Goal: Communication & Community: Answer question/provide support

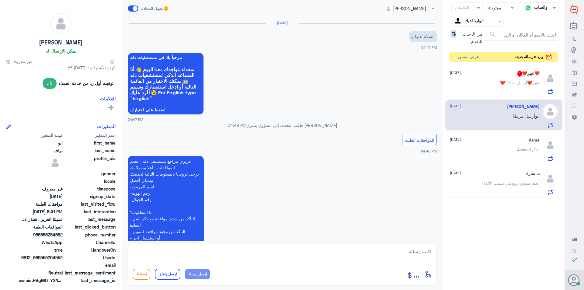
scroll to position [179, 0]
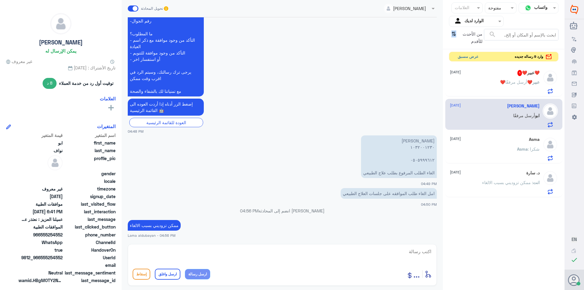
click at [466, 55] on button "عرض مسبق" at bounding box center [468, 56] width 26 height 9
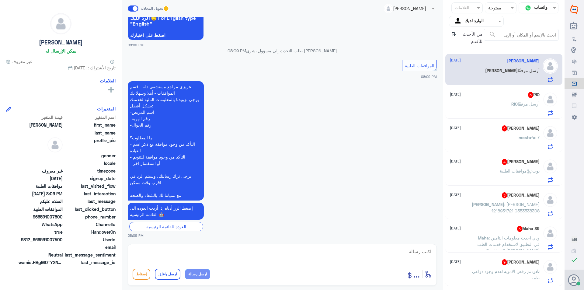
click at [525, 104] on span "أرسل مرفقًا" at bounding box center [529, 103] width 22 height 5
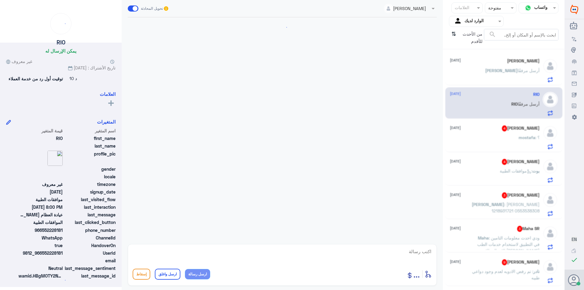
scroll to position [162, 0]
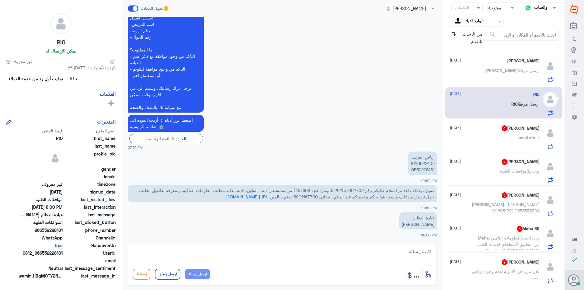
click at [348, 190] on span "عميل ميدغلف لقد تم استلام طلبكم رقم 2025/7102702 للمؤمن عليه 1467604 من مستشفى …" at bounding box center [287, 194] width 296 height 12
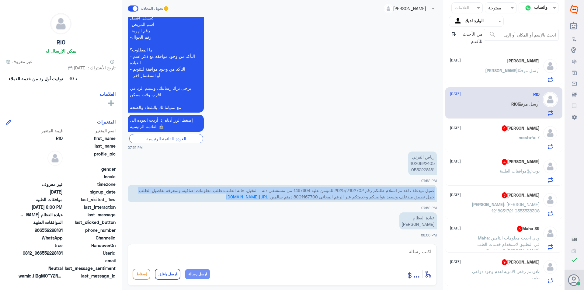
click at [348, 190] on span "عميل ميدغلف لقد تم استلام طلبكم رقم 2025/7102702 للمؤمن عليه 1467604 من مستشفى …" at bounding box center [287, 194] width 296 height 12
click at [353, 189] on span "عميل ميدغلف لقد تم استلام طلبكم رقم 2025/7102702 للمؤمن عليه 1467604 من مستشفى …" at bounding box center [287, 194] width 296 height 12
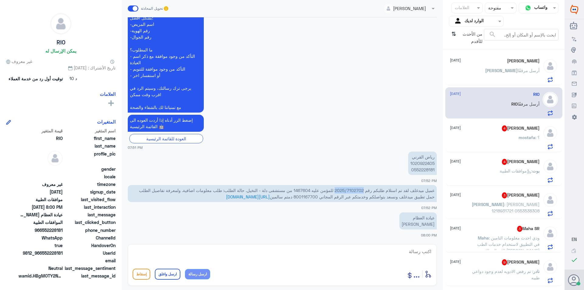
drag, startPoint x: 362, startPoint y: 189, endPoint x: 333, endPoint y: 186, distance: 28.8
click at [333, 186] on p "عميل ميدغلف لقد تم استلام طلبكم رقم 2025/7102702 للمؤمن عليه 1467604 من مستشفى …" at bounding box center [282, 193] width 309 height 17
copy span "2025/7102702"
click at [358, 249] on textarea at bounding box center [282, 254] width 299 height 15
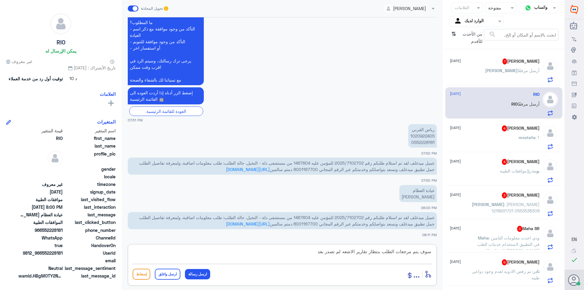
type textarea "سوف يتم مرجعات الطلب بنتظار تقارير الاشعه لم تصدر بعد"
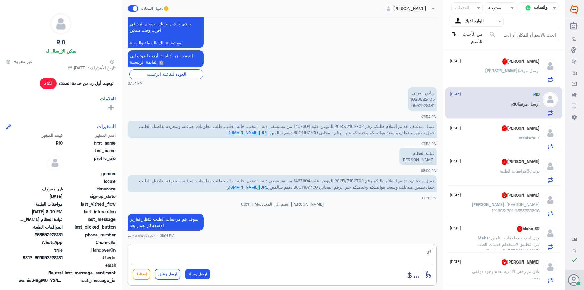
type textarea "ا"
click at [507, 61] on span "1" at bounding box center [504, 61] width 5 height 6
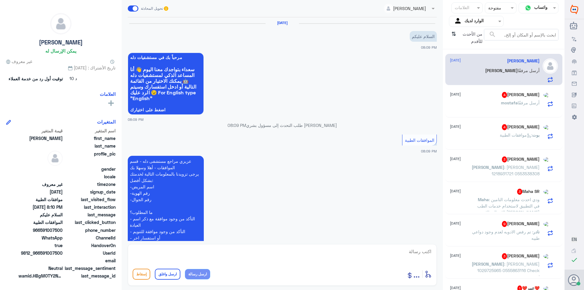
scroll to position [140, 0]
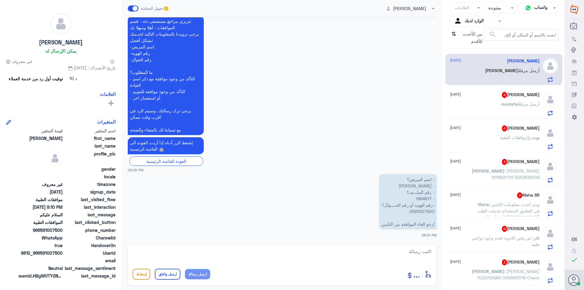
click at [424, 198] on p "- اسم المريض؟ - [PERSON_NAME] - رقم الملـــف؟ - ⁠1994817 -رقم الهويه أو رقم الج…" at bounding box center [408, 201] width 58 height 55
copy p "1994817"
click at [401, 251] on textarea at bounding box center [282, 254] width 299 height 15
type textarea "زوديني برقم لموافقه"
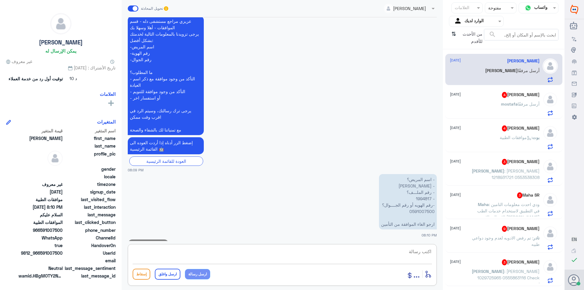
scroll to position [160, 0]
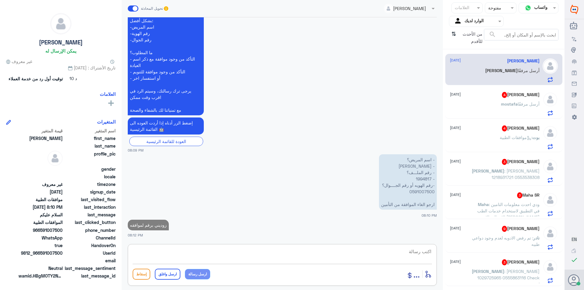
click at [514, 103] on span "mostafa" at bounding box center [509, 103] width 17 height 5
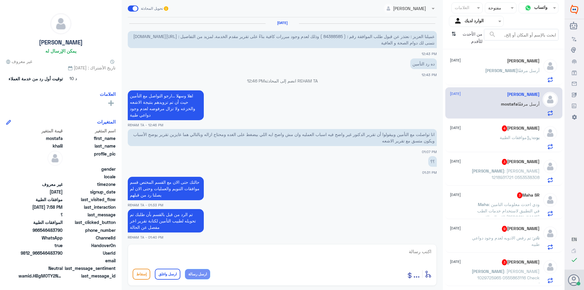
scroll to position [429, 0]
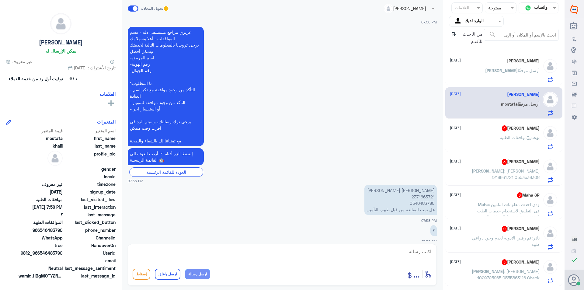
click at [429, 191] on p "[PERSON_NAME] [PERSON_NAME] 2371663721 0546483790 هل تمت المتابعه من قبل طبيب ا…" at bounding box center [400, 200] width 72 height 30
copy p "2371663721"
click at [388, 254] on textarea at bounding box center [282, 254] width 299 height 15
type textarea "مرفوضه سوف يتم رفع الحاله للقسم المختص لمتابعة الطلب"
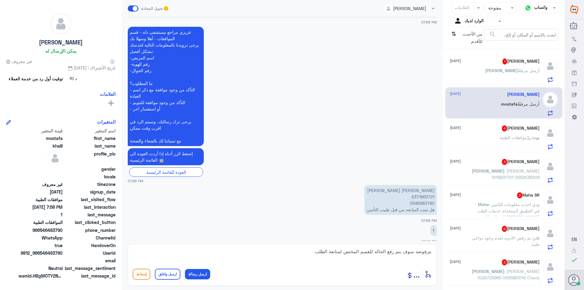
click at [197, 276] on button "ارسل رسالة" at bounding box center [197, 274] width 25 height 10
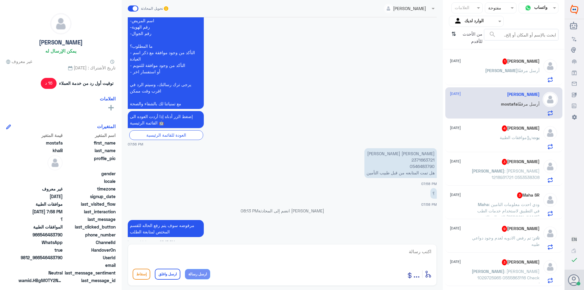
click at [516, 132] on div "[PERSON_NAME] 4 [DATE] بوت : موافقات الطبية" at bounding box center [495, 137] width 90 height 24
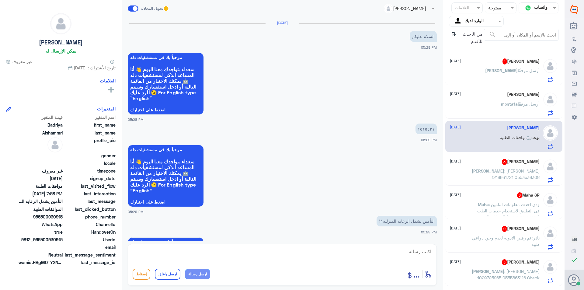
scroll to position [259, 0]
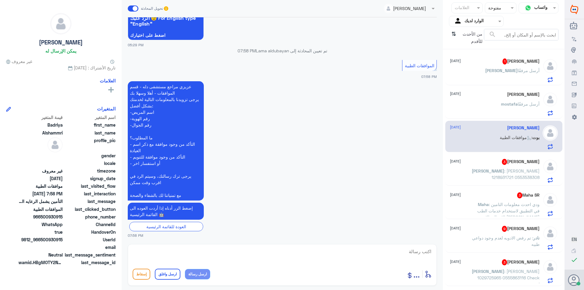
click at [510, 69] on span "[PERSON_NAME]" at bounding box center [501, 70] width 33 height 5
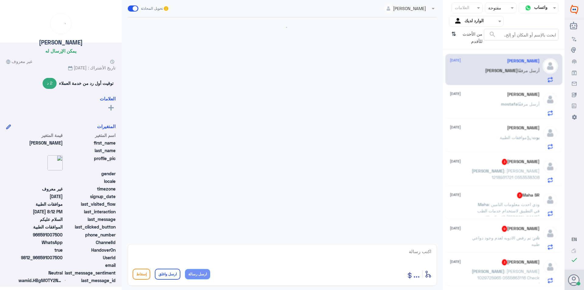
scroll to position [198, 0]
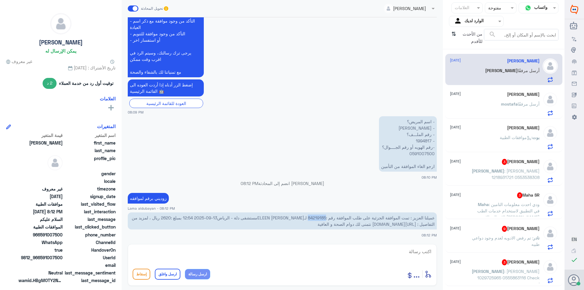
drag, startPoint x: 325, startPoint y: 218, endPoint x: 309, endPoint y: 217, distance: 16.4
click at [309, 217] on span "عميلنا العزيز : تمت الموافقة الجزئية على طلب الموافقة رقم :84219185 لـELEEN [PE…" at bounding box center [283, 221] width 303 height 12
copy span "84219185"
click at [330, 254] on textarea at bounding box center [282, 254] width 299 height 15
type textarea "تمام لحظات من فضلك"
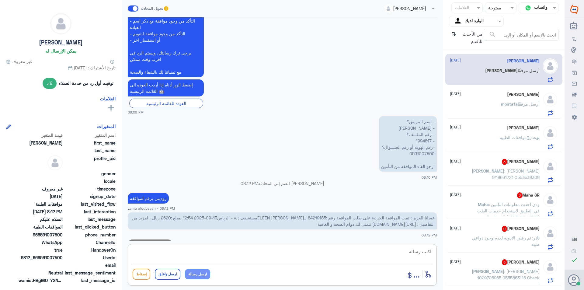
scroll to position [217, 0]
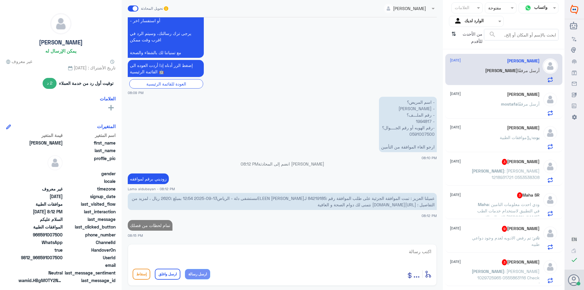
click at [525, 174] on p "[PERSON_NAME] : [PERSON_NAME] 1218931721 0553538308" at bounding box center [505, 175] width 68 height 15
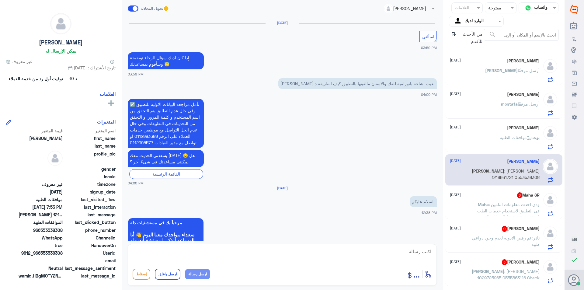
scroll to position [692, 0]
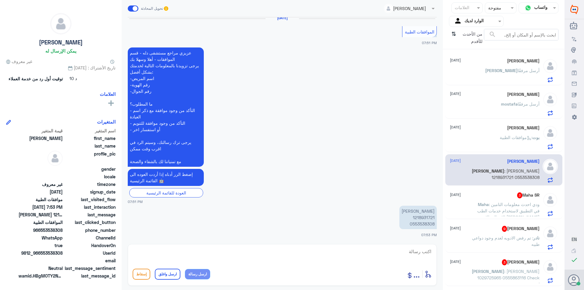
click at [427, 217] on p "[PERSON_NAME] 1218931721 0553538308" at bounding box center [417, 217] width 37 height 23
copy p "1218931721"
click at [409, 249] on textarea at bounding box center [282, 254] width 299 height 15
type textarea "تفضلي كيف اقدر اخدمك ظ"
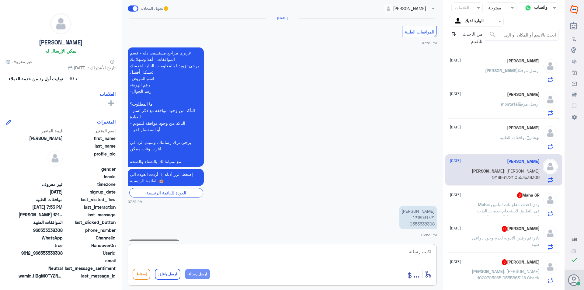
scroll to position [711, 0]
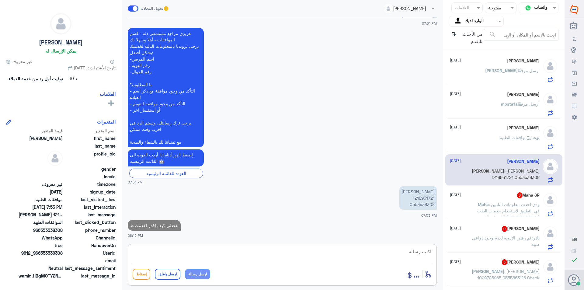
click at [501, 217] on div "Maha SR 3 [DATE] Maha : ودي احدث معلومات التامين في التطبيق لاستخدام خدمات الطب…" at bounding box center [503, 203] width 117 height 31
click at [503, 208] on span ": ودي احدث معلومات التامين في التطبيق لاستخدام خدمات الطب الاتصالي الاسم [PERSO…" at bounding box center [508, 217] width 62 height 31
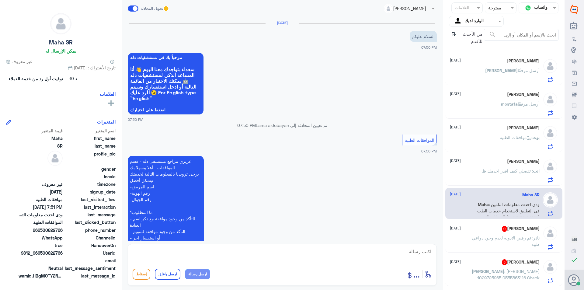
scroll to position [114, 0]
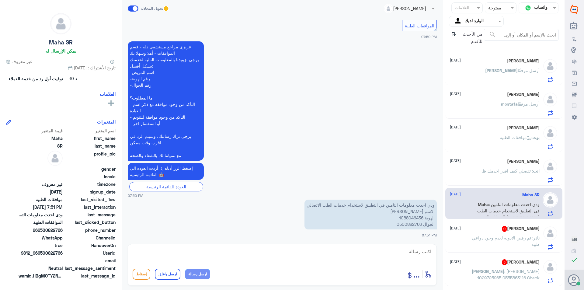
click at [417, 218] on p "ودي احدث معلومات التامين في التطبيق لاستخدام خدمات الطب الاتصالي الاسم [PERSON_…" at bounding box center [370, 215] width 132 height 30
copy p "1088046436"
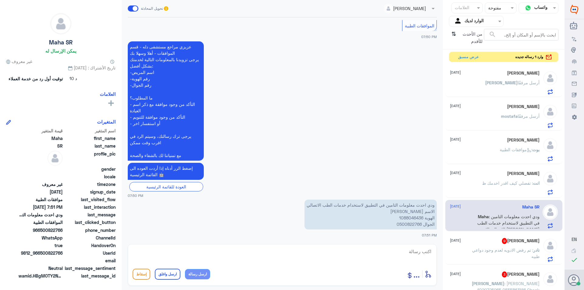
click at [341, 254] on textarea at bounding box center [282, 254] width 299 height 15
type textarea "تم تحديث تامينك"
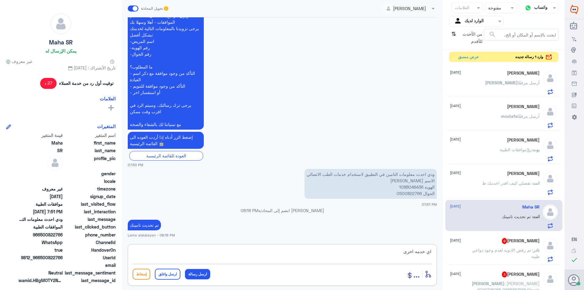
type textarea "اي خدمه اخرى"
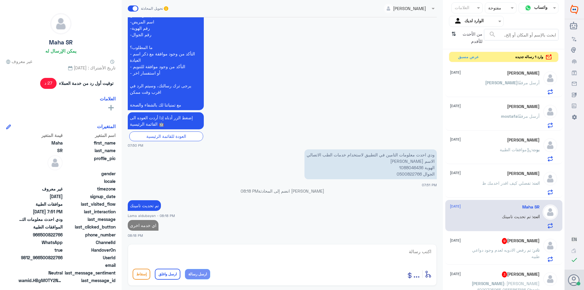
click at [510, 252] on span ": تم رفض الادويه لعدم وجود دواعي طبيه" at bounding box center [506, 253] width 68 height 12
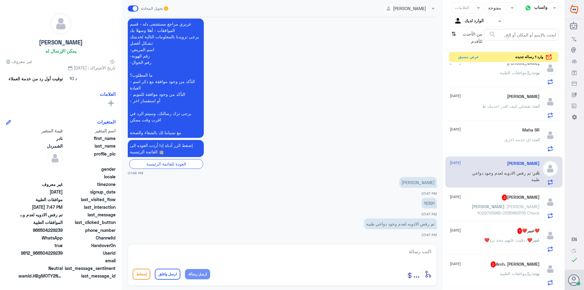
scroll to position [91, 0]
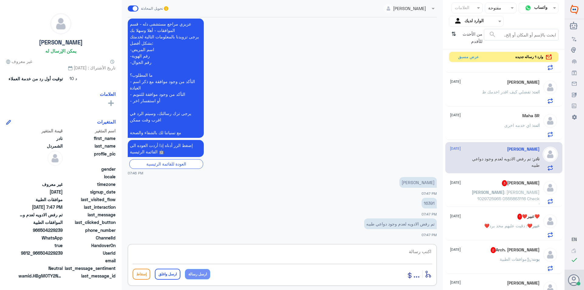
click at [388, 252] on textarea at bounding box center [282, 254] width 299 height 15
type textarea "تمت متابعة الطلب في حال الرفض مره اخرى يرجى التواصل معشركة التامين الخاصه بم"
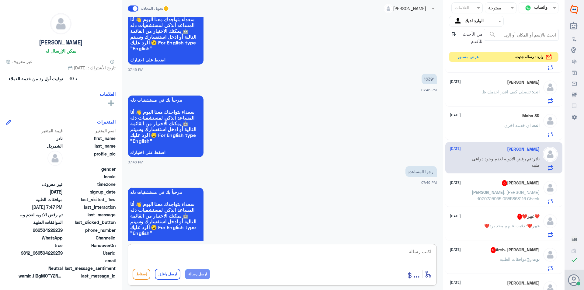
scroll to position [595, 0]
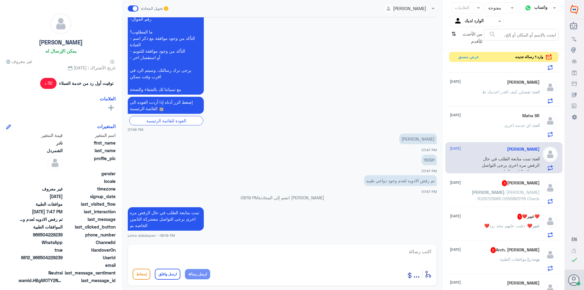
click at [432, 158] on p "16391" at bounding box center [429, 160] width 15 height 11
copy p "16391"
click at [508, 186] on h5 "[PERSON_NAME] 3" at bounding box center [521, 183] width 38 height 6
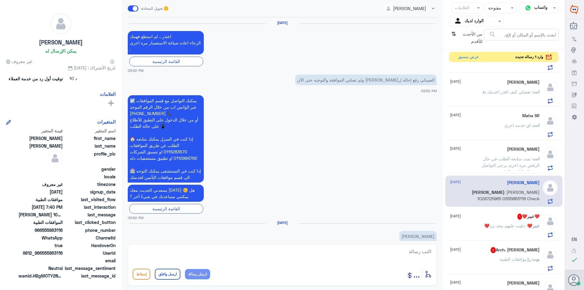
scroll to position [730, 0]
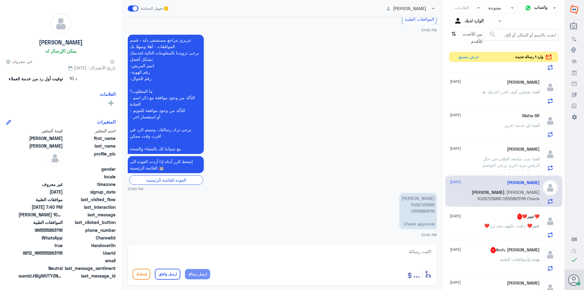
click at [423, 204] on p "[PERSON_NAME] 1029725965 0555863116 Check approval" at bounding box center [417, 211] width 37 height 36
copy p "1029725965"
click at [318, 259] on textarea at bounding box center [282, 254] width 299 height 15
paste textarea "1)Al Nahdi Medical Company under Preauth ID 122672544"
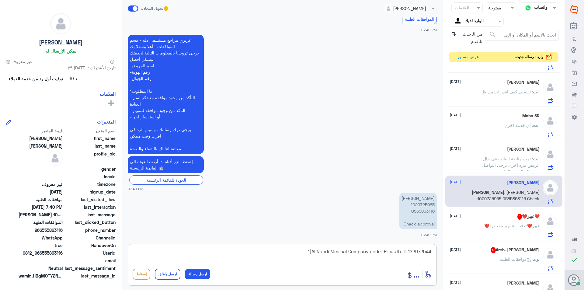
type textarea "1)Al Nahdi Medical Company under Preauth ID 122672544"
click at [203, 276] on button "ارسل رسالة" at bounding box center [197, 274] width 25 height 10
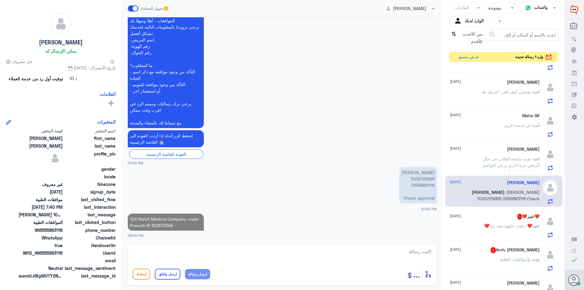
click at [237, 254] on textarea at bounding box center [282, 254] width 299 height 15
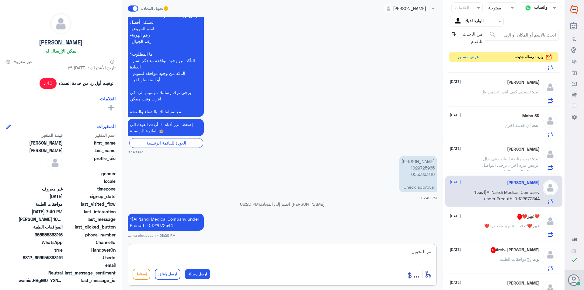
type textarea "تم التحويل"
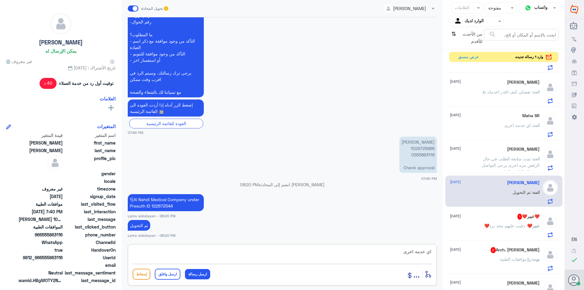
type textarea "اي خدمه اخرى ؟"
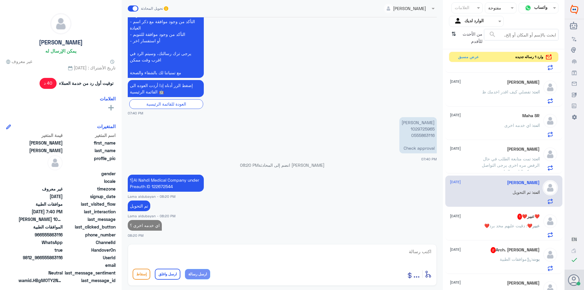
click at [490, 231] on p "❤️عبير❤️ : دقيت عليهم محد برد" at bounding box center [511, 229] width 55 height 15
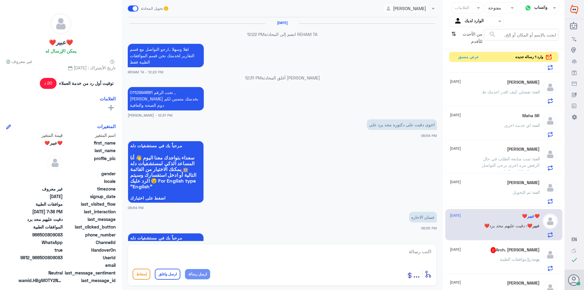
scroll to position [413, 0]
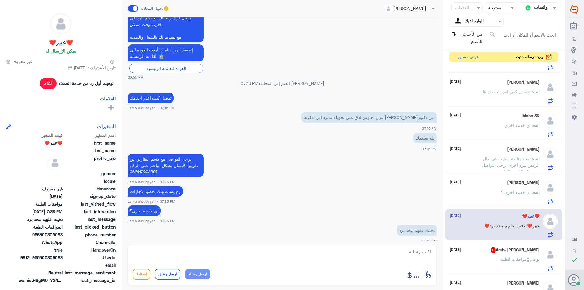
drag, startPoint x: 397, startPoint y: 255, endPoint x: 419, endPoint y: 246, distance: 24.2
click at [398, 256] on textarea at bounding box center [282, 254] width 299 height 15
type textarea "هنا فقط قسم الموافقات الطبيه"
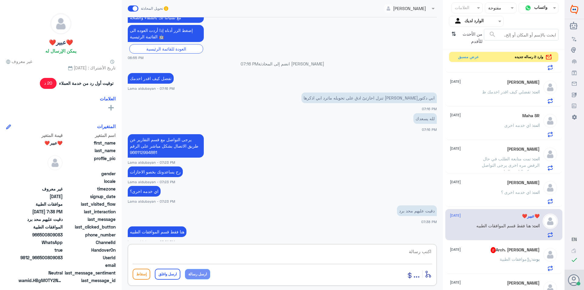
click at [479, 259] on div "بوت : موافقات الطبية" at bounding box center [495, 264] width 90 height 14
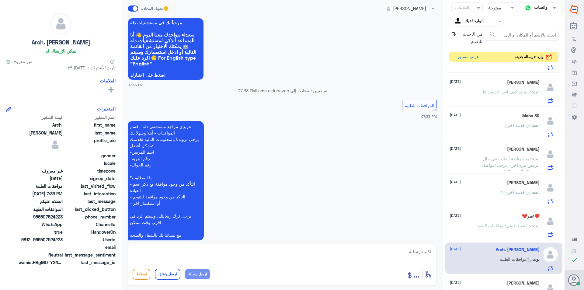
scroll to position [75, 0]
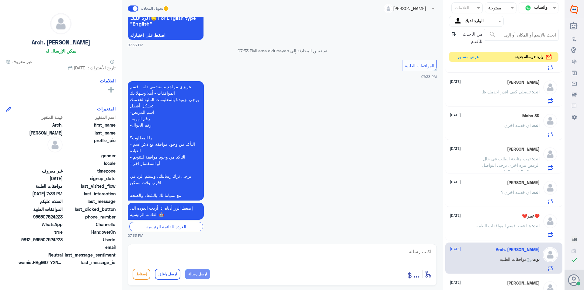
click at [371, 257] on textarea at bounding box center [282, 254] width 299 height 15
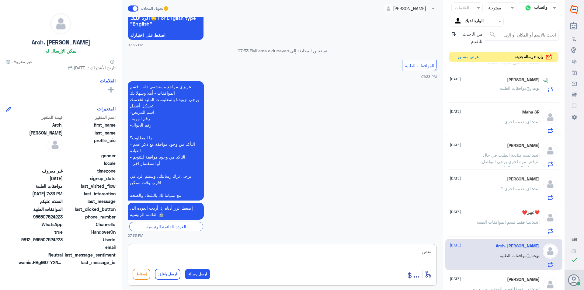
scroll to position [91, 0]
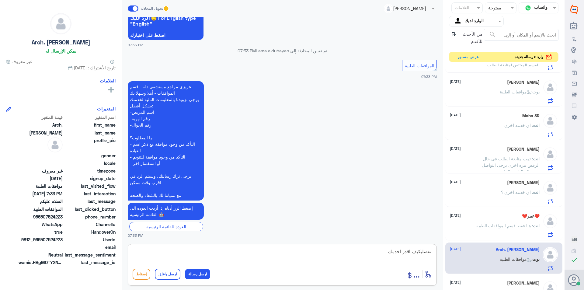
type textarea "تفضليكيف اقدر اخدمك"
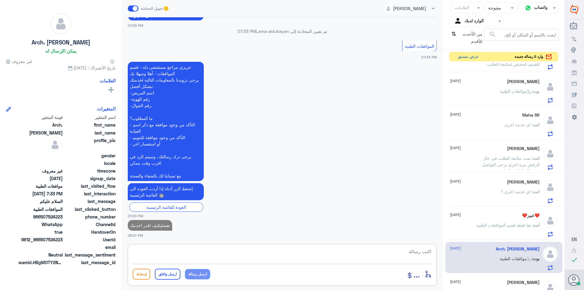
click at [474, 60] on button "عرض مسبق" at bounding box center [468, 56] width 26 height 9
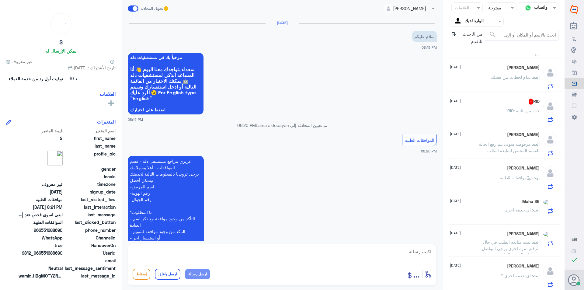
scroll to position [95, 0]
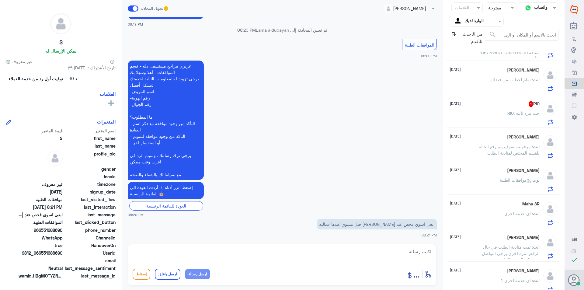
click at [505, 123] on div "RIO : جت مره ثانيه" at bounding box center [495, 118] width 90 height 14
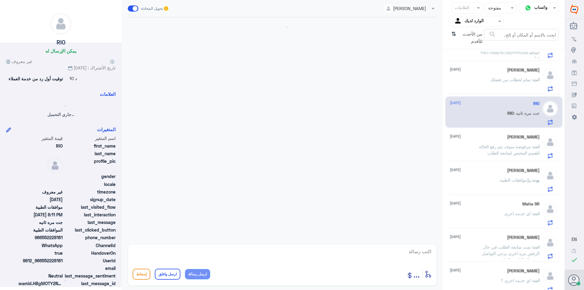
scroll to position [247, 0]
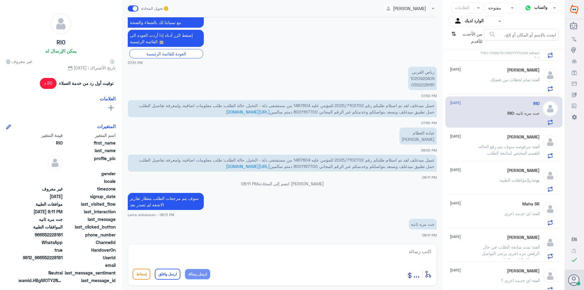
click at [303, 258] on textarea at bounding box center [282, 254] width 299 height 15
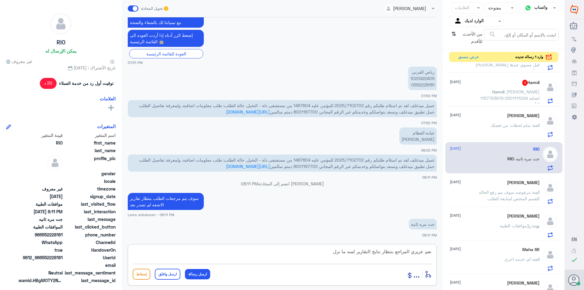
type textarea "نعم عزيزي المراجع بنتظار نتايج التقارير لسه ما نزلت"
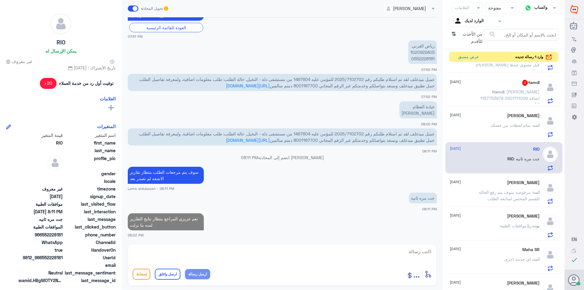
click at [520, 86] on div "Hamdi 3 [DATE] Hamdi : [PERSON_NAME] 1157753979 0501111009 اضافة التأمين" at bounding box center [495, 92] width 90 height 24
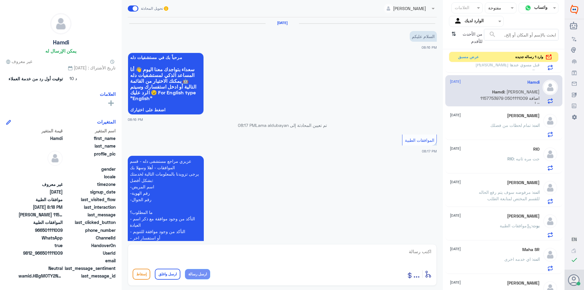
scroll to position [114, 0]
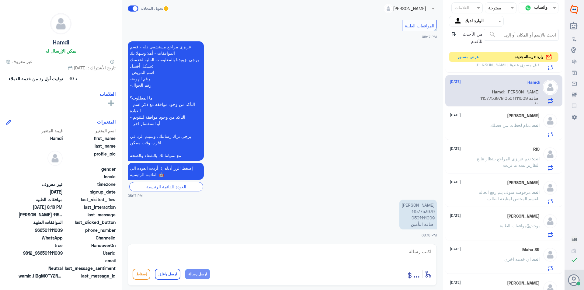
click at [428, 210] on p "[PERSON_NAME] 1157753979 0501111009 اضافة التأمين" at bounding box center [417, 215] width 37 height 30
copy p "1157753979"
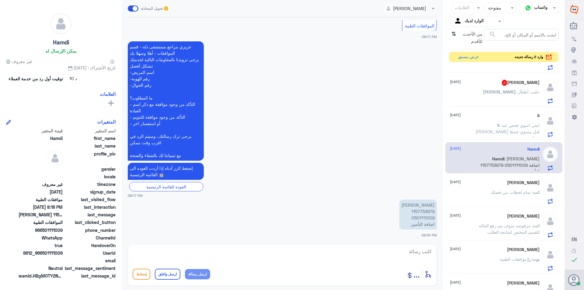
click at [402, 249] on textarea at bounding box center [282, 254] width 299 height 15
type textarea "تمت اضافة التامين"
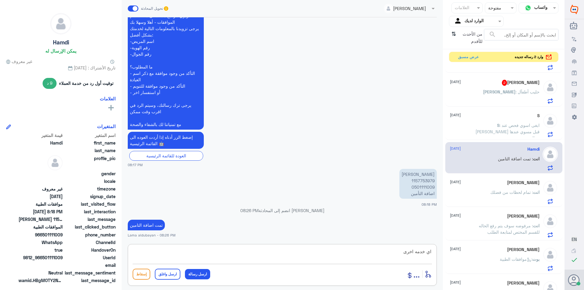
type textarea "اي خدمه اخرى"
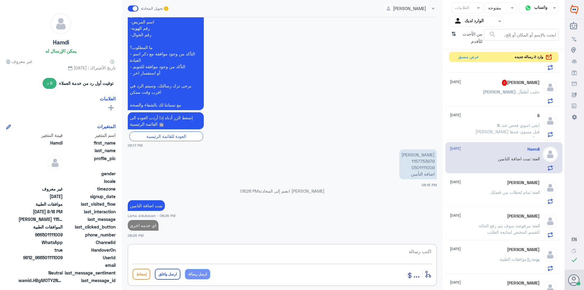
click at [508, 78] on div "[PERSON_NAME] 2 [DATE] [PERSON_NAME] : [PERSON_NAME]" at bounding box center [503, 90] width 117 height 31
click at [510, 82] on div "[PERSON_NAME] 2 [DATE]" at bounding box center [495, 83] width 90 height 6
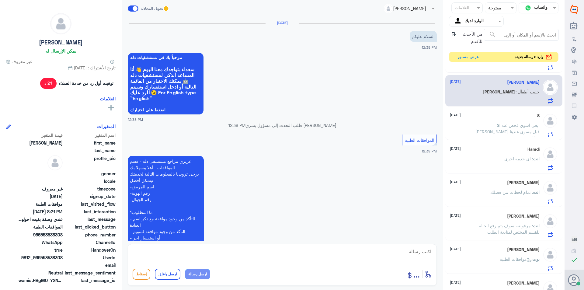
scroll to position [599, 0]
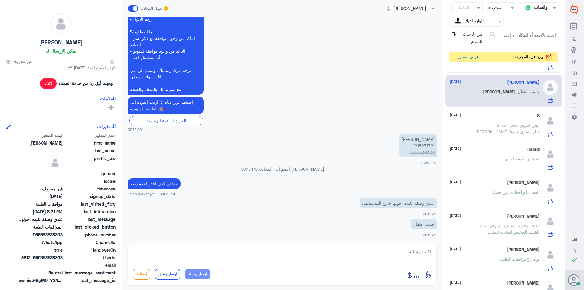
click at [423, 144] on p "[PERSON_NAME] 1218931721 0553538308" at bounding box center [417, 145] width 37 height 23
click at [328, 257] on textarea at bounding box center [282, 254] width 299 height 15
type textarea "ع"
type textarea "هل تم تزويدكبالوصفه مختومه ؟"
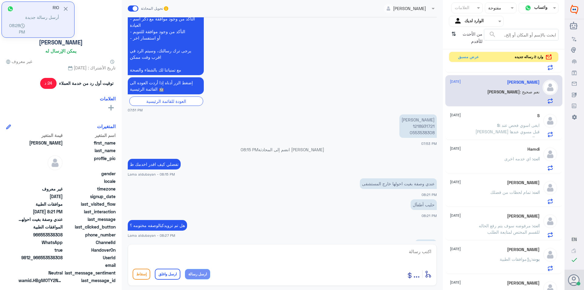
scroll to position [639, 0]
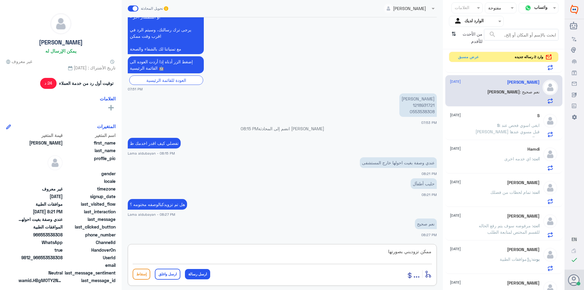
type textarea "ممكن تزوديني بصورتها"
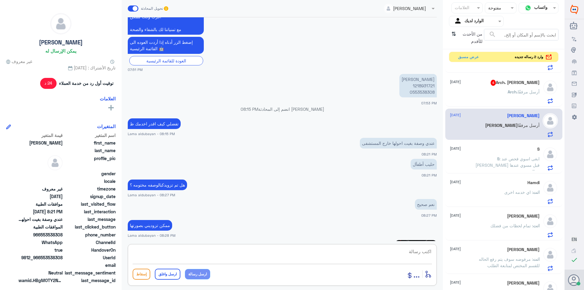
scroll to position [742, 0]
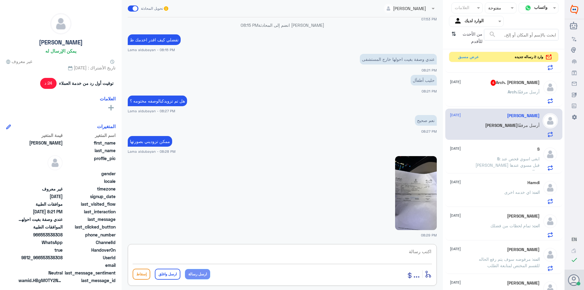
click at [416, 206] on img at bounding box center [416, 193] width 42 height 74
click at [324, 264] on div "أدخل اسم مجموعة الرسائل ... إسقاط ارسل واغلق ارسل رسالة" at bounding box center [282, 265] width 309 height 42
click at [312, 252] on textarea at bounding box center [282, 254] width 299 height 15
type textarea "تمام لحظات من فضلك"
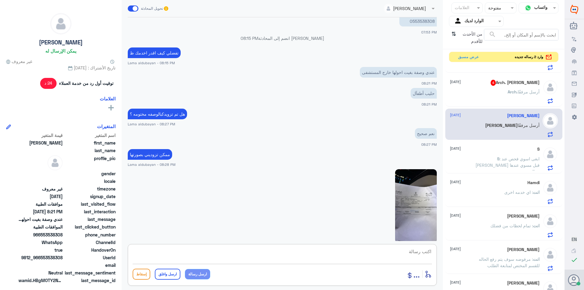
scroll to position [671, 0]
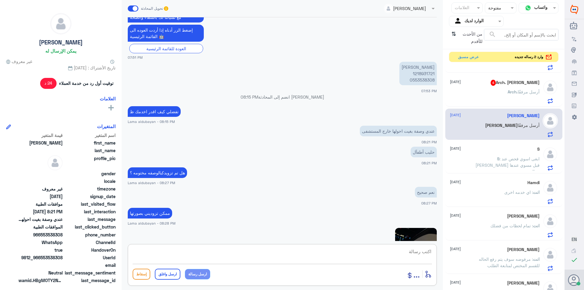
click at [423, 74] on p "[PERSON_NAME] 1218931721 0553538308" at bounding box center [417, 73] width 37 height 23
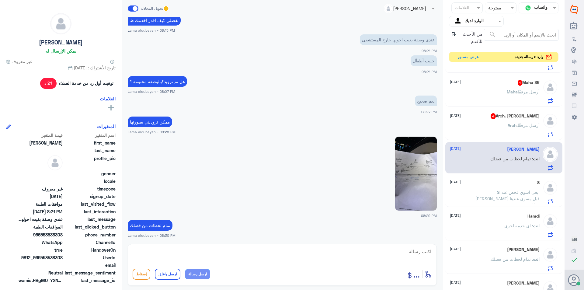
click at [261, 262] on div at bounding box center [282, 255] width 299 height 16
click at [287, 261] on textarea at bounding box center [282, 254] width 299 height 15
type textarea "تم طلب تحويل للحليب"
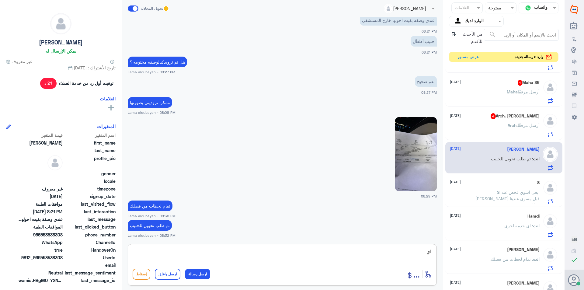
type textarea "ا"
type textarea "بتصلك رساله من التامين و يوجهك على اي صيدليه"
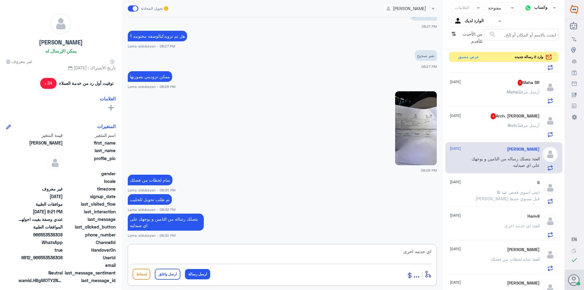
type textarea "اي خدمه اخرى ؟"
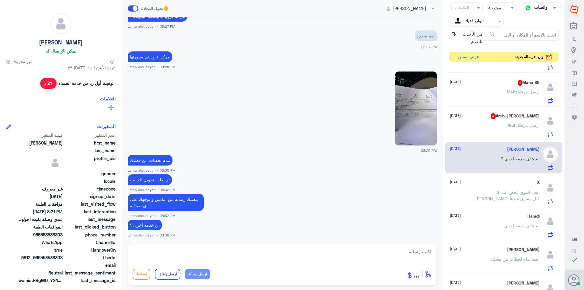
click at [499, 130] on div "Arch. أرسل مرفقًا" at bounding box center [495, 130] width 90 height 14
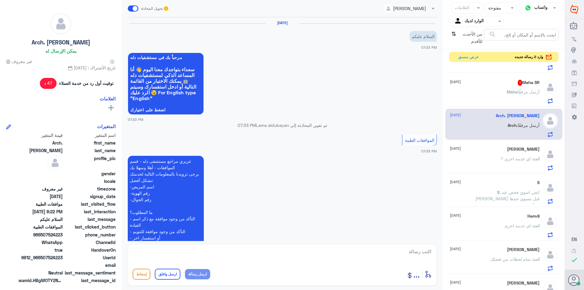
scroll to position [188, 0]
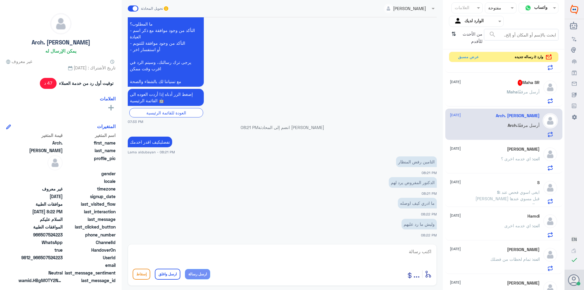
click at [518, 99] on p "[PERSON_NAME] أرسل مرفقًا" at bounding box center [523, 96] width 33 height 15
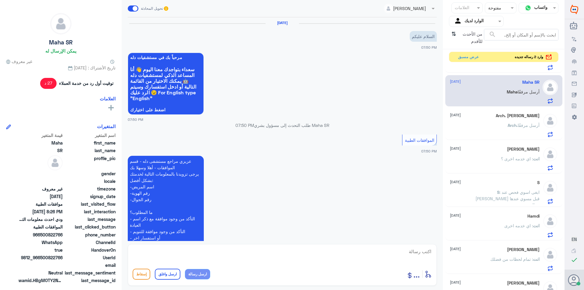
scroll to position [185, 0]
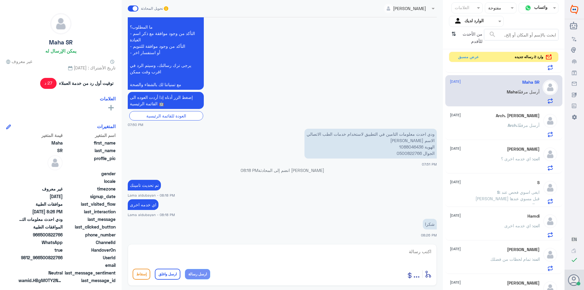
click at [380, 255] on textarea at bounding box center [282, 254] width 299 height 15
paste textarea "نشكر تواصلك مع مستشفيات دلة"
type textarea "نشكر تواصلك مع مستشفيات دلة"
drag, startPoint x: 170, startPoint y: 273, endPoint x: 179, endPoint y: 273, distance: 8.5
click at [170, 274] on button "ارسل واغلق" at bounding box center [168, 274] width 26 height 11
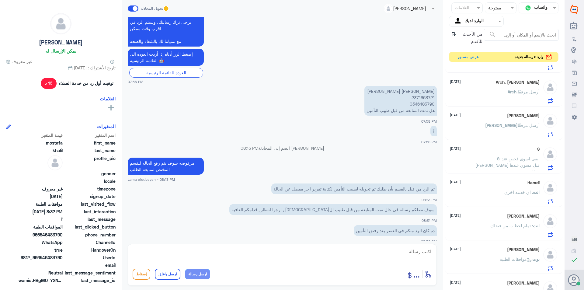
scroll to position [122, 0]
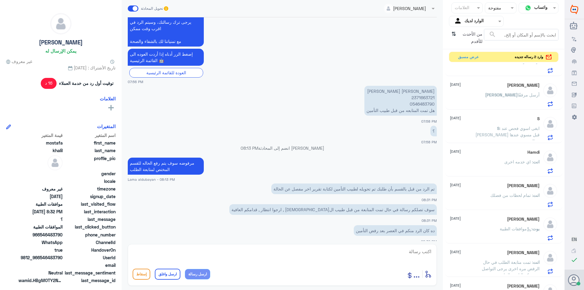
click at [498, 267] on span ": تمت متابعة الطلب في حال الرفض مره اخرى يرجى التواصل معشركة التامين الخاصه بم" at bounding box center [511, 268] width 58 height 18
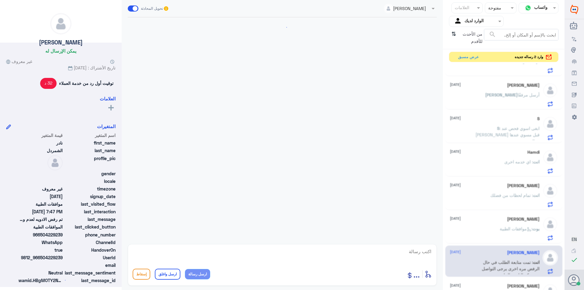
scroll to position [575, 0]
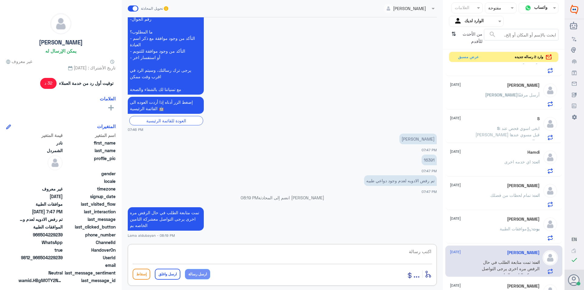
click at [193, 255] on textarea at bounding box center [282, 254] width 299 height 15
paste textarea "نشكر تواصلك مع مستشفيات دلة"
type textarea "نشكر تواصلك مع مستشفيات دلة"
drag, startPoint x: 170, startPoint y: 277, endPoint x: 205, endPoint y: 266, distance: 36.9
click at [170, 277] on button "ارسل واغلق" at bounding box center [168, 274] width 26 height 11
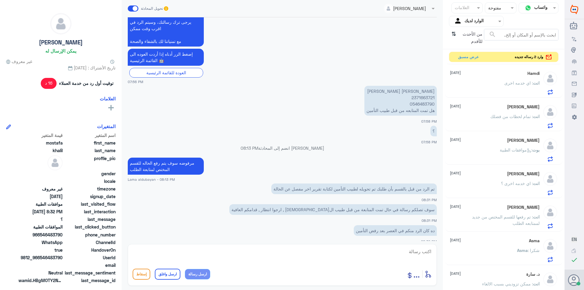
scroll to position [209, 0]
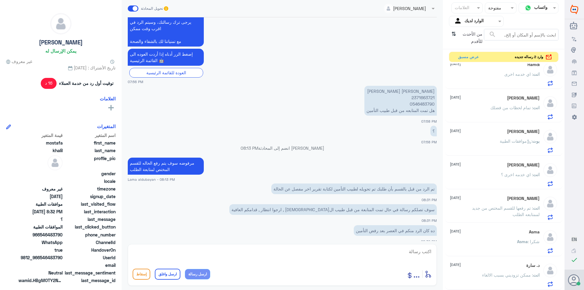
click at [522, 242] on span "Asma" at bounding box center [522, 241] width 11 height 5
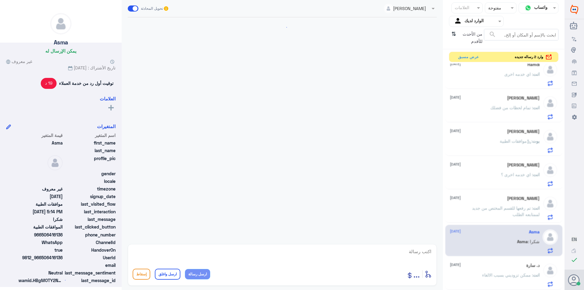
scroll to position [330, 0]
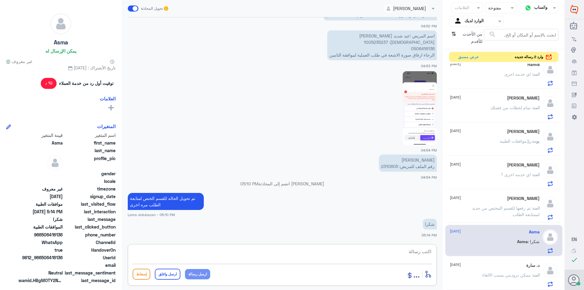
click at [357, 249] on textarea at bounding box center [282, 254] width 299 height 15
paste textarea "نشكر تواصلك مع مستشفيات دلة"
type textarea "نشكر تواصلك مع مستشفيات دلة"
click at [167, 274] on button "ارسل واغلق" at bounding box center [168, 274] width 26 height 11
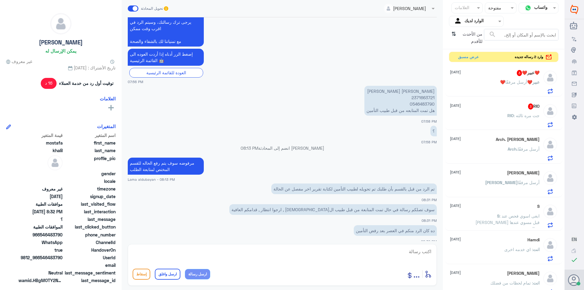
scroll to position [24, 0]
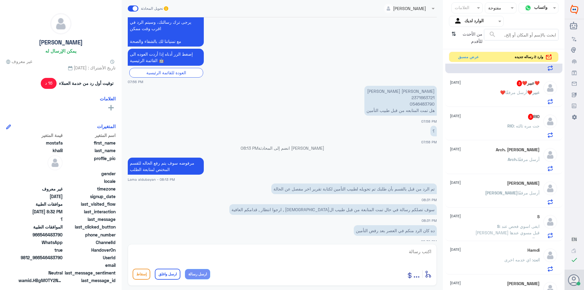
click at [505, 131] on div "RIO : جت مره ثالثه" at bounding box center [495, 131] width 90 height 14
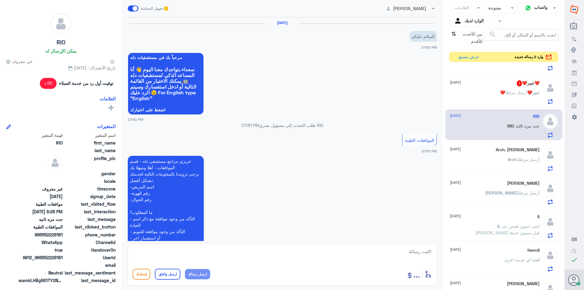
scroll to position [342, 0]
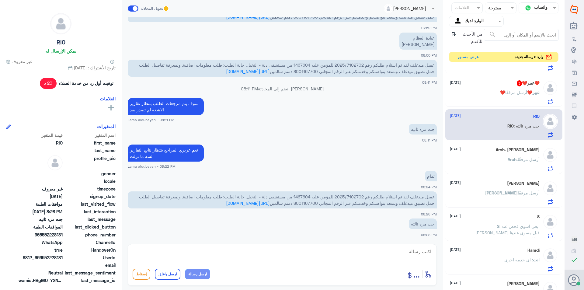
click at [492, 97] on div "❤️عبير❤️ أرسل مرفقًا" at bounding box center [495, 98] width 90 height 14
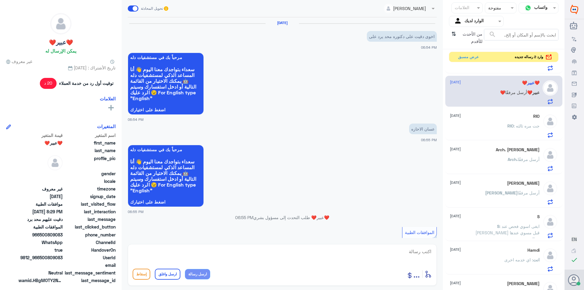
scroll to position [413, 0]
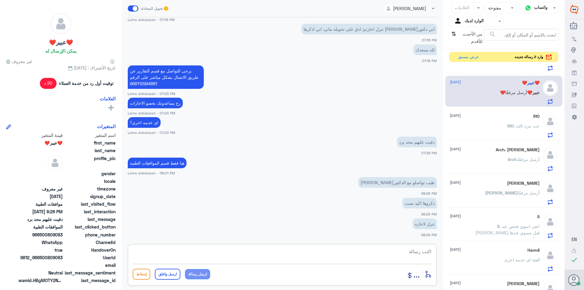
click at [382, 254] on textarea at bounding box center [282, 254] width 299 height 15
type textarea "عزيزتي الاجازات من قسم التقارير"
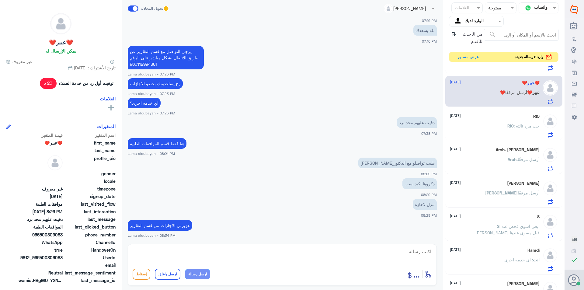
drag, startPoint x: 150, startPoint y: 65, endPoint x: 129, endPoint y: 38, distance: 34.4
click at [129, 38] on div "[DATE] اخوى دقيت على دكتوره محد يرد على 06:54 PM مرحباً بك في مستشفيات دله سعدا…" at bounding box center [282, 129] width 315 height 224
click at [163, 52] on p "يرجى التواصل مع قسم التقارير عن طريق الاتصال بشكل مباشر على الرقم 966112994881" at bounding box center [166, 57] width 76 height 23
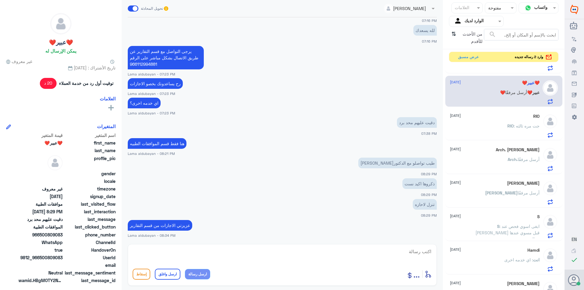
click at [220, 256] on textarea at bounding box center [282, 254] width 299 height 15
paste textarea "يرجى التواصل مع قسم التقارير عن طريق الاتصال بشكل مباشر على الرقم 966112994881"
type textarea "يرجى التواصل مع قسم التقارير عن طريق الاتصال بشكل مباشر على الرقم 966112994881"
click at [199, 276] on button "ارسل رسالة" at bounding box center [197, 274] width 25 height 10
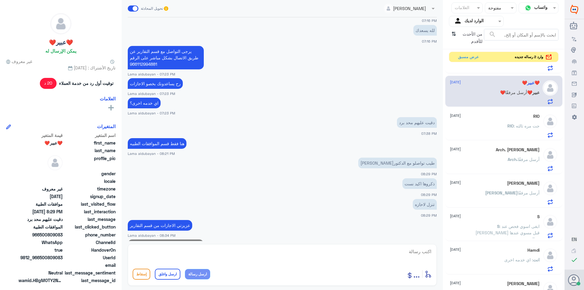
scroll to position [465, 0]
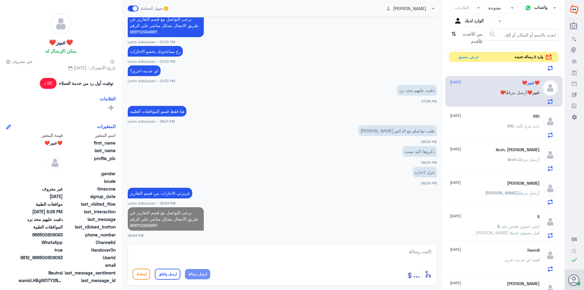
click at [216, 250] on textarea at bounding box center [282, 254] width 299 height 15
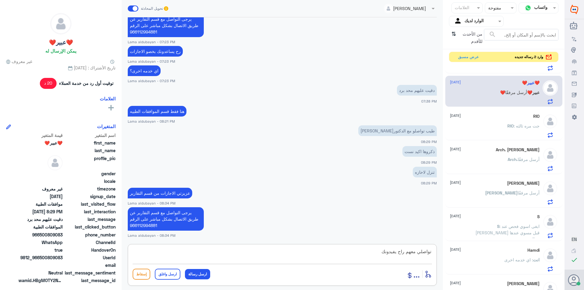
type textarea "تواصلي معهم راح يفيدونك"
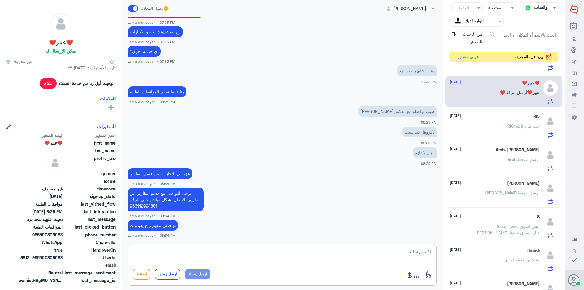
click at [230, 251] on textarea at bounding box center [282, 254] width 299 height 15
paste textarea "نشكر تواصلك مع مستشفيات دلة"
type textarea "نشكر تواصلك مع مستشفيات دلة"
click at [167, 280] on div "أدخل اسم مجموعة الرسائل ... إسقاط ارسل واغلق ارسل رسالة" at bounding box center [282, 274] width 299 height 14
click at [171, 273] on button "ارسل واغلق" at bounding box center [168, 274] width 26 height 11
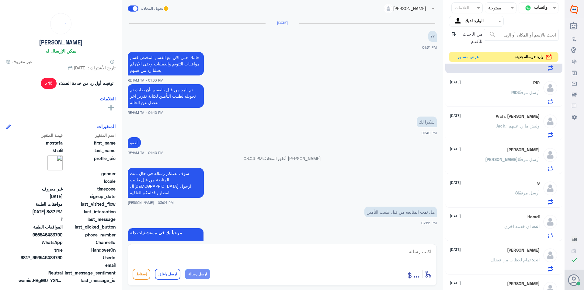
scroll to position [404, 0]
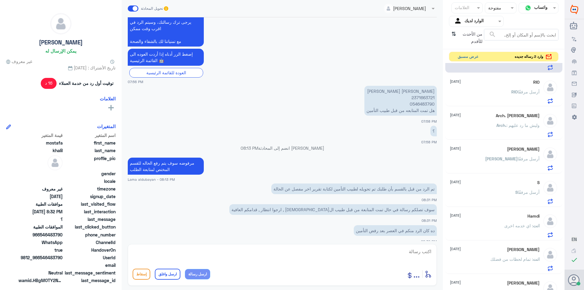
click at [466, 55] on button "عرض مسبق" at bounding box center [468, 56] width 26 height 9
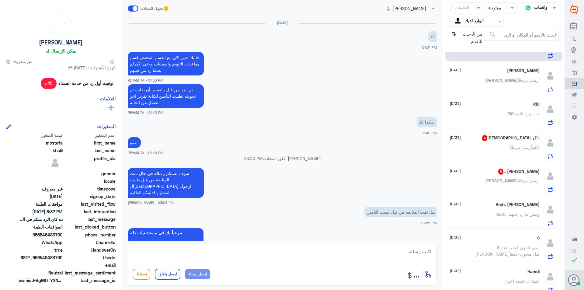
scroll to position [404, 0]
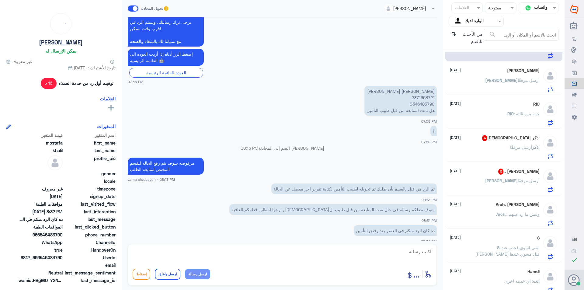
click at [505, 152] on div "اذكر أرسل مرفقًا" at bounding box center [495, 152] width 90 height 14
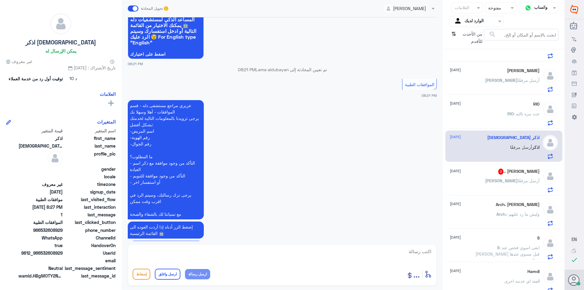
scroll to position [55, 0]
click at [497, 182] on div "[PERSON_NAME] مرفقًا" at bounding box center [495, 186] width 90 height 14
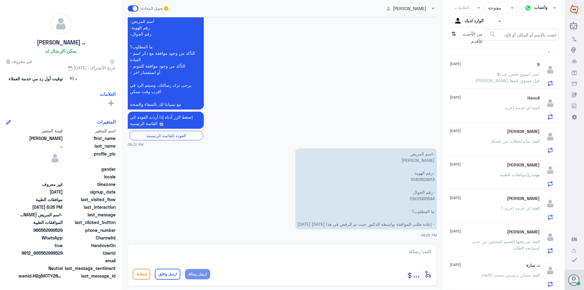
scroll to position [167, 0]
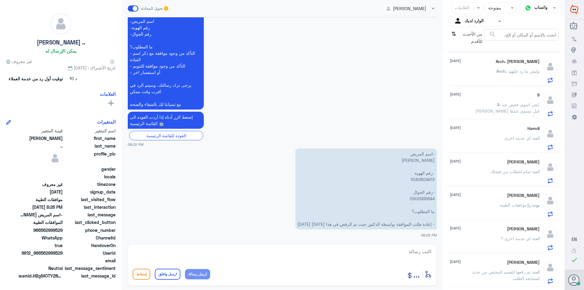
click at [425, 180] on p "-اسم المريض [PERSON_NAME] -رقم الهوية 1040809913 -رقم الجوال 0502995844 ما المط…" at bounding box center [365, 188] width 141 height 81
click at [322, 247] on textarea at bounding box center [282, 254] width 299 height 15
type textarea "تمت متابعة الطلب مره اخرى بنتظار رد التامين"
click at [203, 276] on button "ارسل رسالة" at bounding box center [197, 274] width 25 height 10
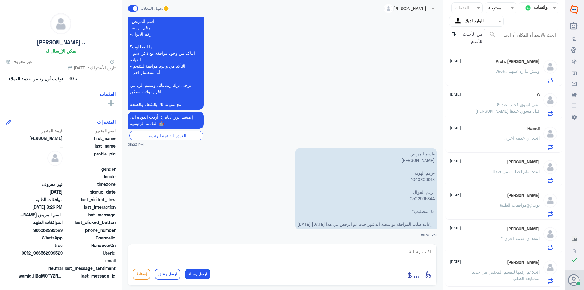
scroll to position [192, 0]
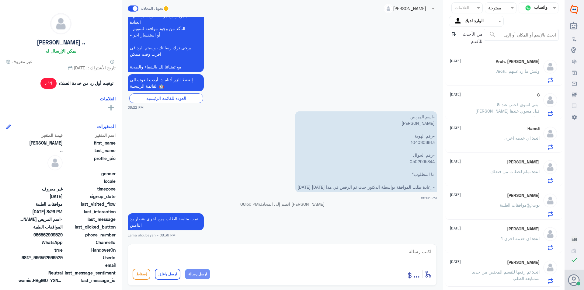
click at [271, 286] on div "Lama aldubayan تحويل المحادثة [DATE] ارغب بطلب موافقة 08:20 PM مرحباً بك في مست…" at bounding box center [282, 146] width 321 height 292
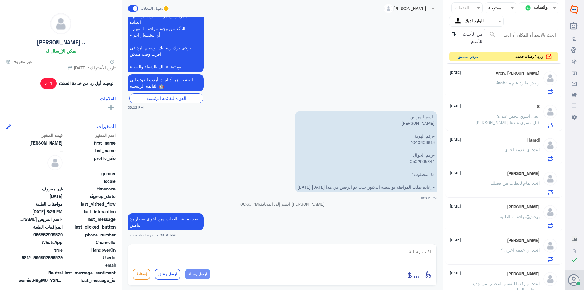
click at [465, 55] on button "عرض مسبق" at bounding box center [468, 56] width 26 height 9
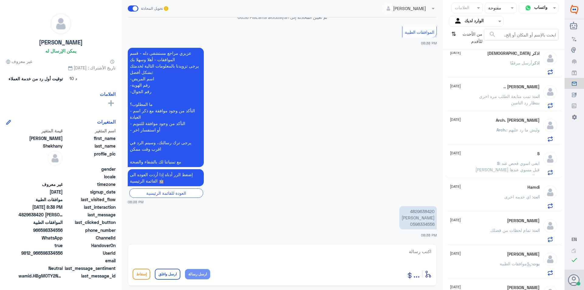
scroll to position [139, 0]
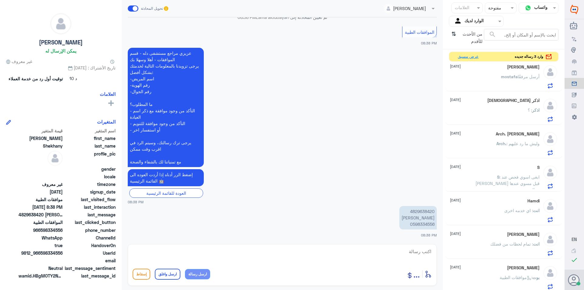
click at [465, 58] on button "عرض مسبق" at bounding box center [468, 56] width 26 height 9
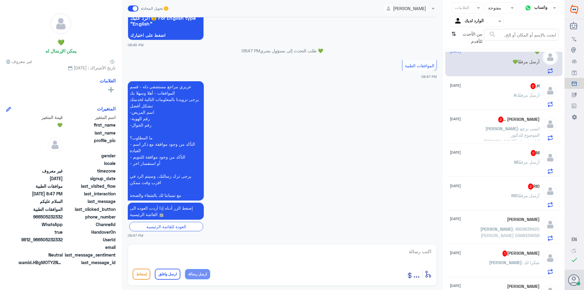
scroll to position [0, 0]
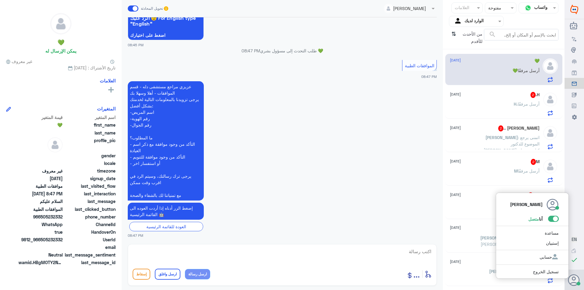
click at [555, 220] on span at bounding box center [553, 219] width 11 height 6
click at [0, 0] on input "checkbox" at bounding box center [0, 0] width 0 height 0
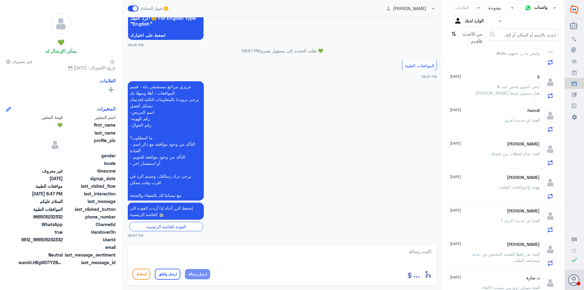
scroll to position [331, 0]
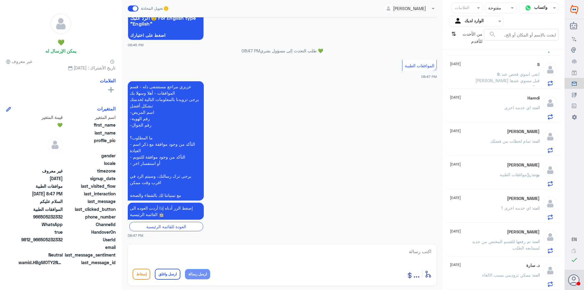
click at [511, 78] on span ": ابغى اسوي فحص عند [PERSON_NAME] قبل مسوي عندها عماليه" at bounding box center [507, 80] width 64 height 18
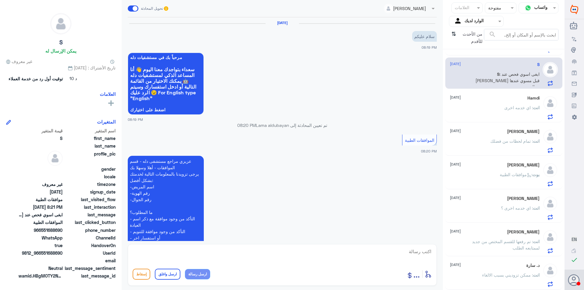
scroll to position [95, 0]
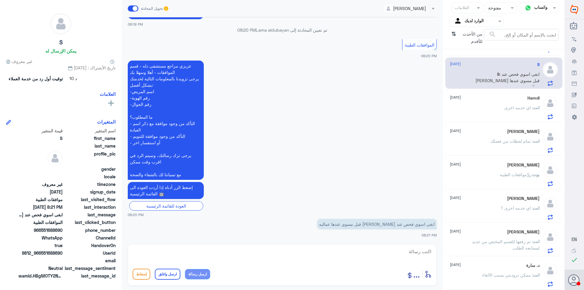
click at [332, 248] on textarea at bounding box center [282, 254] width 299 height 15
paste textarea "يرجى التواصل مع قسم المواعيد عن طريق الاتصال بشكل مباشر على الرقم 92001222"
type textarea "يرجى التواصل مع قسم المواعيد عن طريق الاتصال بشكل مباشر على الرقم 92001222"
click at [168, 277] on button "ارسل واغلق" at bounding box center [168, 274] width 26 height 11
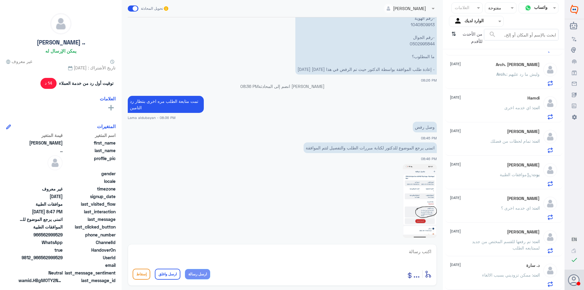
scroll to position [328, 0]
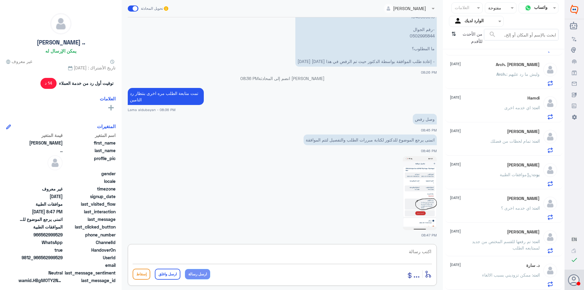
click at [393, 249] on textarea at bounding box center [282, 254] width 299 height 15
type textarea "سوف يتم رفع الحاله للقسم المختص لمراجعة الطلب"
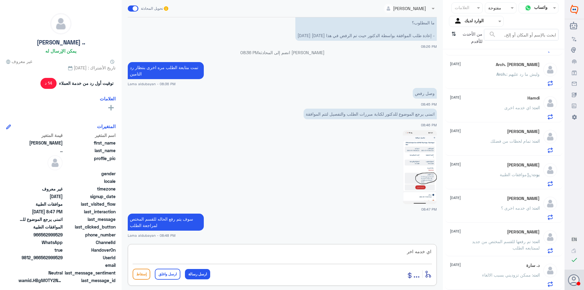
type textarea "اي خدمه اخرى"
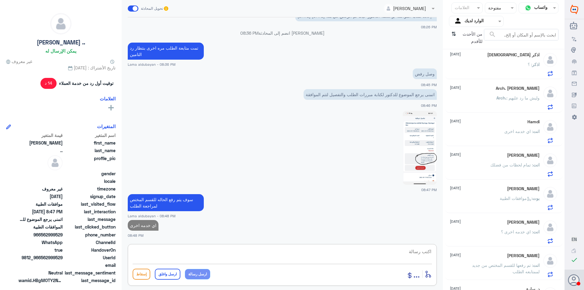
scroll to position [237, 0]
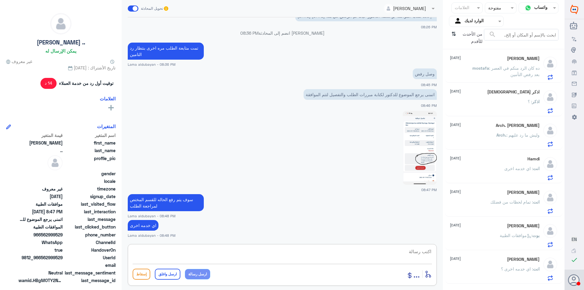
click at [506, 99] on div "اذكر [DEMOGRAPHIC_DATA] [DATE] اذكر : ؟" at bounding box center [495, 101] width 90 height 24
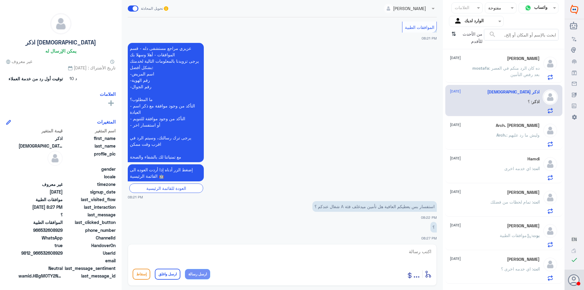
scroll to position [116, 0]
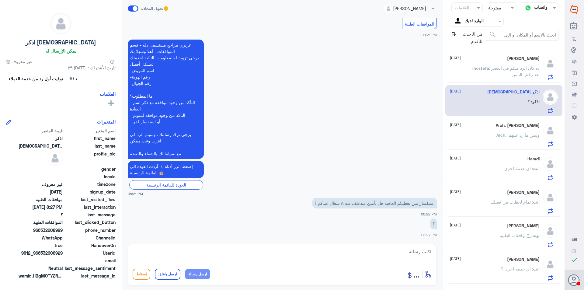
click at [397, 254] on textarea at bounding box center [282, 254] width 299 height 15
drag, startPoint x: 414, startPoint y: 251, endPoint x: 441, endPoint y: 249, distance: 27.4
click at [441, 249] on div "Lama aldubayan تحويل المحادثة [DATE] السلام عليكم ورحمة الله وبركاته 08:21 PM م…" at bounding box center [282, 146] width 321 height 292
type textarea "يمكنك الاستفسار من شركة التامين الخاصه بك عن التغطيات"
drag, startPoint x: 201, startPoint y: 270, endPoint x: 204, endPoint y: 274, distance: 5.2
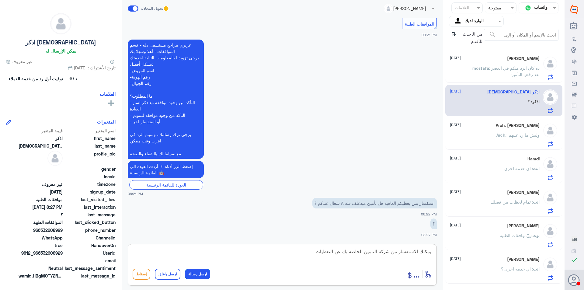
click at [201, 271] on button "ارسل رسالة" at bounding box center [197, 274] width 25 height 10
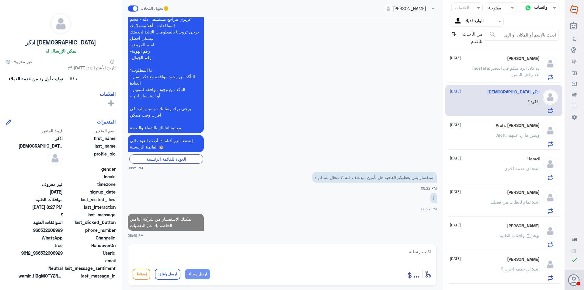
click at [325, 252] on textarea at bounding box center [282, 254] width 299 height 15
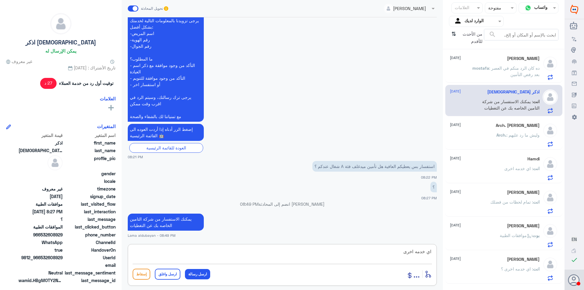
type textarea "اي خدمه اخرى"
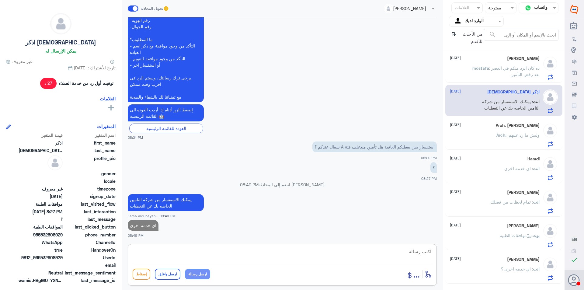
click at [538, 66] on div "[PERSON_NAME] [DATE] mostafa : ده كان الرد منكم في العصر بعد رفض التأمين" at bounding box center [504, 68] width 108 height 24
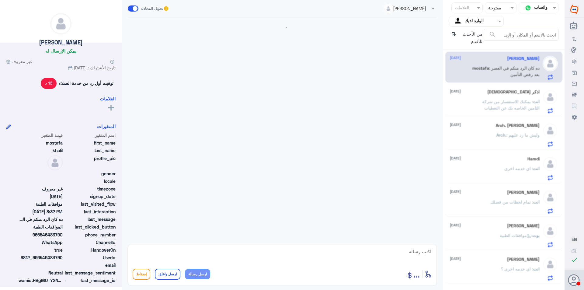
scroll to position [404, 0]
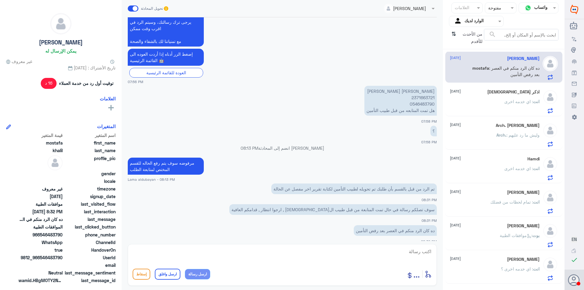
drag, startPoint x: 389, startPoint y: 251, endPoint x: 396, endPoint y: 249, distance: 7.2
click at [391, 252] on textarea at bounding box center [282, 254] width 299 height 15
type textarea "يرجى التواصل مع التامين"
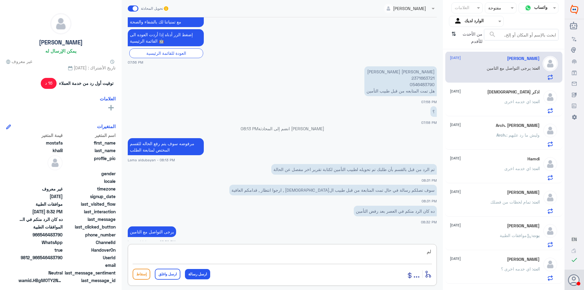
type textarea "ل"
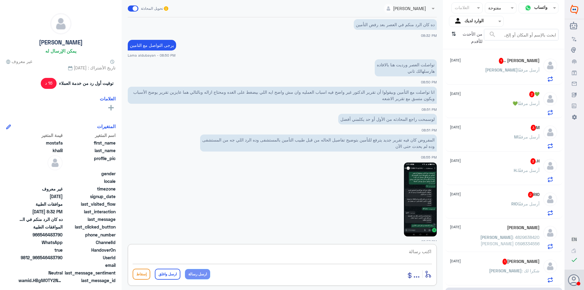
scroll to position [0, 0]
click at [523, 68] on span "أرسل مرفقًا" at bounding box center [529, 70] width 22 height 5
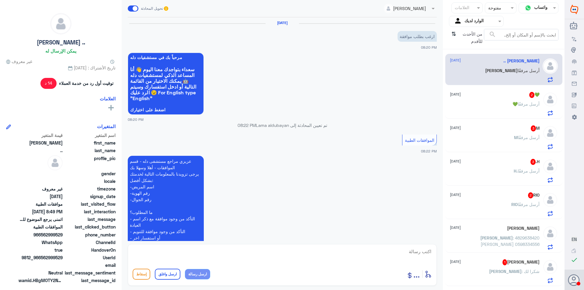
scroll to position [394, 0]
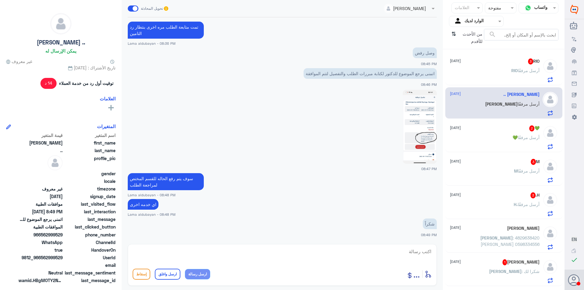
click at [325, 249] on textarea at bounding box center [282, 254] width 299 height 15
paste textarea "نشكر تواصلك مع مستشفيات دلة"
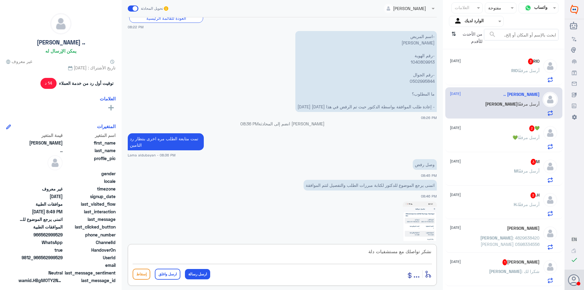
scroll to position [273, 0]
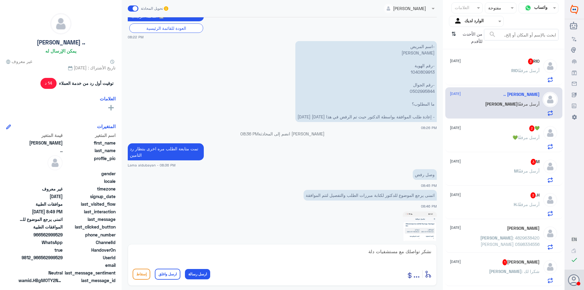
click at [426, 71] on p "-اسم المريض [PERSON_NAME] -رقم الهوية 1040809913 -رقم الجوال 0502995844 ما المط…" at bounding box center [365, 81] width 141 height 81
drag, startPoint x: 312, startPoint y: 256, endPoint x: 247, endPoint y: 276, distance: 68.0
click at [311, 258] on textarea "نشكر تواصلك مع مستشفيات دلة" at bounding box center [282, 254] width 299 height 15
paste textarea "نشكر تواصلك مع مستشفيات دلة"
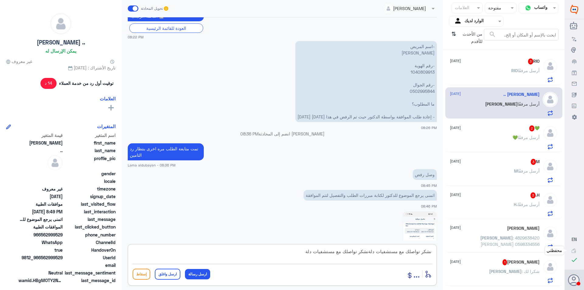
drag, startPoint x: 278, startPoint y: 254, endPoint x: 584, endPoint y: 245, distance: 305.5
click at [584, 245] on div "Dallah Hospitals منشئ البوت مهارات تدريب البوت إذاعة الجمهور صندوق الوارد أدوات…" at bounding box center [292, 145] width 584 height 290
paste textarea
type textarea "نشكر تواصلك مع مستشفيات دلة"
click at [165, 274] on button "ارسل واغلق" at bounding box center [168, 274] width 26 height 11
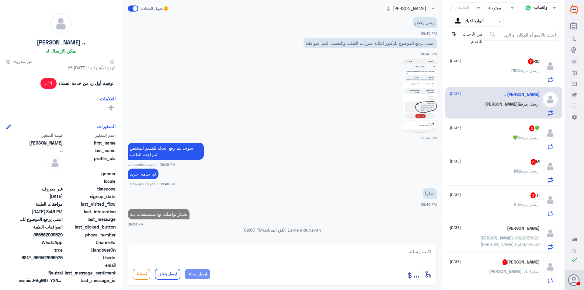
scroll to position [0, 0]
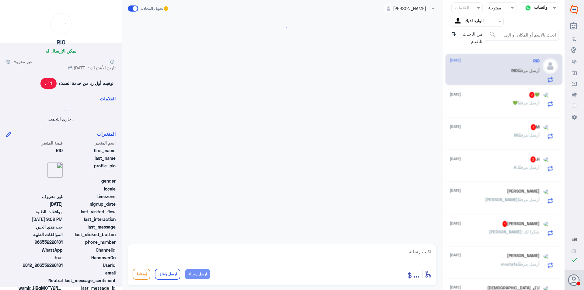
click at [499, 61] on div "RIO [DATE]" at bounding box center [495, 60] width 90 height 5
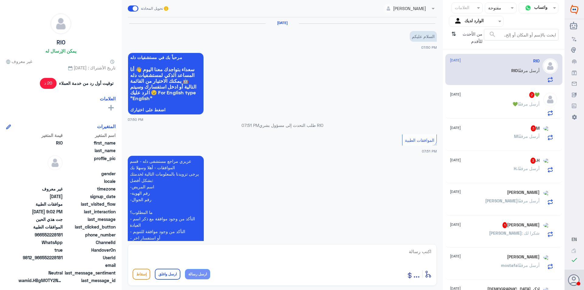
scroll to position [417, 0]
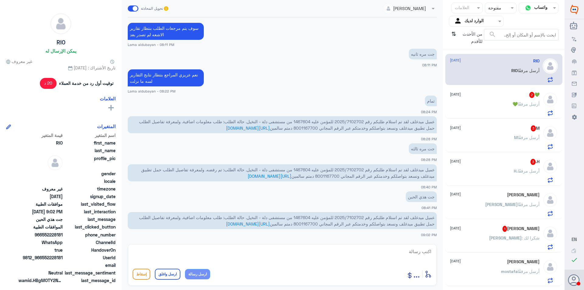
click at [516, 235] on span "[PERSON_NAME]" at bounding box center [505, 237] width 33 height 5
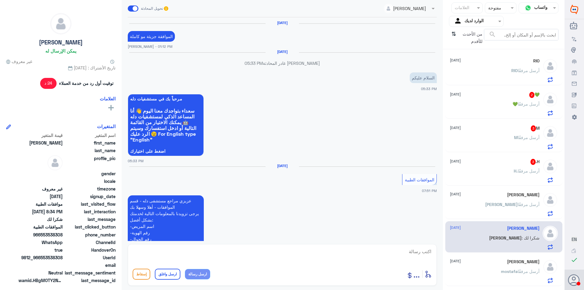
scroll to position [469, 0]
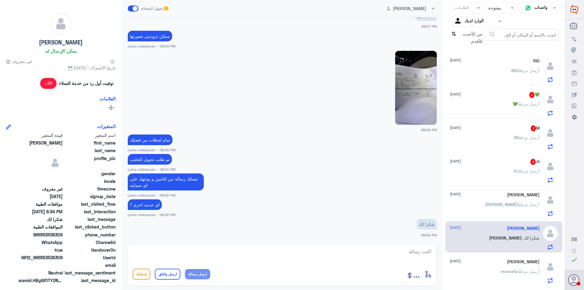
click at [405, 253] on textarea at bounding box center [282, 254] width 299 height 15
paste textarea "نشكر تواصلك مع مستشفيات دلة"
type textarea "نشكر تواصلك مع مستشفيات دلة"
click at [173, 272] on button "ارسل واغلق" at bounding box center [168, 274] width 26 height 11
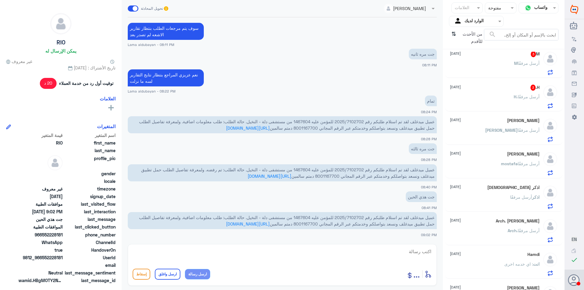
scroll to position [91, 0]
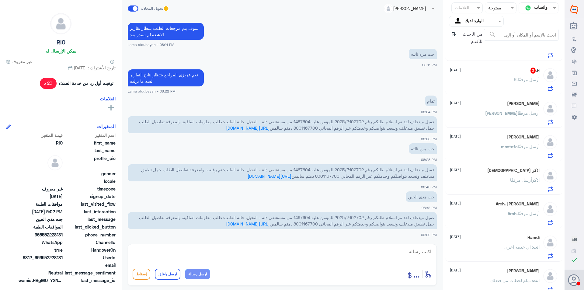
click at [508, 252] on p "انت : اي خدمه اخرى" at bounding box center [521, 251] width 35 height 15
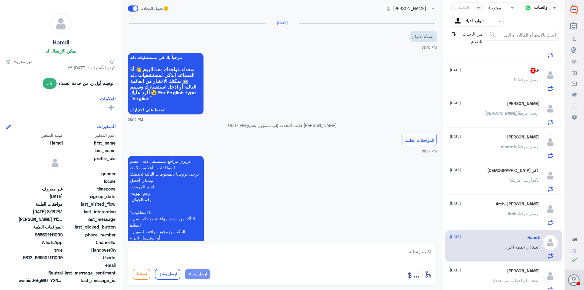
scroll to position [165, 0]
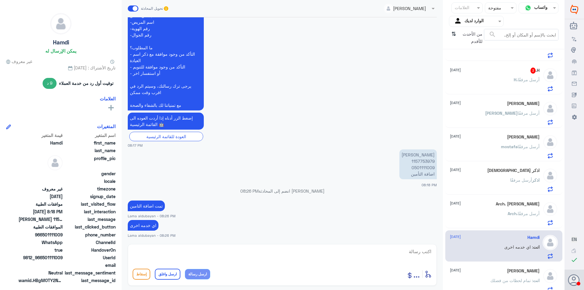
click at [382, 253] on textarea at bounding box center [282, 254] width 299 height 15
paste textarea "نشكر تواصلك مع مستشفيات دلة"
type textarea "نشكر تواصلك مع مستشفيات دلة"
click at [172, 277] on button "ارسل واغلق" at bounding box center [168, 274] width 26 height 11
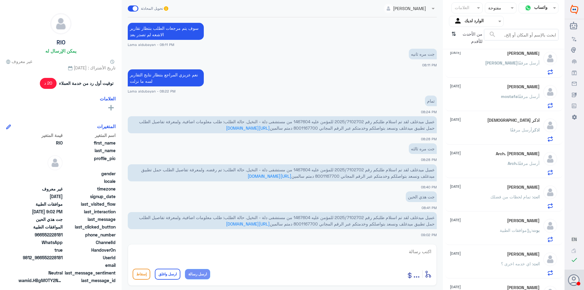
scroll to position [152, 0]
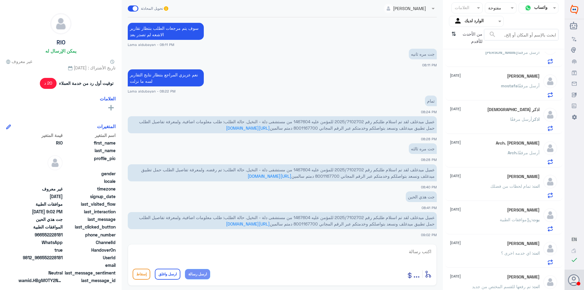
drag, startPoint x: 515, startPoint y: 221, endPoint x: 517, endPoint y: 235, distance: 14.4
click at [515, 221] on span ": موافقات الطبية" at bounding box center [516, 219] width 33 height 5
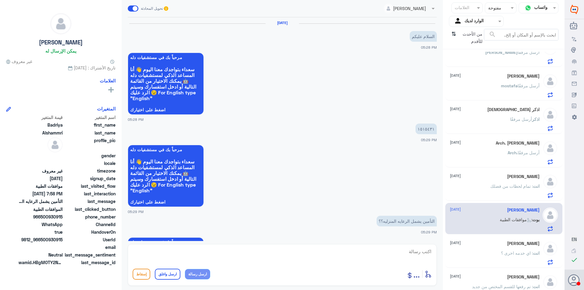
scroll to position [259, 0]
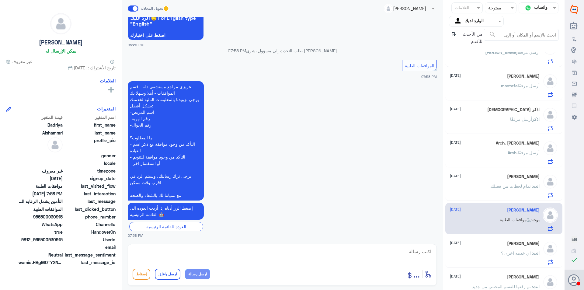
click at [510, 257] on p "انت : اي خدمه اخرى ؟" at bounding box center [520, 257] width 39 height 15
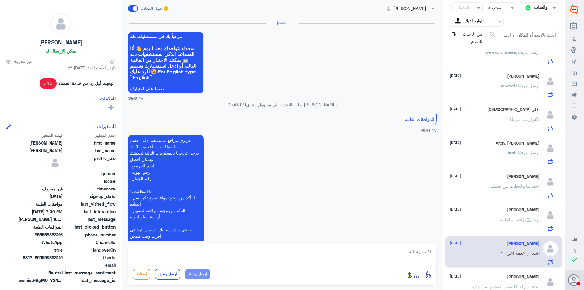
scroll to position [572, 0]
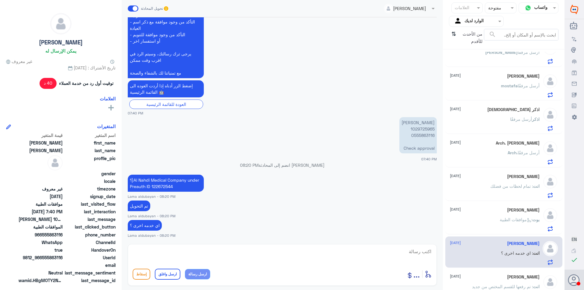
click at [292, 250] on textarea at bounding box center [282, 254] width 299 height 15
paste textarea "نشكر تواصلك مع مستشفيات دلة"
type textarea "نشكر تواصلك مع مستشفيات دلة"
click at [169, 271] on button "ارسل واغلق" at bounding box center [168, 274] width 26 height 11
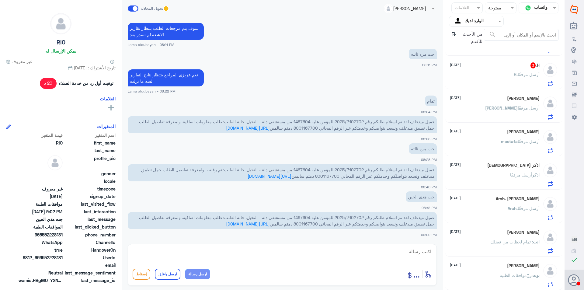
scroll to position [72, 0]
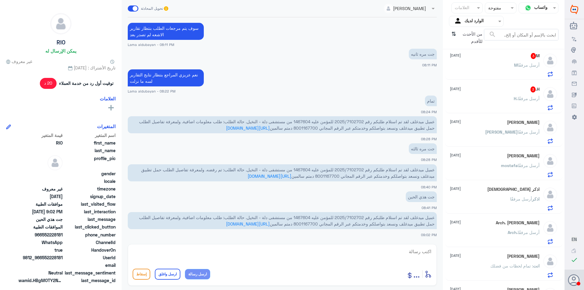
click at [521, 103] on p "H. أرسل مرفقًا" at bounding box center [527, 102] width 26 height 15
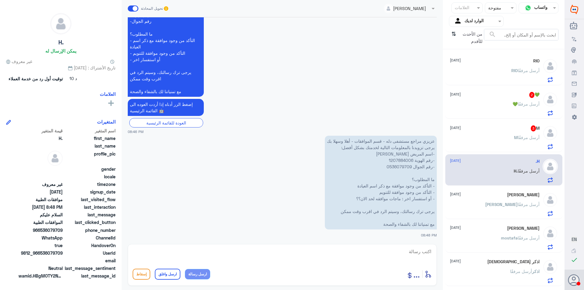
click at [515, 205] on span "[PERSON_NAME]" at bounding box center [501, 204] width 33 height 5
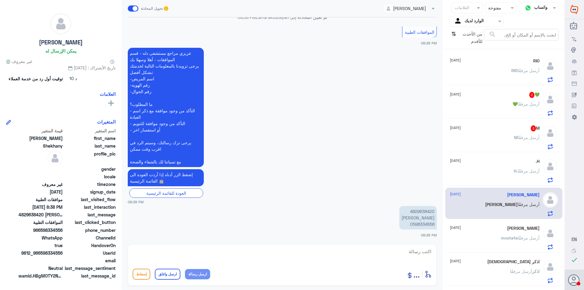
click at [492, 227] on div "[PERSON_NAME] [DATE]" at bounding box center [495, 228] width 90 height 5
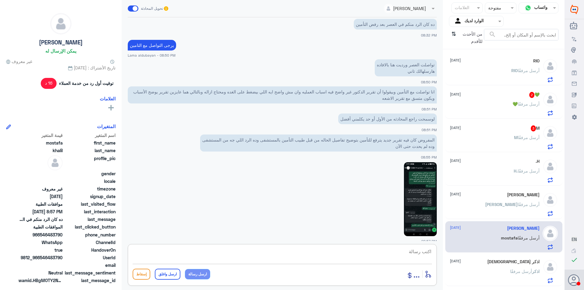
click at [415, 255] on textarea at bounding box center [282, 254] width 299 height 15
type textarea "التقارير الجديد يتم رفعها من قبل من سق الدكتور"
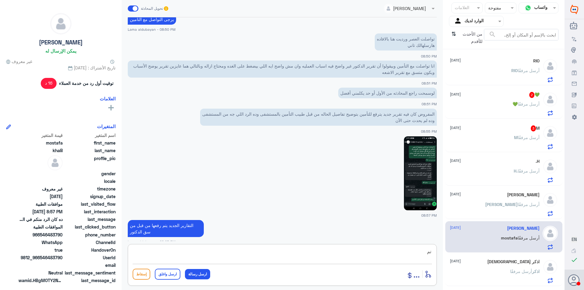
type textarea "ت"
click at [408, 168] on img at bounding box center [420, 173] width 33 height 74
click at [250, 253] on textarea at bounding box center [282, 254] width 299 height 15
type textarea "س"
click at [472, 100] on div "💚 2 [DATE] 💚 أرسل مرفقًا" at bounding box center [495, 104] width 90 height 24
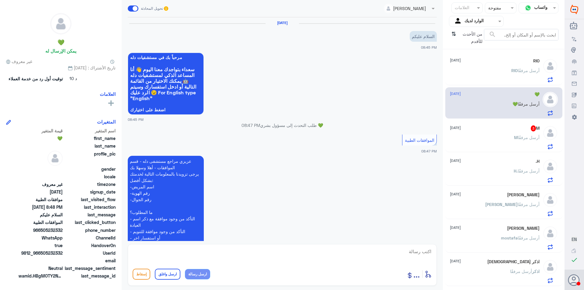
scroll to position [129, 0]
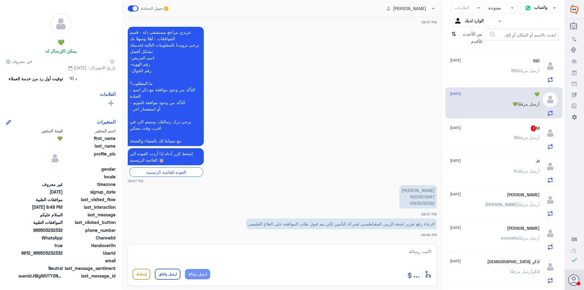
click at [426, 196] on p "[PERSON_NAME] 1000672947 0505232332" at bounding box center [417, 196] width 37 height 23
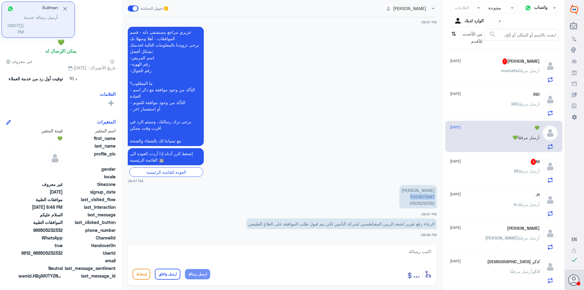
click at [329, 249] on textarea at bounding box center [282, 254] width 299 height 15
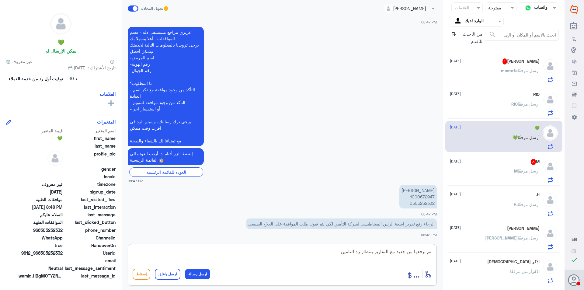
type textarea "تم ترفعها من جديد مع التقارير بنتظار رد التامين"
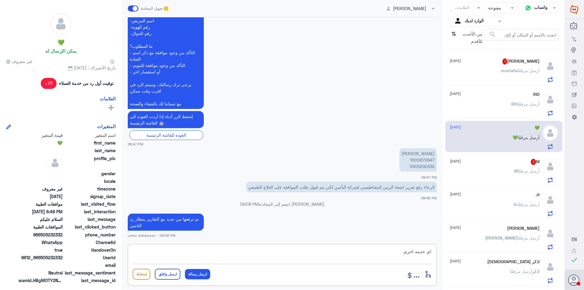
type textarea "اي خدمه اخرى"
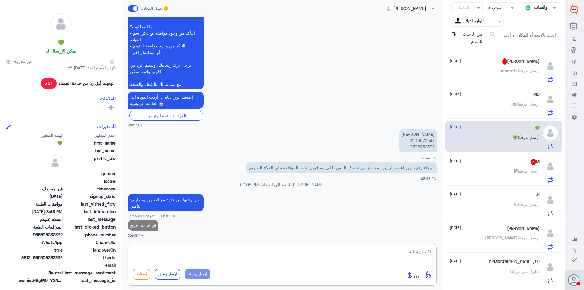
click at [510, 169] on div "M 3 [DATE] M أرسل مرفقًا" at bounding box center [495, 171] width 90 height 24
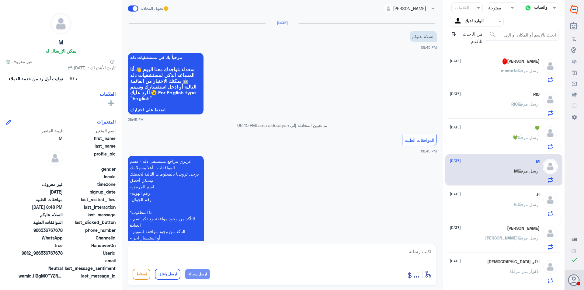
click at [329, 259] on textarea at bounding box center [282, 254] width 299 height 15
paste textarea "يرجى التواصل مع قسم التقارير عن طريق الاتصال بشكل مباشر على الرقم 966112994881"
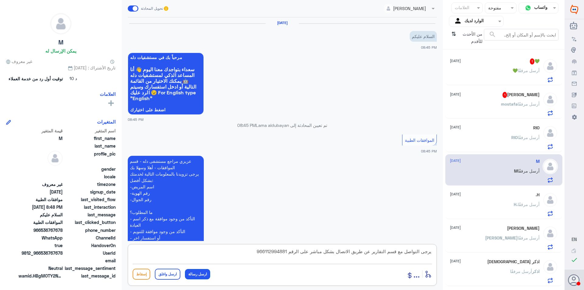
type textarea "يرجى التواصل مع قسم التقارير عن طريق الاتصال بشكل مباشر على الرقم 966112994881"
click at [189, 276] on button "ارسل رسالة" at bounding box center [197, 274] width 25 height 10
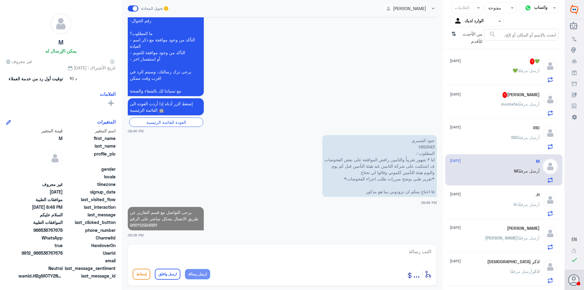
click at [514, 98] on div "[PERSON_NAME] 1 [DATE] mostafa أرسل مرفقًا" at bounding box center [495, 104] width 90 height 24
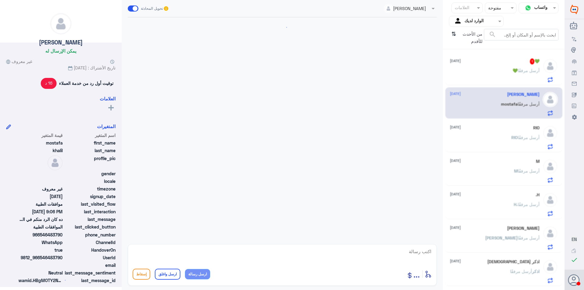
scroll to position [473, 0]
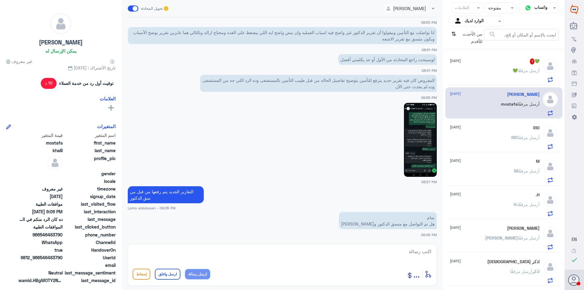
click at [401, 255] on textarea at bounding box center [282, 254] width 299 height 15
type textarea "الصباح باذن الله"
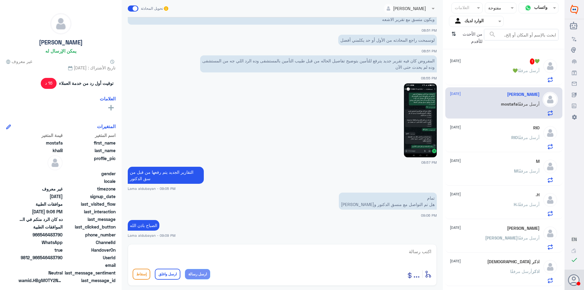
click at [517, 79] on p "💚 أرسل مرفقًا" at bounding box center [526, 74] width 27 height 15
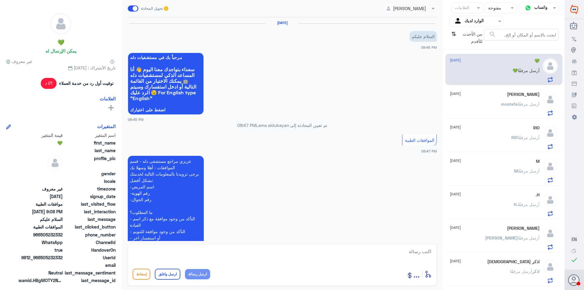
scroll to position [206, 0]
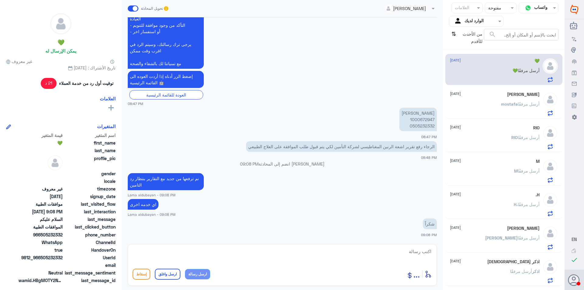
click at [301, 255] on textarea at bounding box center [282, 254] width 299 height 15
paste textarea "نشكر تواصلك مع مستشفيات دلة"
type textarea "نشكر تواصلك مع مستشفيات دلة"
click at [164, 272] on button "ارسل واغلق" at bounding box center [168, 274] width 26 height 11
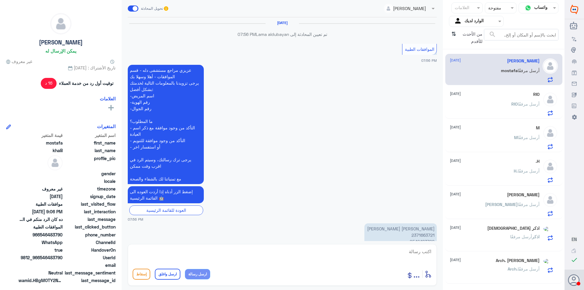
scroll to position [422, 0]
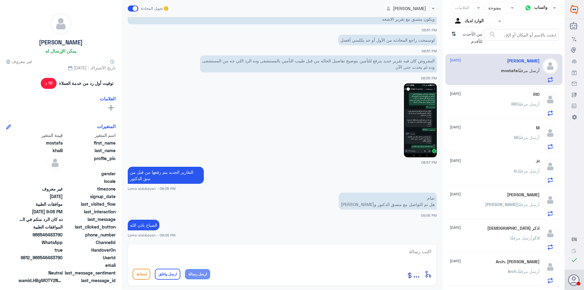
click at [500, 100] on div "RIO [DATE] [PERSON_NAME] أرسل مرفقًا" at bounding box center [495, 104] width 90 height 24
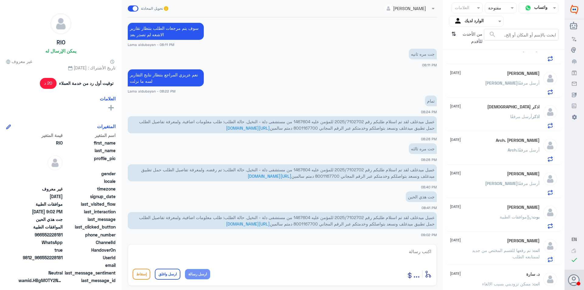
scroll to position [130, 0]
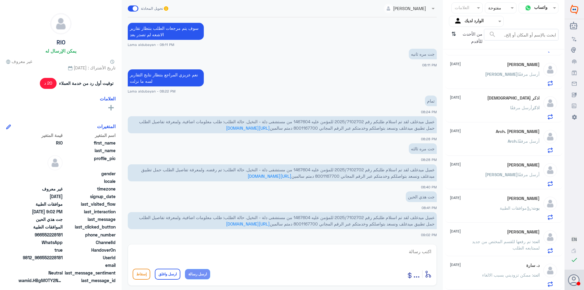
click at [492, 276] on span ": ممكن تزوديني بسبب الالغاء" at bounding box center [507, 274] width 51 height 5
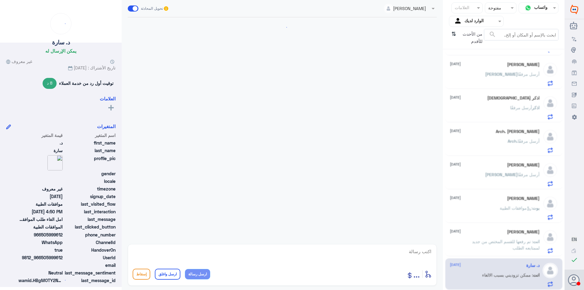
scroll to position [179, 0]
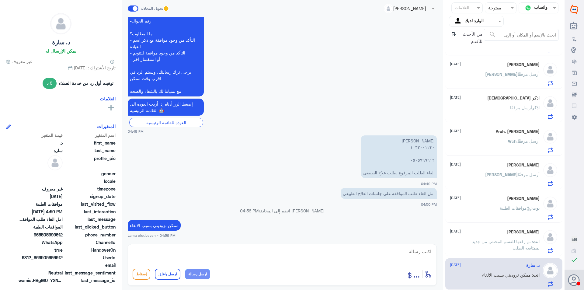
click at [490, 242] on span ": تم رفعها للقسم المختص من جديد لممتابعه الطلب" at bounding box center [506, 245] width 68 height 12
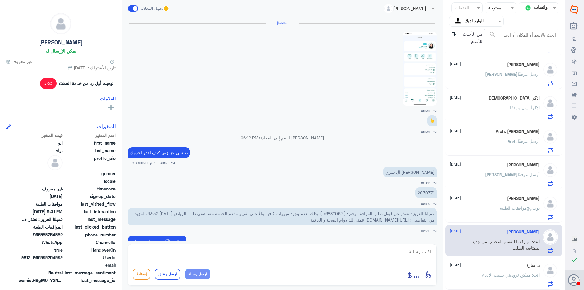
scroll to position [275, 0]
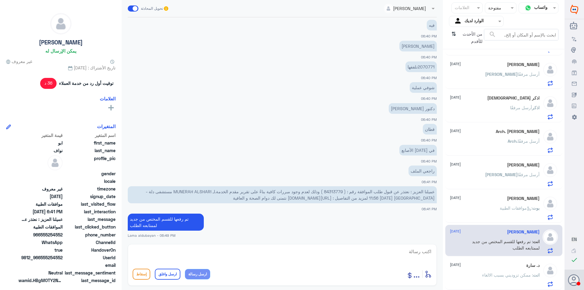
click at [300, 249] on textarea at bounding box center [282, 254] width 299 height 15
paste textarea "نشكر تواصلك مع مستشفيات دلة"
type textarea "نشكر تواصلك مع مستشفيات دلة"
click at [171, 271] on button "ارسل واغلق" at bounding box center [168, 274] width 26 height 11
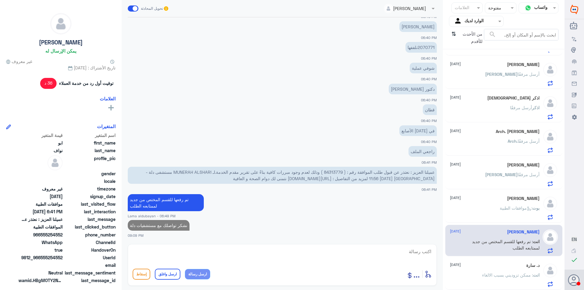
scroll to position [97, 0]
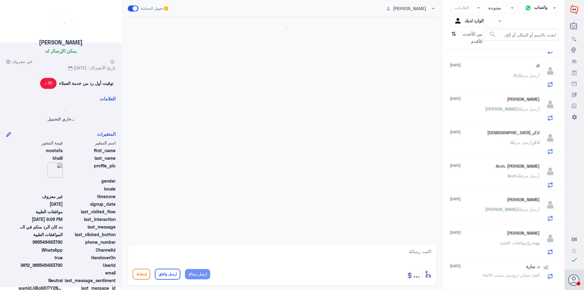
click at [507, 203] on div "[PERSON_NAME] [DATE] [PERSON_NAME] أرسل مرفقًا" at bounding box center [495, 209] width 90 height 24
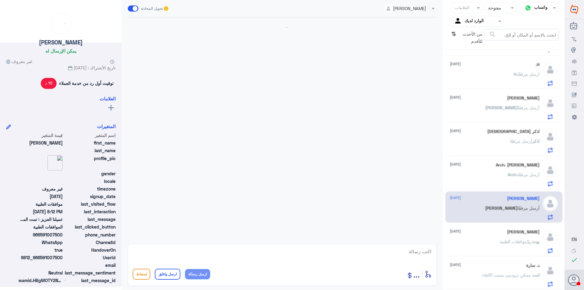
scroll to position [422, 0]
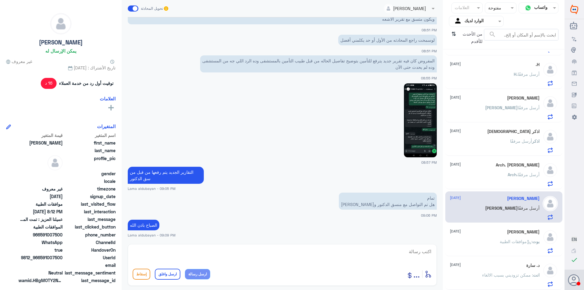
click at [507, 230] on h5 "[PERSON_NAME]" at bounding box center [523, 231] width 33 height 5
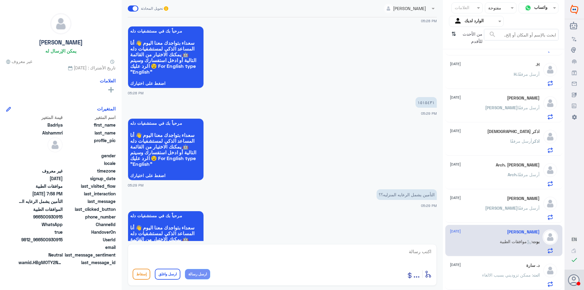
scroll to position [61, 0]
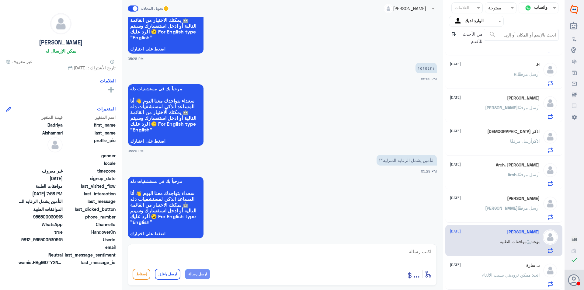
click at [486, 205] on div "[PERSON_NAME] [DATE] [PERSON_NAME] أرسل مرفقًا" at bounding box center [495, 208] width 90 height 24
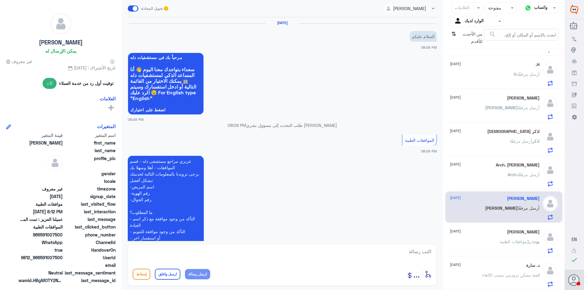
scroll to position [217, 0]
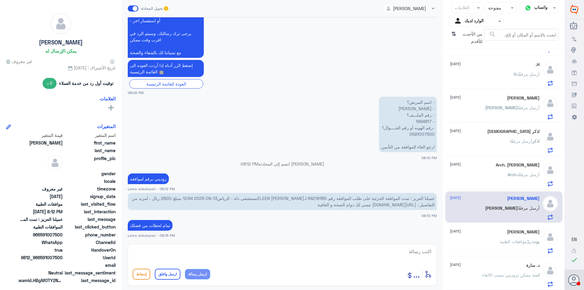
click at [493, 172] on div "Arch. [PERSON_NAME] [DATE] Arch. أرسل مرفقًا" at bounding box center [495, 174] width 90 height 24
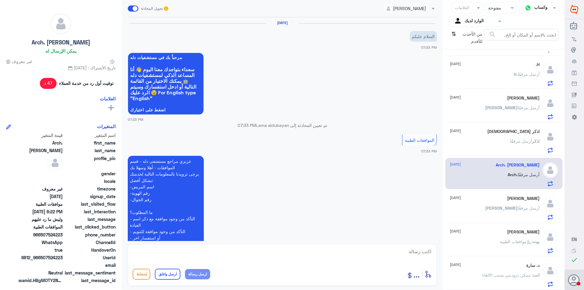
scroll to position [188, 0]
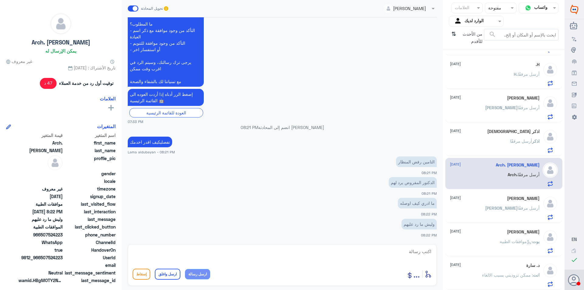
click at [503, 136] on div "اذكر [DEMOGRAPHIC_DATA] [DATE] اذكر أرسل مرفقًا" at bounding box center [495, 141] width 90 height 24
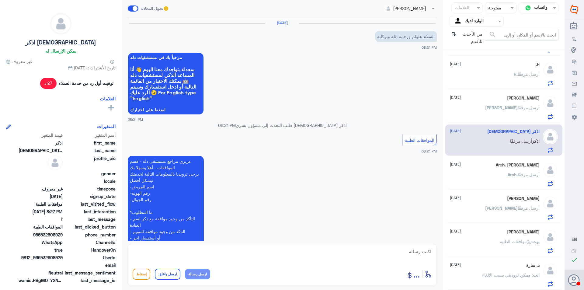
scroll to position [172, 0]
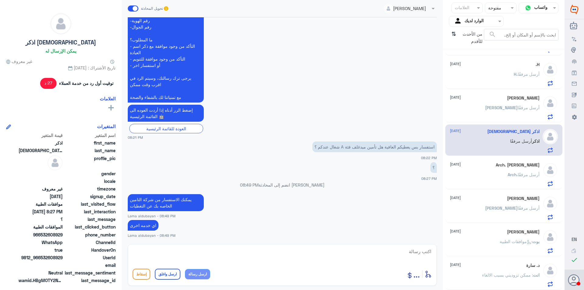
click at [507, 236] on div "[PERSON_NAME] [DATE] بوت : موافقات الطبية" at bounding box center [495, 241] width 90 height 24
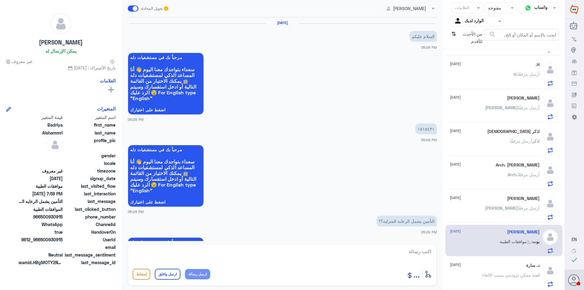
scroll to position [259, 0]
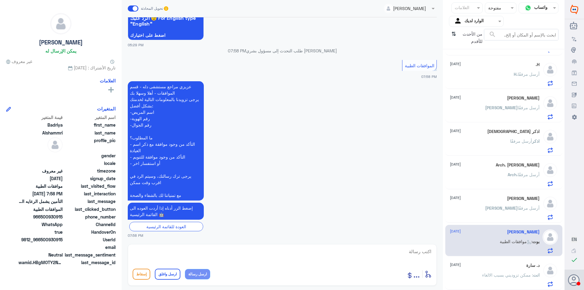
click at [369, 252] on textarea at bounding box center [282, 254] width 299 height 15
type textarea "تفضلي كيف اقدر اخدمك؟"
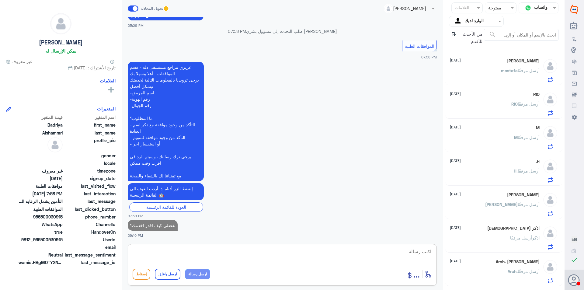
click at [516, 79] on p "[PERSON_NAME] أرسل مرفقًا" at bounding box center [520, 74] width 39 height 15
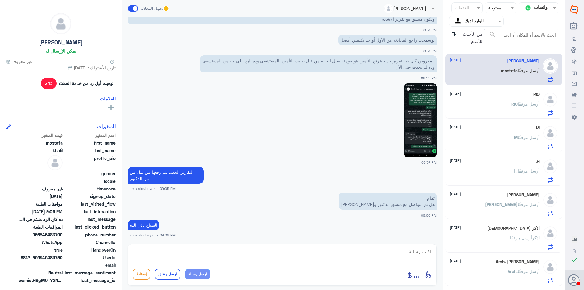
click at [516, 111] on p "[PERSON_NAME] أرسل مرفقًا" at bounding box center [525, 108] width 28 height 15
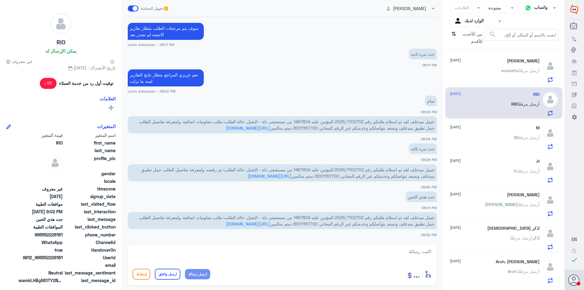
click at [503, 147] on div "M أرسل مرفقًا" at bounding box center [495, 143] width 90 height 14
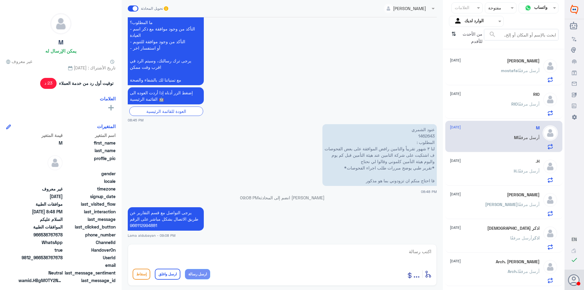
click at [274, 256] on textarea at bounding box center [282, 254] width 299 height 15
click at [513, 209] on p "[PERSON_NAME] أرسل مرفقًا" at bounding box center [512, 208] width 54 height 15
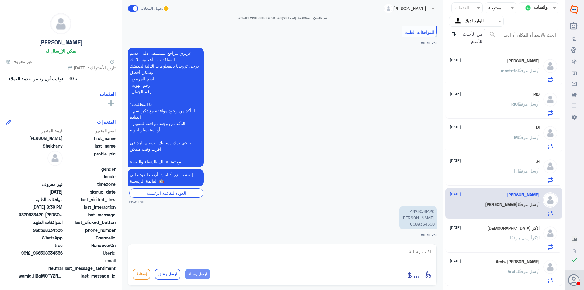
click at [425, 210] on p "4829638420 [PERSON_NAME] 0598334556" at bounding box center [417, 217] width 37 height 23
click at [422, 224] on p "4829638420 [PERSON_NAME] 0598334556" at bounding box center [417, 217] width 37 height 23
click at [276, 250] on textarea at bounding box center [282, 254] width 299 height 15
type textarea "تفضل كيف اقدر اخدمك ؟"
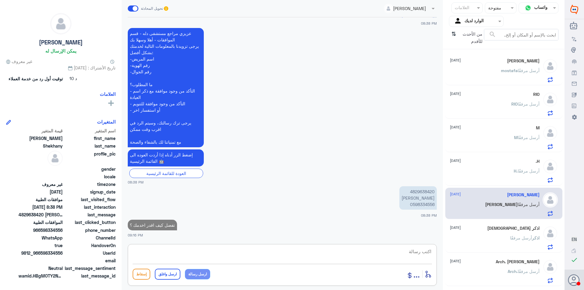
scroll to position [718, 0]
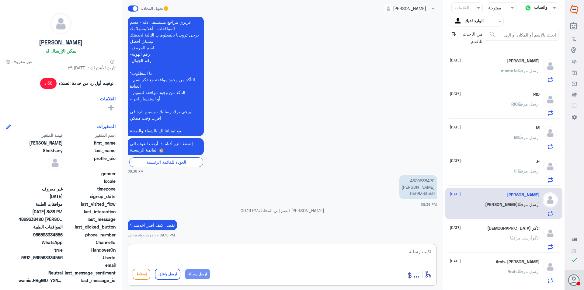
click at [501, 67] on p "[PERSON_NAME] أرسل مرفقًا" at bounding box center [520, 74] width 39 height 15
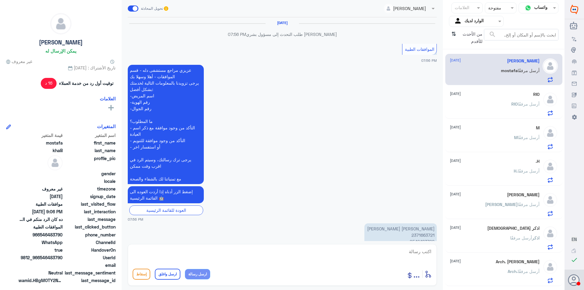
scroll to position [422, 0]
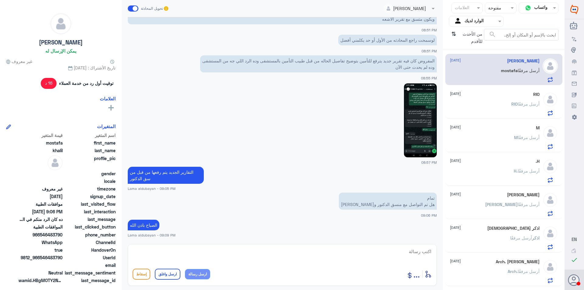
click at [518, 106] on span "أرسل مرفقًا" at bounding box center [529, 103] width 22 height 5
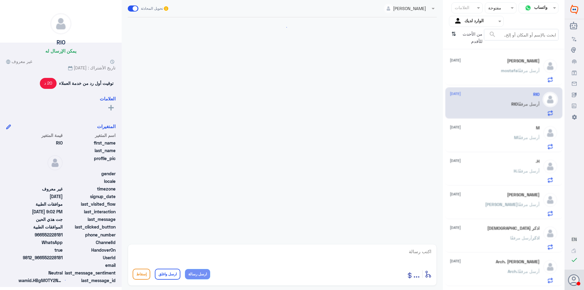
scroll to position [417, 0]
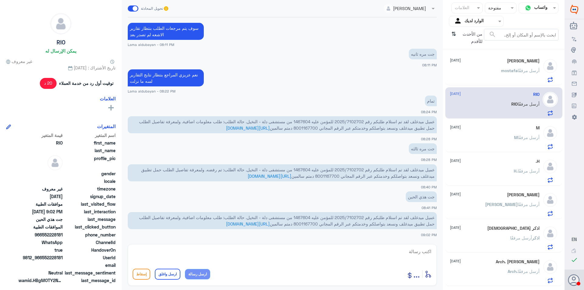
click at [492, 145] on div "M أرسل مرفقًا" at bounding box center [495, 143] width 90 height 14
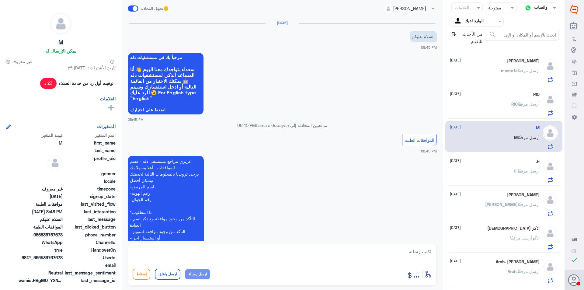
scroll to position [190, 0]
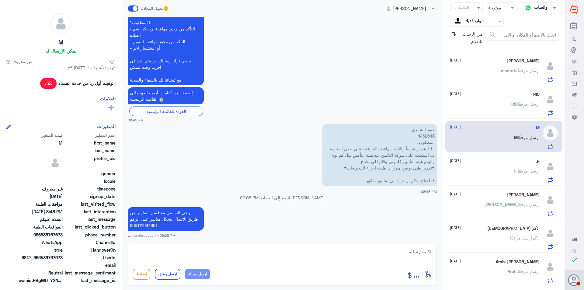
click at [495, 173] on div "H. أرسل مرفقًا" at bounding box center [495, 176] width 90 height 14
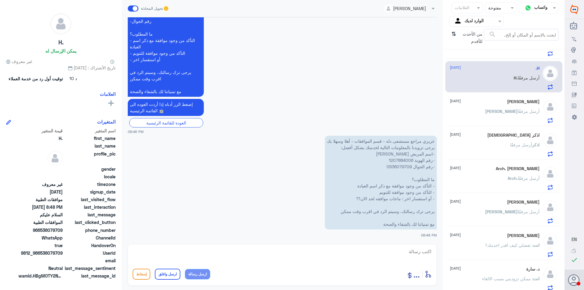
scroll to position [97, 0]
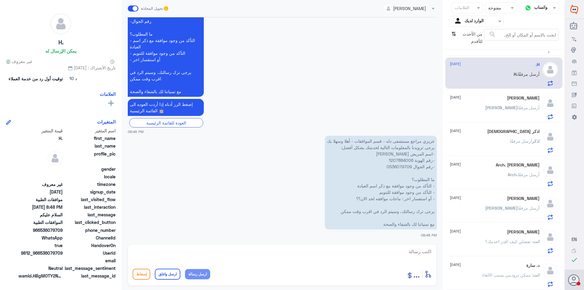
click at [501, 275] on span ": ممكن تزوديني بسبب الالغاء" at bounding box center [507, 274] width 51 height 5
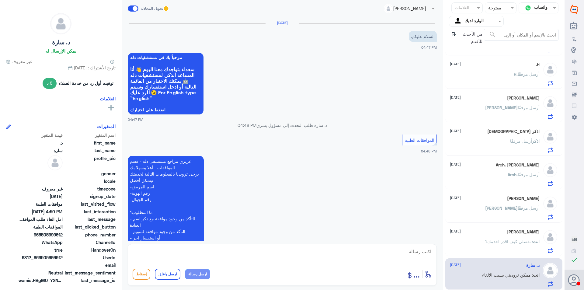
scroll to position [179, 0]
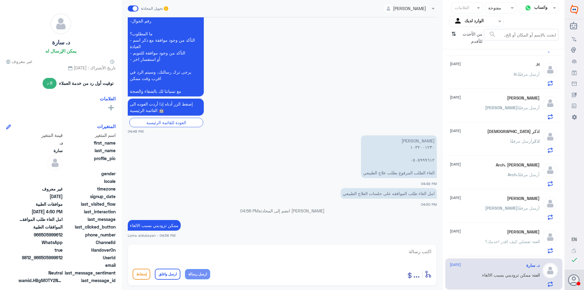
click at [496, 245] on p "انت : تفضلي كيف اقدر اخدمك؟" at bounding box center [512, 245] width 54 height 15
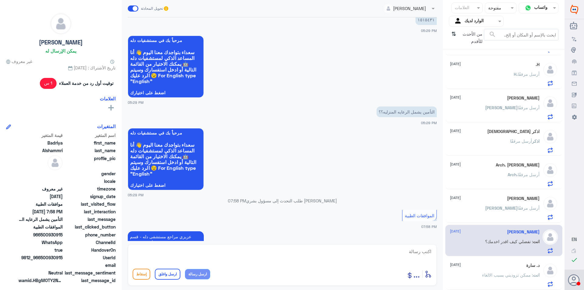
scroll to position [138, 0]
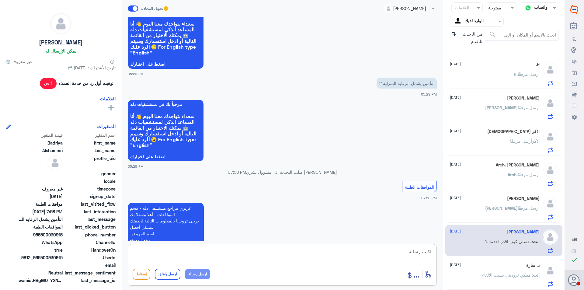
click at [402, 252] on textarea at bounding box center [282, 254] width 299 height 15
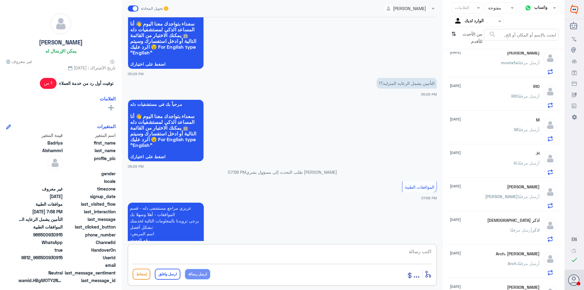
scroll to position [0, 0]
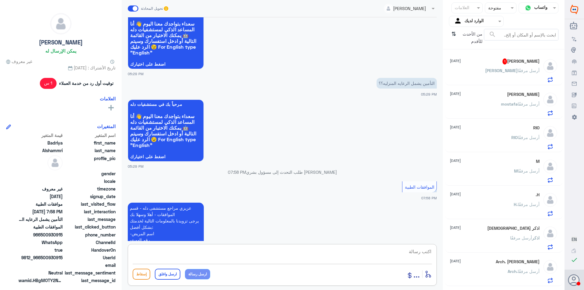
click at [515, 75] on p "[PERSON_NAME] أرسل مرفقًا" at bounding box center [512, 74] width 54 height 15
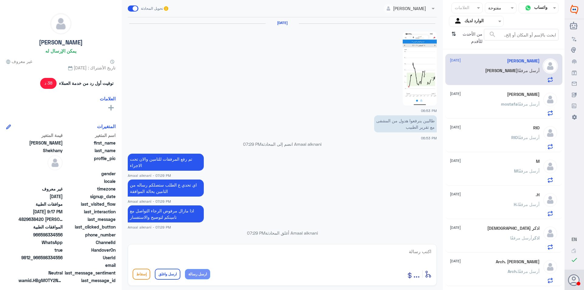
scroll to position [498, 0]
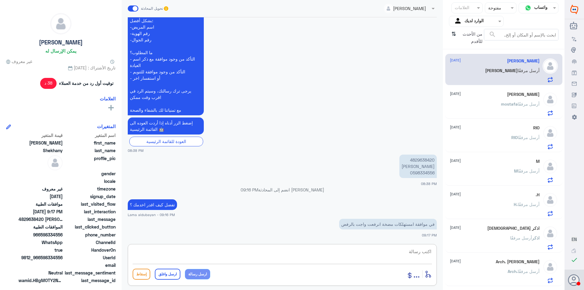
click at [332, 253] on textarea at bounding box center [282, 254] width 299 height 15
click at [264, 255] on textarea at bounding box center [282, 254] width 299 height 15
paste textarea "Service is not covered under the member policy."
type textarea "Service is not covered under the member policy."
click at [192, 273] on button "ارسل رسالة" at bounding box center [197, 274] width 25 height 10
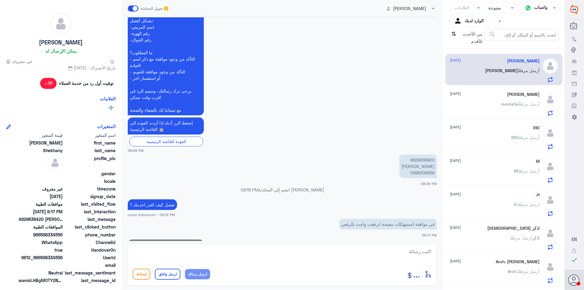
scroll to position [524, 0]
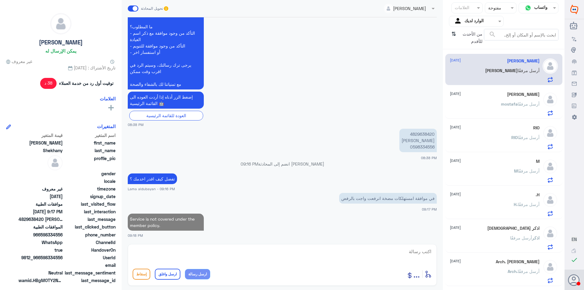
click at [185, 269] on button "ارسل رسالة" at bounding box center [197, 274] width 25 height 10
click at [337, 250] on textarea at bounding box center [282, 254] width 299 height 15
type textarea "هذا رد التامين"
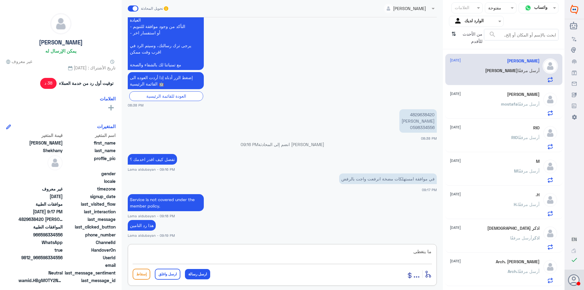
type textarea "ما يتغطى"
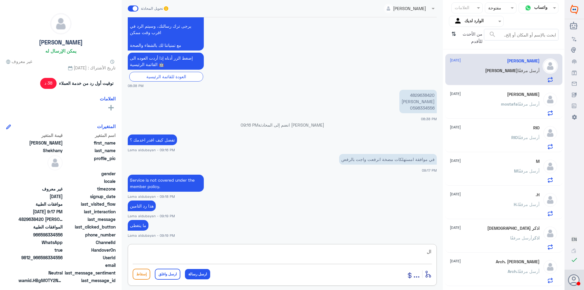
type textarea "ا"
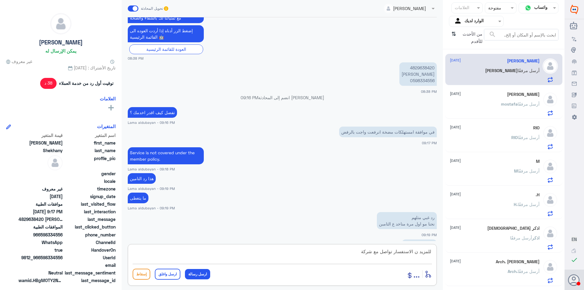
scroll to position [611, 0]
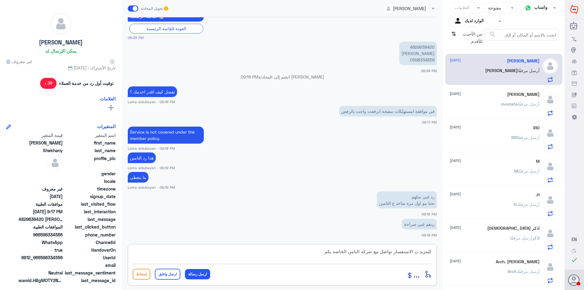
click at [394, 252] on textarea "للمزيد ن الاستفسار تواصل مع شركة التامن الخاصه بكم" at bounding box center [282, 254] width 299 height 15
click at [396, 250] on textarea "للمزيد ن الاستفسار تواصل مع شركة التامن الخاصه بكم" at bounding box center [282, 254] width 299 height 15
click at [383, 251] on textarea "للمزيد ن الاستفسار يرجى تواصل مع شركة التامن الخاصه بكم" at bounding box center [282, 254] width 299 height 15
click at [384, 251] on textarea "للمزيد ن الاستفسار يرجى تواصل مع شركة التامن الخاصه بكم" at bounding box center [282, 254] width 299 height 15
type textarea "للمزيد ن الاستفسار يرجى التواصل مع شركة التامن الخاصه بكم"
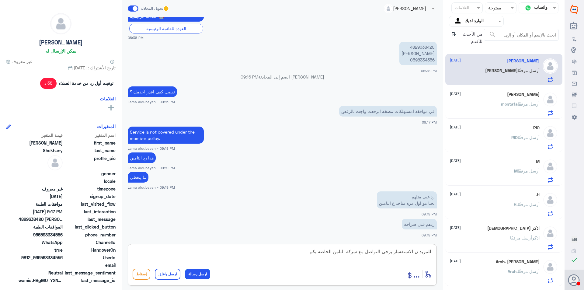
click at [200, 274] on button "ارسل رسالة" at bounding box center [197, 274] width 25 height 10
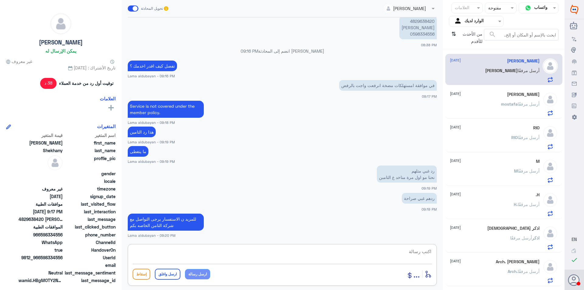
click at [251, 250] on textarea at bounding box center [282, 254] width 299 height 15
type textarea "اي خدمه اخرى"
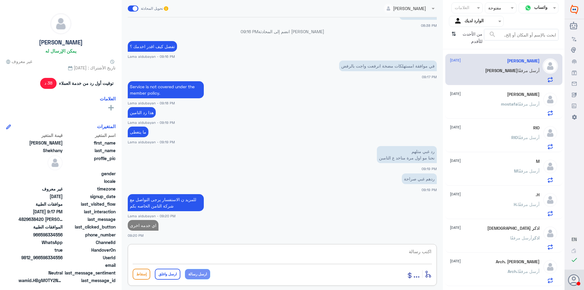
click at [514, 106] on span "mostafa" at bounding box center [509, 103] width 17 height 5
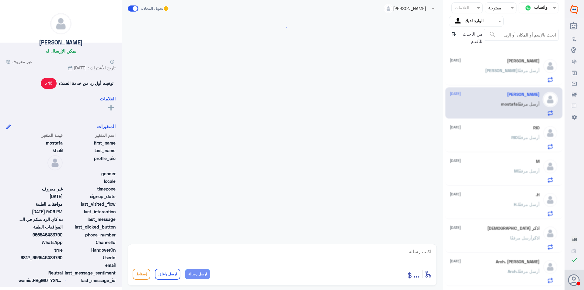
scroll to position [422, 0]
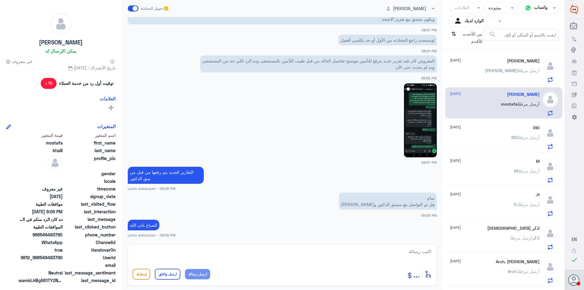
click at [507, 152] on div "RIO [DATE] [PERSON_NAME] أرسل مرفقًا" at bounding box center [503, 136] width 117 height 31
click at [504, 147] on div "[PERSON_NAME] أرسل مرفقًا" at bounding box center [495, 143] width 90 height 14
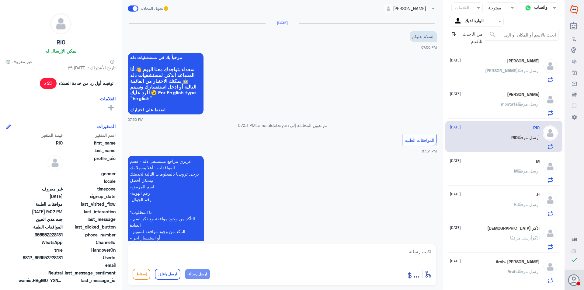
scroll to position [417, 0]
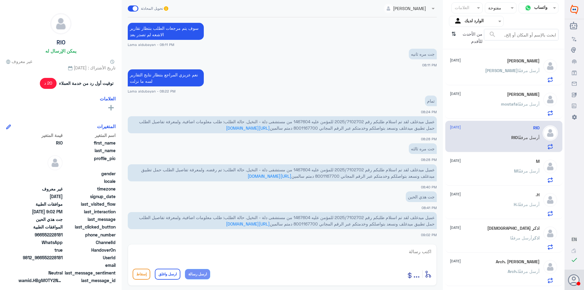
click at [500, 180] on div "M أرسل مرفقًا" at bounding box center [495, 176] width 90 height 14
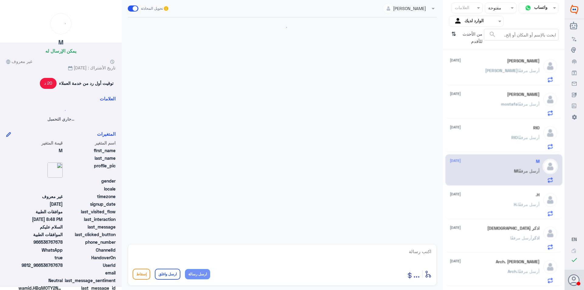
scroll to position [190, 0]
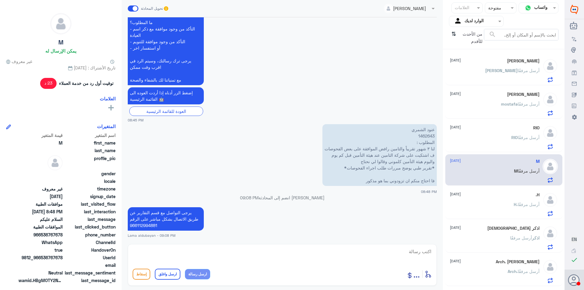
click at [503, 204] on div "H. أرسل مرفقًا" at bounding box center [495, 210] width 90 height 14
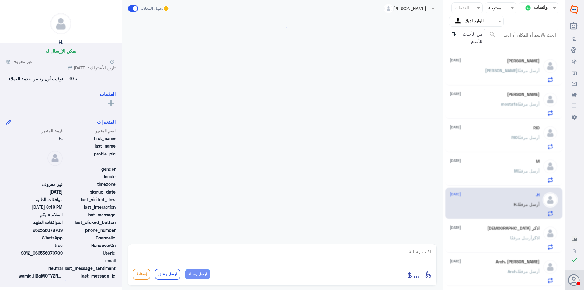
scroll to position [178, 0]
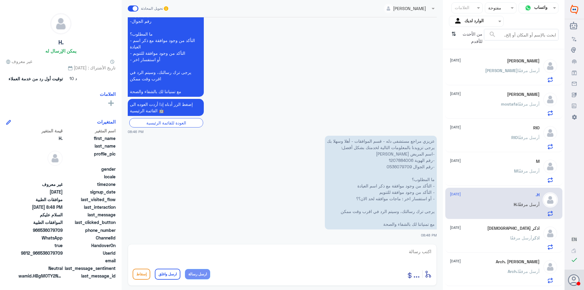
click at [499, 179] on div "M أرسل مرفقًا" at bounding box center [495, 176] width 90 height 14
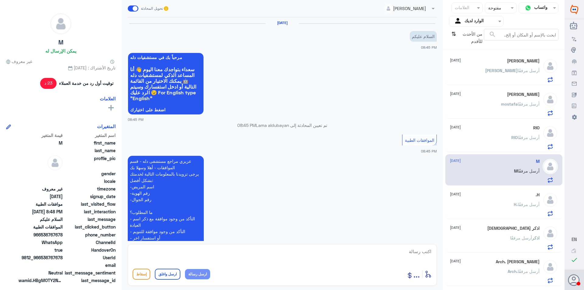
scroll to position [190, 0]
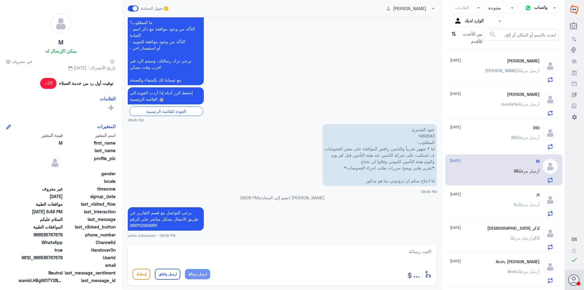
click at [518, 139] on span "أرسل مرفقًا" at bounding box center [529, 137] width 22 height 5
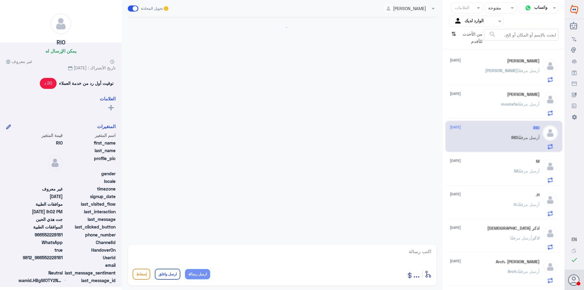
scroll to position [417, 0]
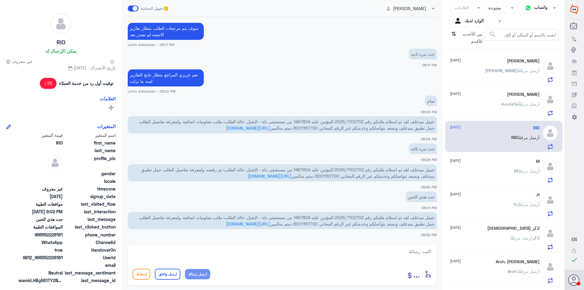
click at [517, 162] on div "M [DATE]" at bounding box center [495, 161] width 90 height 5
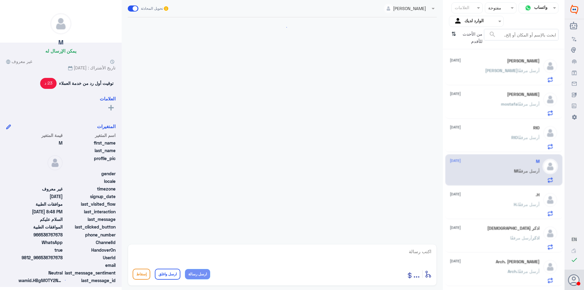
scroll to position [190, 0]
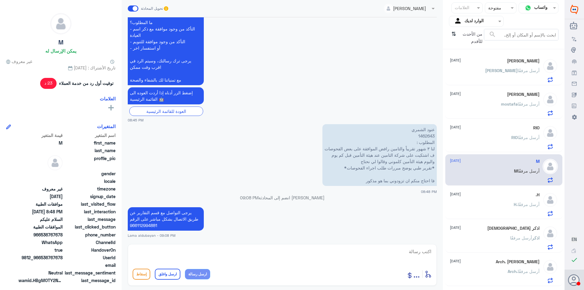
click at [277, 253] on textarea at bounding box center [282, 254] width 299 height 15
paste textarea "نشكر تواصلك مع مستشفيات دلة"
type textarea "نشكر تواصلك مع مستشفيات دلة"
click at [177, 269] on button "ارسل واغلق" at bounding box center [168, 274] width 26 height 11
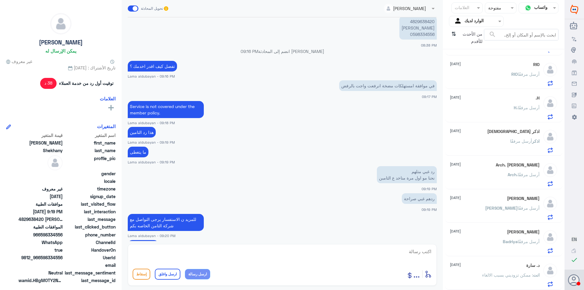
scroll to position [415, 0]
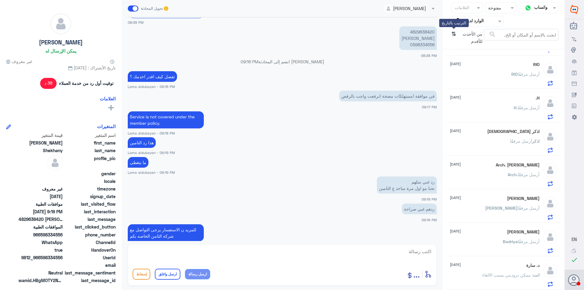
click at [454, 36] on icon "⇅" at bounding box center [453, 37] width 5 height 16
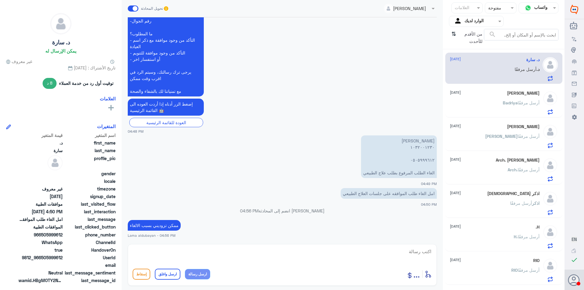
scroll to position [0, 0]
click at [525, 97] on div "[PERSON_NAME] [DATE] [PERSON_NAME] أرسل مرفقًا" at bounding box center [495, 104] width 90 height 24
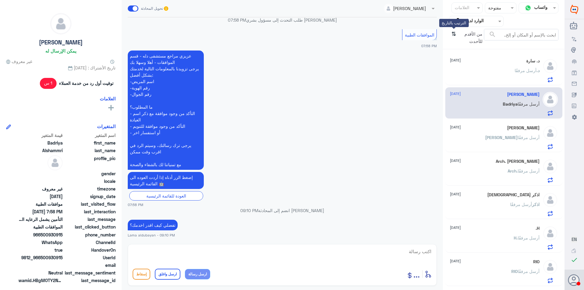
click at [454, 34] on icon "⇅" at bounding box center [453, 37] width 5 height 16
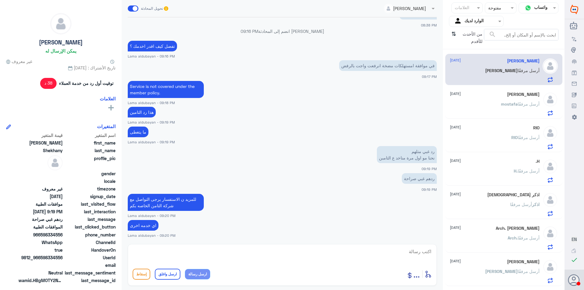
click at [525, 104] on span "أرسل مرفقًا" at bounding box center [529, 103] width 22 height 5
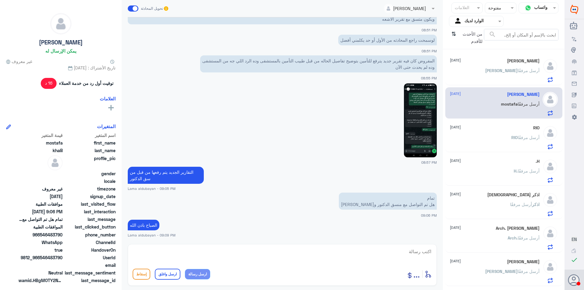
click at [531, 152] on div "[PERSON_NAME] [DATE] [PERSON_NAME] أرسل مرفقًا mostafa khalil [DATE] mostafa أر…" at bounding box center [504, 172] width 122 height 240
click at [520, 212] on p "اذكر أرسل مرفقًا" at bounding box center [525, 208] width 30 height 15
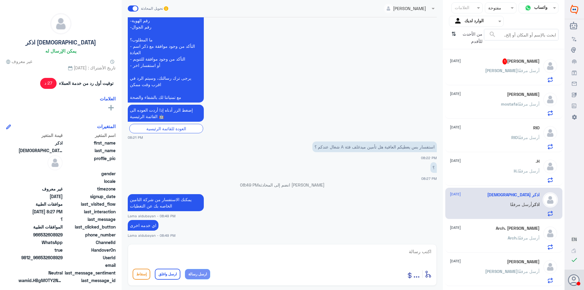
click at [288, 255] on textarea at bounding box center [282, 254] width 299 height 15
click at [203, 254] on textarea at bounding box center [282, 254] width 299 height 15
paste textarea "نشكر تواصلك مع مستشفيات دلة"
type textarea "نشكر تواصلك مع مستشفيات دلة"
click at [174, 273] on button "ارسل واغلق" at bounding box center [168, 274] width 26 height 11
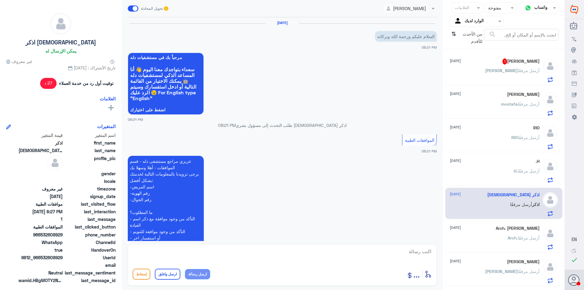
click at [508, 72] on span "[PERSON_NAME]" at bounding box center [501, 70] width 33 height 5
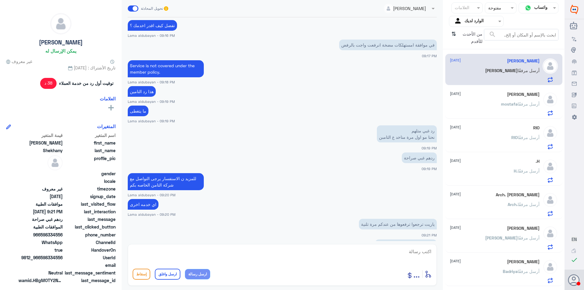
scroll to position [467, 0]
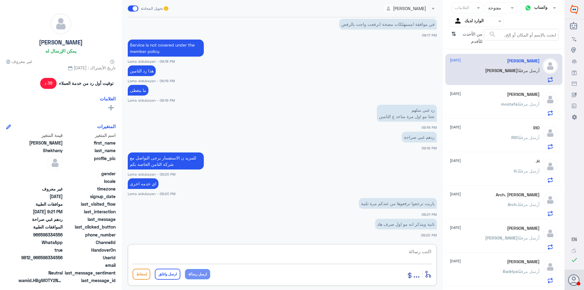
click at [360, 254] on textarea at bounding box center [282, 254] width 299 height 15
type textarea "سوف يتم رفعها مره اخرى فيه حالة الرفض زي ما ذكر يجب مراجعتهم"
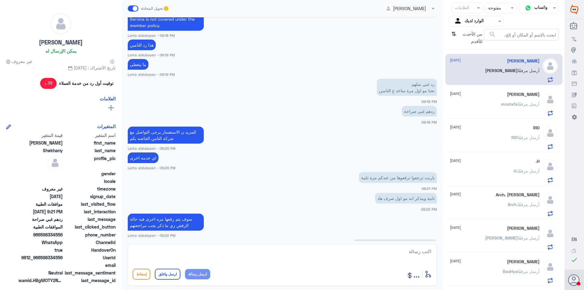
scroll to position [514, 0]
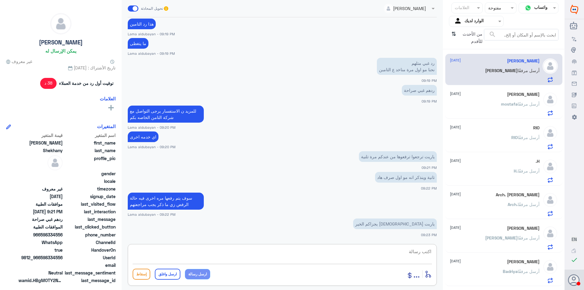
click at [298, 251] on textarea at bounding box center [282, 254] width 299 height 15
type textarea "تم رفعها مع التقارير والتحليل"
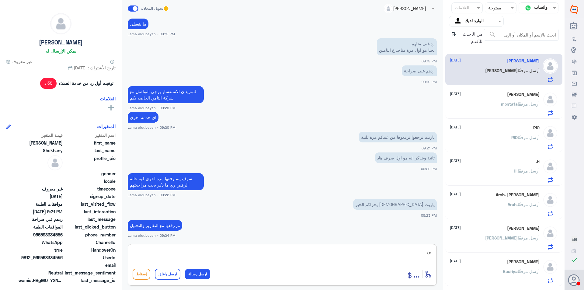
type textarea "ب"
click at [241, 258] on textarea at bounding box center [282, 254] width 299 height 15
type textarea "اي خدمه اخرى"
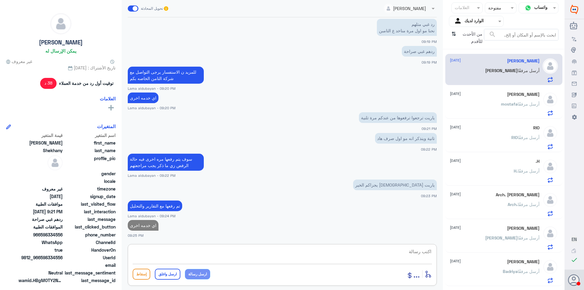
click at [507, 99] on div "[PERSON_NAME] [DATE] mostafa أرسل مرفقًا" at bounding box center [495, 104] width 90 height 24
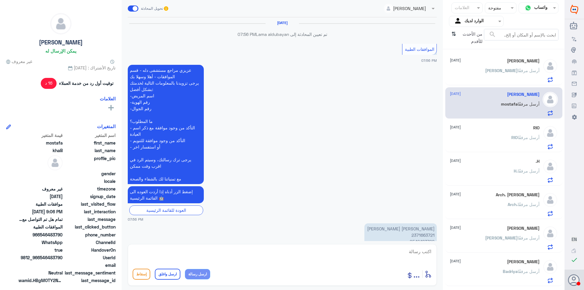
scroll to position [422, 0]
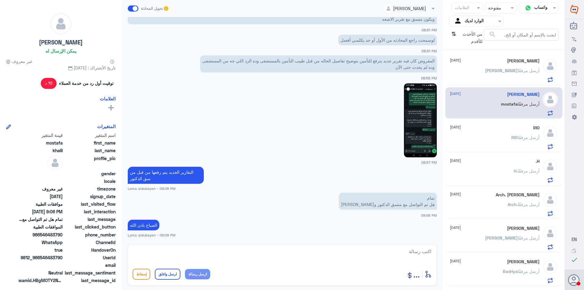
click at [507, 137] on div "[PERSON_NAME] أرسل مرفقًا" at bounding box center [495, 143] width 90 height 14
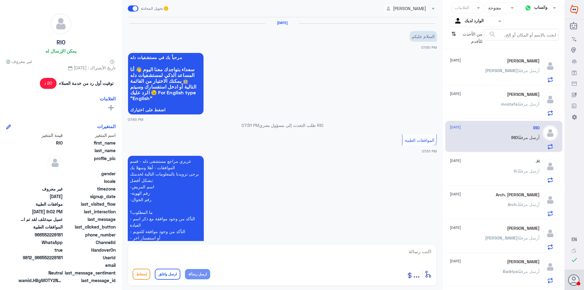
scroll to position [417, 0]
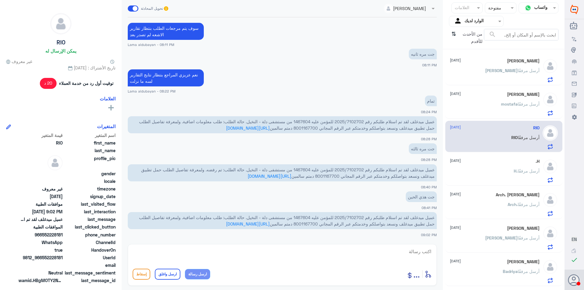
click at [492, 179] on div "H. أرسل مرفقًا" at bounding box center [495, 176] width 90 height 14
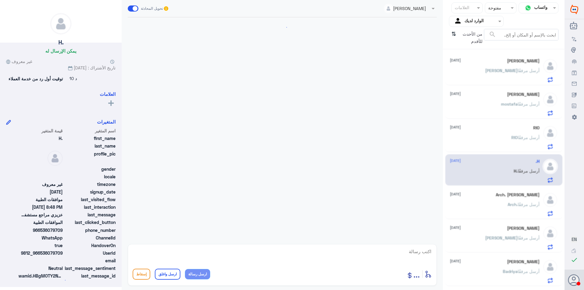
scroll to position [178, 0]
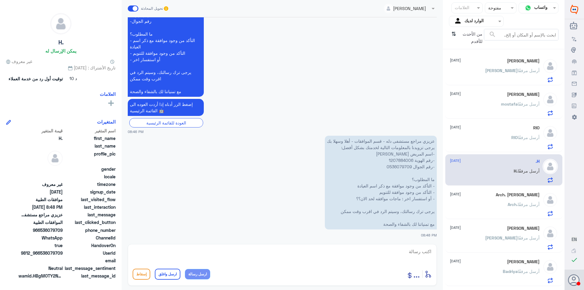
click at [402, 160] on p "عزيزي مراجع مستشفى دله - قسم الموافقات - أهلا وسهلا بك يرجى تزويدنا بالمعلومات …" at bounding box center [381, 183] width 112 height 94
click at [394, 248] on textarea at bounding box center [282, 254] width 299 height 15
click at [431, 251] on textarea "هل الموافقه في دله النخيل" at bounding box center [282, 254] width 299 height 15
type textarea "عزيزي المراجع هل الموافقه في دله النخيل"
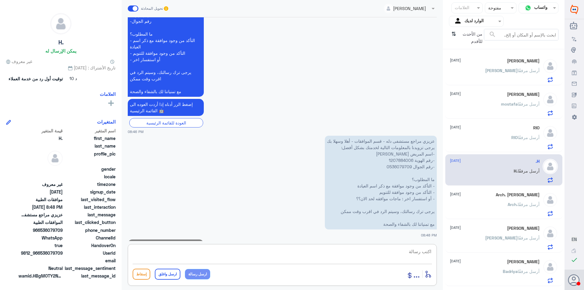
scroll to position [204, 0]
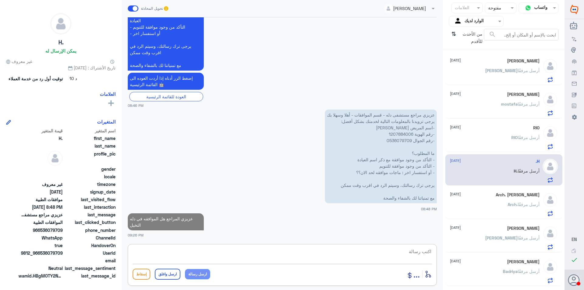
click at [499, 208] on div "Arch. أرسل مرفقًا" at bounding box center [495, 210] width 90 height 14
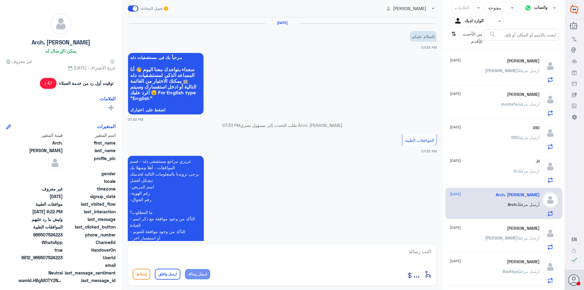
scroll to position [188, 0]
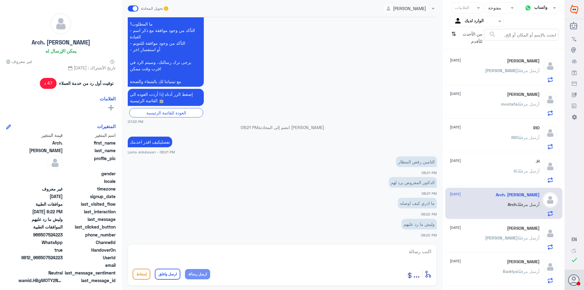
click at [374, 250] on textarea at bounding box center [282, 254] width 299 height 15
type textarea "زوديني برقم الهويه والجوال"
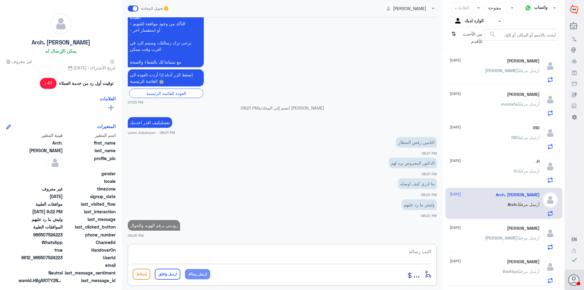
click at [456, 233] on div "[PERSON_NAME] [DATE] [PERSON_NAME] أرسل مرفقًا" at bounding box center [495, 238] width 90 height 24
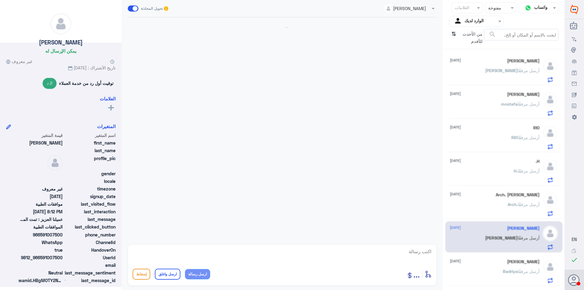
scroll to position [217, 0]
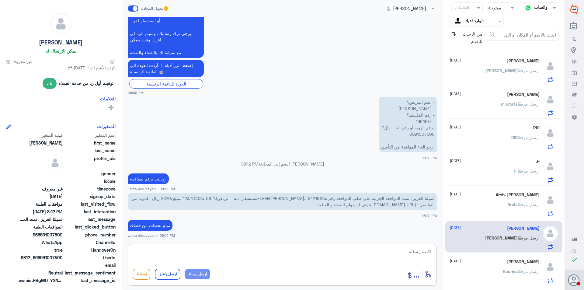
click at [210, 253] on textarea at bounding box center [282, 254] width 299 height 15
type textarea "تم الغاء بناء على طلبك"
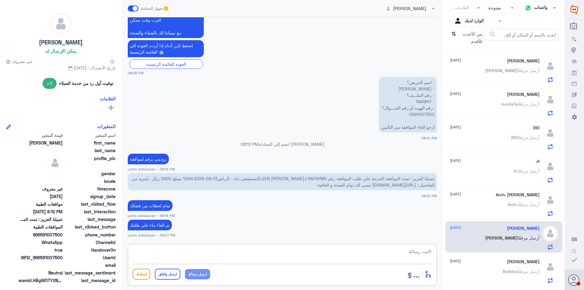
click at [204, 253] on textarea at bounding box center [282, 254] width 299 height 15
paste textarea "نشكر تواصلك مع مستشفيات دلة"
type textarea "نشكر تواصلك مع مستشفيات دلة"
click at [168, 272] on button "ارسل واغلق" at bounding box center [168, 274] width 26 height 11
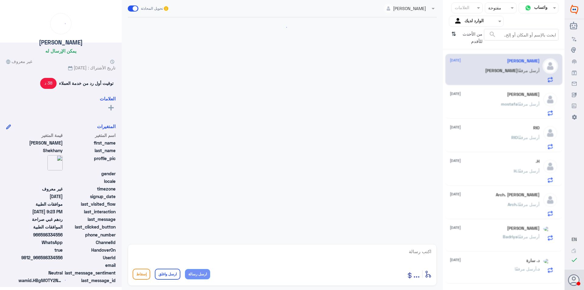
scroll to position [354, 0]
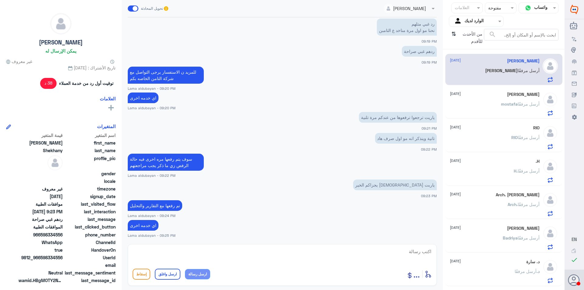
click at [352, 249] on textarea at bounding box center [282, 254] width 299 height 15
click at [527, 103] on span "أرسل مرفقًا" at bounding box center [529, 103] width 22 height 5
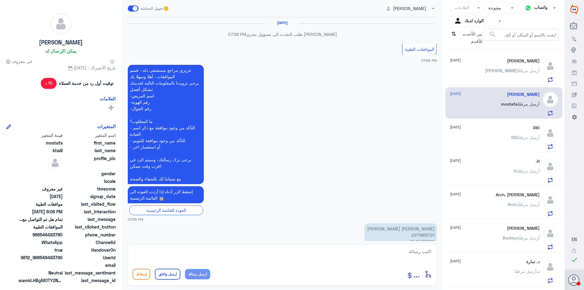
scroll to position [422, 0]
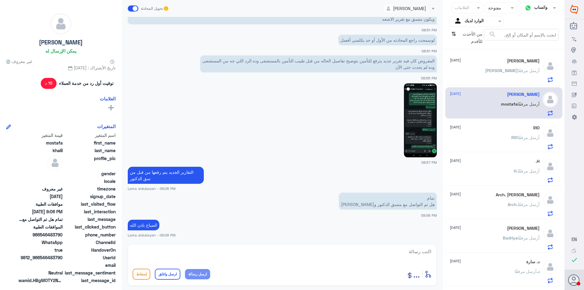
click at [500, 136] on div "[PERSON_NAME] أرسل مرفقًا" at bounding box center [495, 143] width 90 height 14
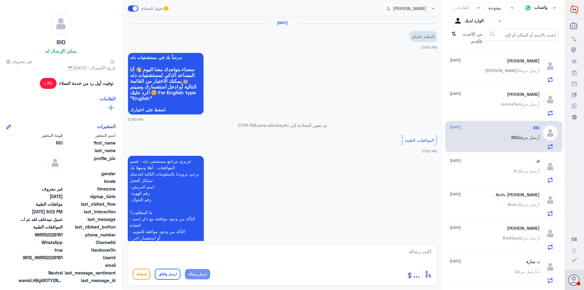
scroll to position [417, 0]
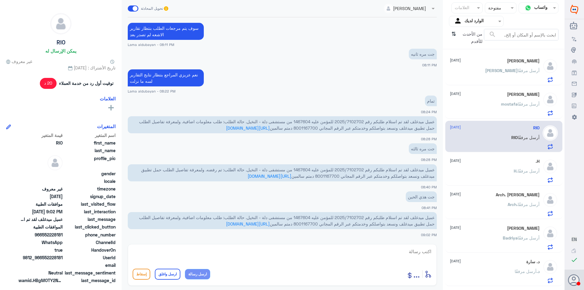
click at [487, 274] on div "د. أرسل مرفقًا" at bounding box center [495, 276] width 90 height 14
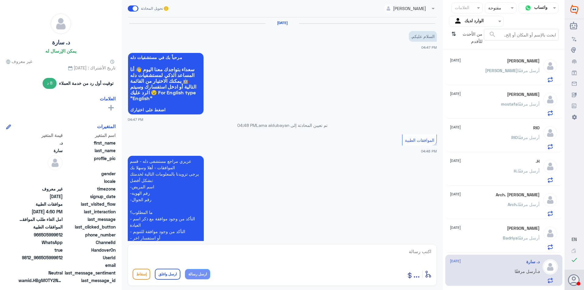
scroll to position [179, 0]
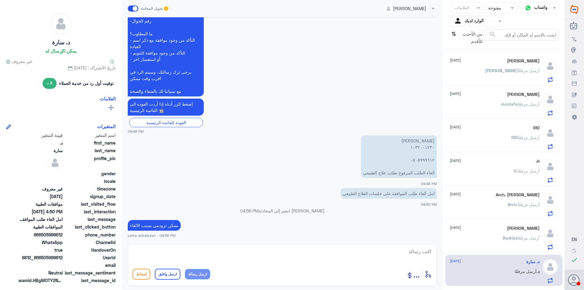
click at [484, 227] on div "[PERSON_NAME] [DATE]" at bounding box center [495, 228] width 90 height 5
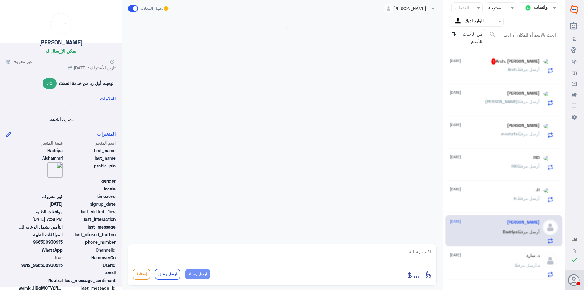
click at [487, 200] on div "H. [DATE] H. أرسل مرفقًا" at bounding box center [495, 198] width 90 height 23
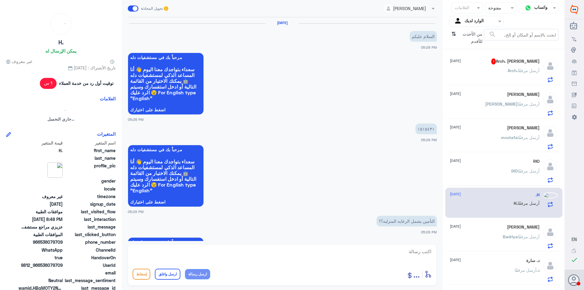
scroll to position [290, 0]
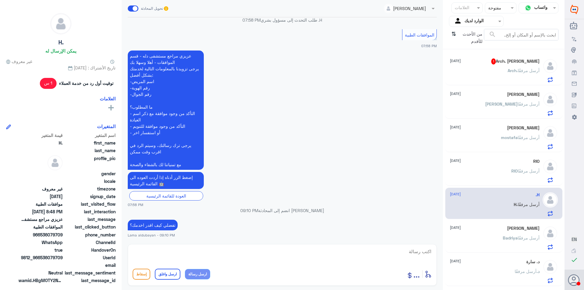
click at [482, 74] on div "Arch. أرسل مرفقًا" at bounding box center [495, 76] width 90 height 14
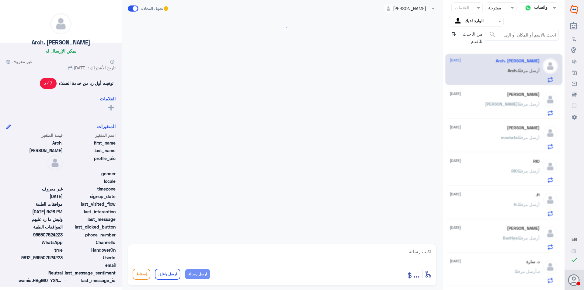
scroll to position [229, 0]
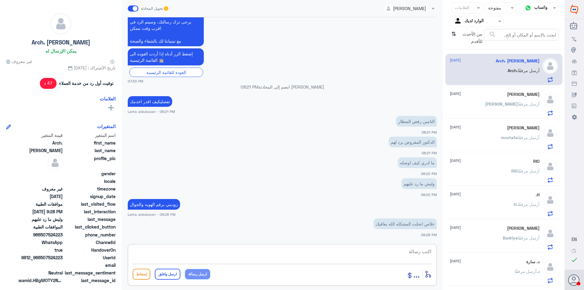
click at [319, 252] on textarea at bounding box center [282, 254] width 299 height 15
type textarea "بالسلامه ان شاءالله"
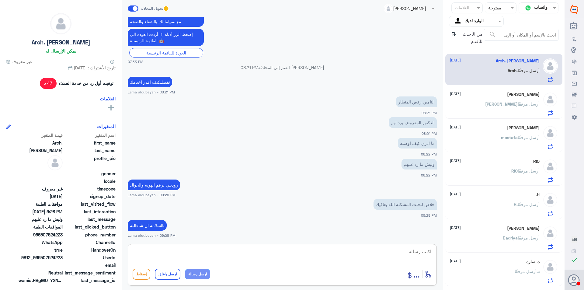
click at [287, 255] on textarea at bounding box center [282, 254] width 299 height 15
paste textarea "نشكر تواصلك مع مستشفيات دلة"
type textarea "نشكر تواصلك مع مستشفيات دلة"
click at [171, 278] on button "ارسل واغلق" at bounding box center [168, 274] width 26 height 11
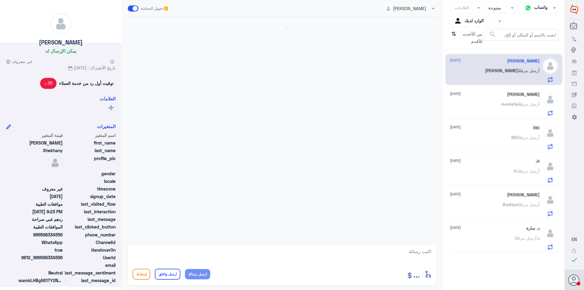
scroll to position [354, 0]
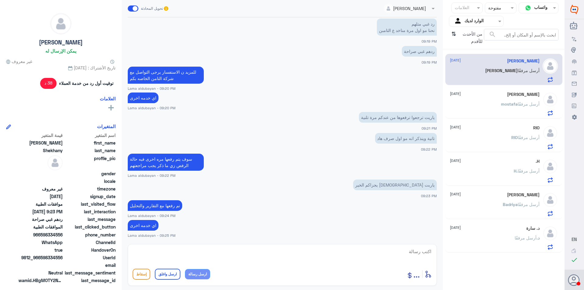
click at [196, 259] on textarea at bounding box center [282, 254] width 299 height 15
paste textarea "نشكر تواصلك مع مستشفيات دلة"
type textarea "نشكر تواصلك مع مستشفيات دلة"
drag, startPoint x: 250, startPoint y: 248, endPoint x: 470, endPoint y: 256, distance: 220.4
click at [469, 256] on div "قناة واتساب Status × مفتوحة العلامات Agent Filter الوارد لديك search من الأحدث …" at bounding box center [282, 146] width 565 height 292
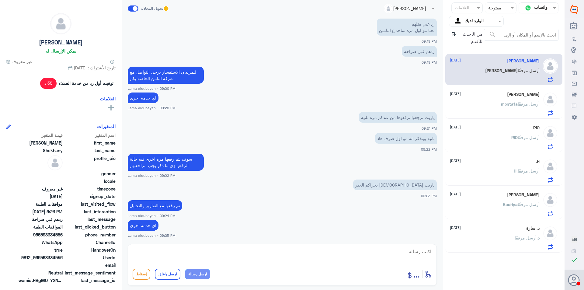
click at [537, 102] on span "أرسل مرفقًا" at bounding box center [529, 103] width 22 height 5
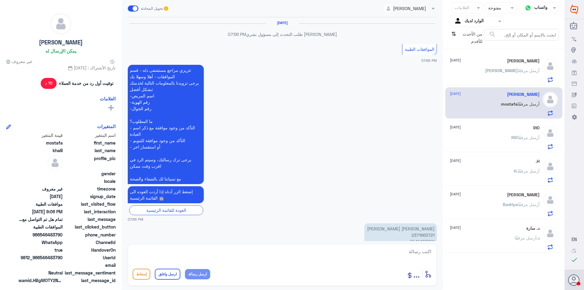
scroll to position [422, 0]
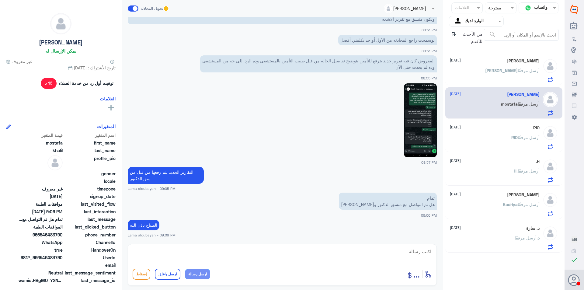
click at [504, 144] on div "[PERSON_NAME] أرسل مرفقًا" at bounding box center [495, 143] width 90 height 14
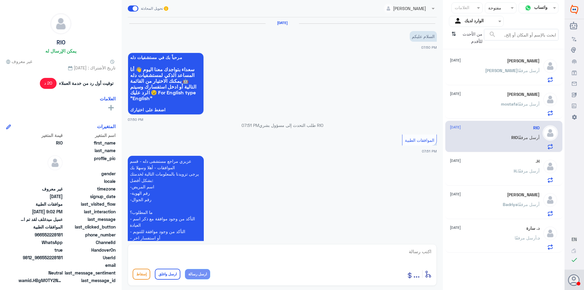
scroll to position [417, 0]
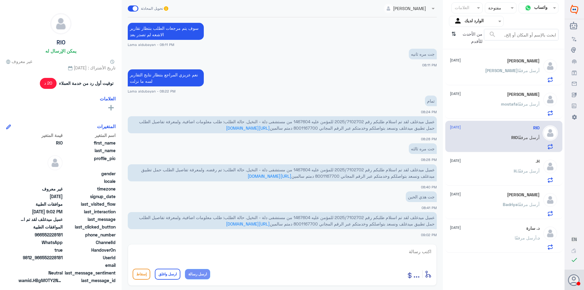
click at [495, 178] on div "H. أرسل مرفقًا" at bounding box center [495, 176] width 90 height 14
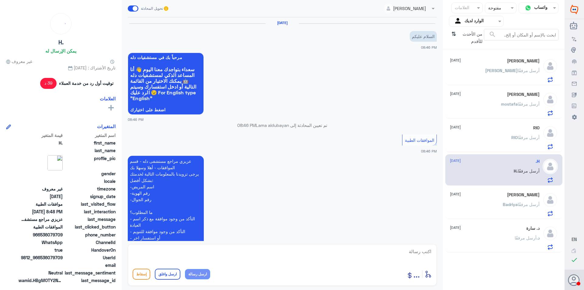
scroll to position [215, 0]
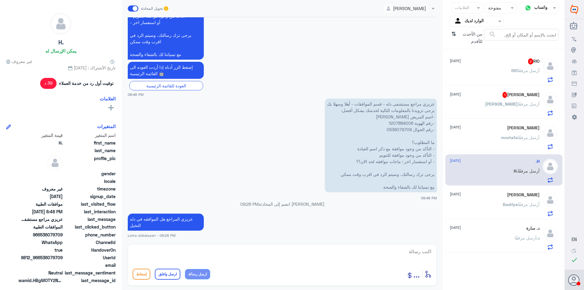
click at [522, 77] on p "[PERSON_NAME] أرسل مرفقًا" at bounding box center [525, 74] width 28 height 15
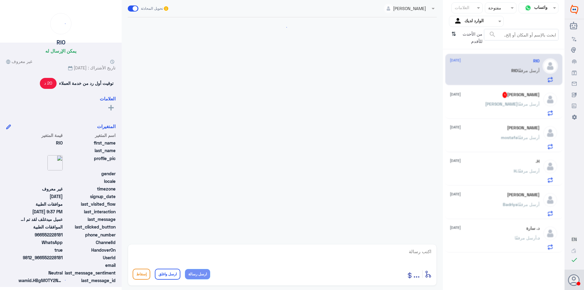
scroll to position [374, 0]
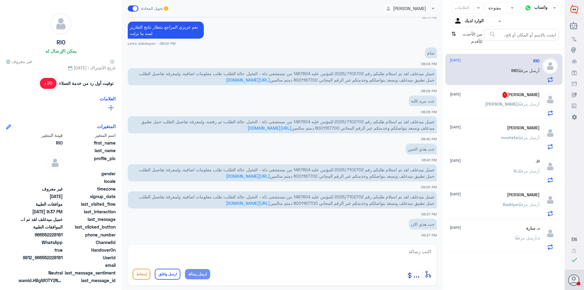
click at [513, 103] on span "[PERSON_NAME]" at bounding box center [501, 103] width 33 height 5
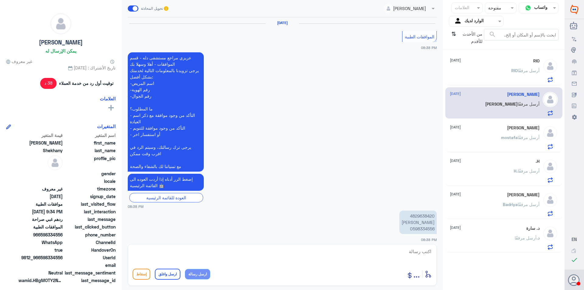
scroll to position [446, 0]
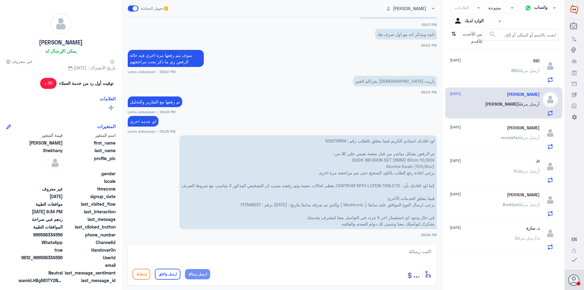
click at [523, 130] on h5 "[PERSON_NAME]" at bounding box center [523, 127] width 33 height 5
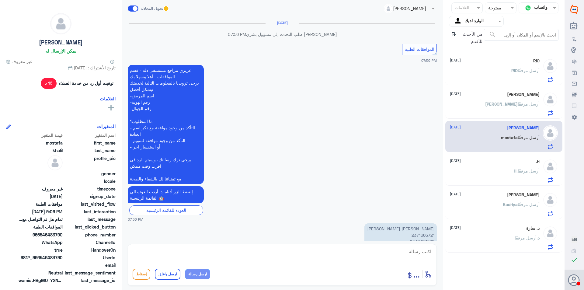
scroll to position [422, 0]
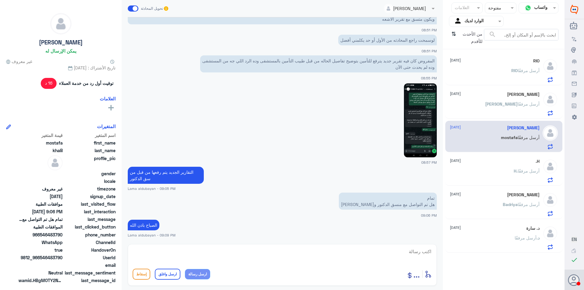
click at [481, 173] on div "H. أرسل مرفقًا" at bounding box center [495, 176] width 90 height 14
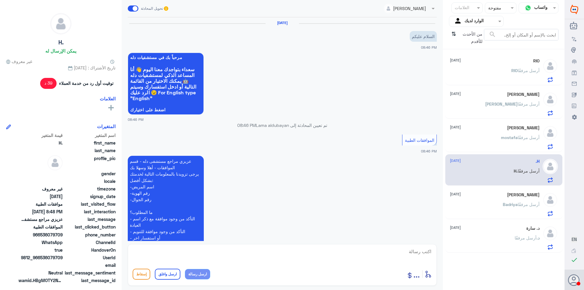
scroll to position [215, 0]
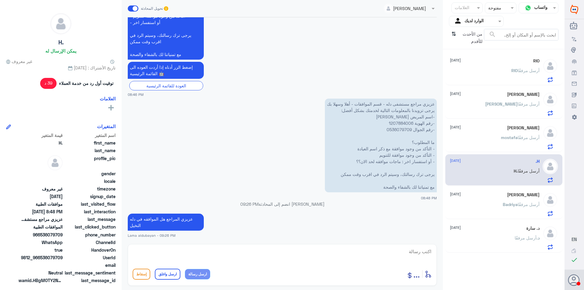
click at [499, 95] on div "[PERSON_NAME] [DATE]" at bounding box center [495, 94] width 90 height 5
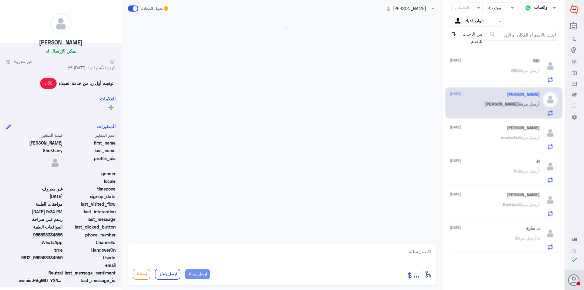
scroll to position [446, 0]
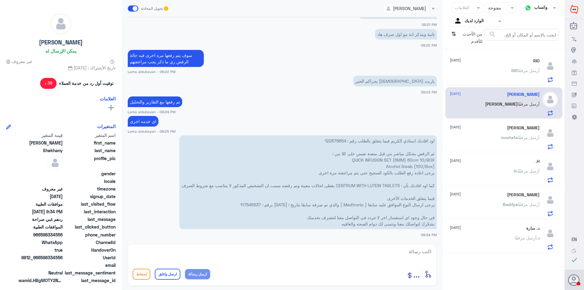
click at [513, 69] on span "RIO" at bounding box center [514, 70] width 6 height 5
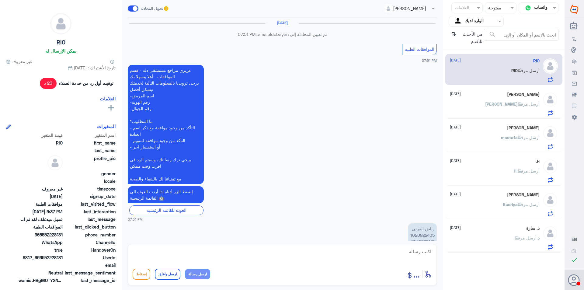
scroll to position [374, 0]
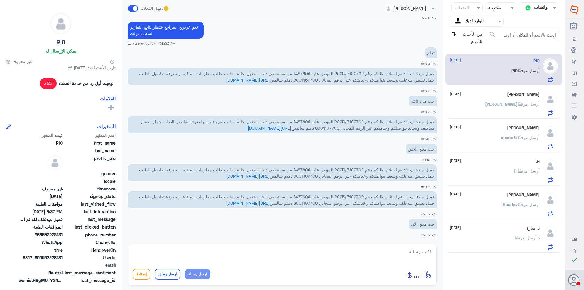
click at [479, 21] on input "text" at bounding box center [480, 21] width 33 height 7
click at [485, 70] on b "فريقك" at bounding box center [483, 67] width 12 height 5
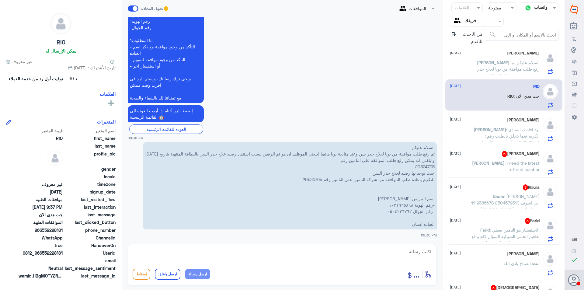
scroll to position [0, 0]
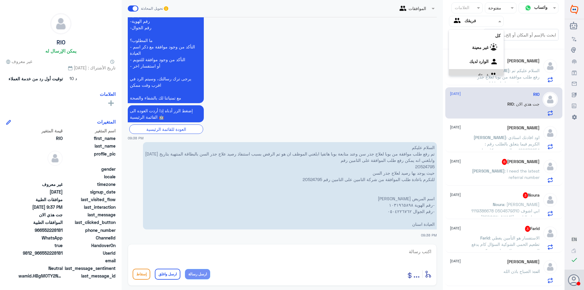
click at [481, 23] on input "text" at bounding box center [480, 21] width 33 height 7
click at [478, 57] on div "الوارد لديك" at bounding box center [476, 54] width 55 height 14
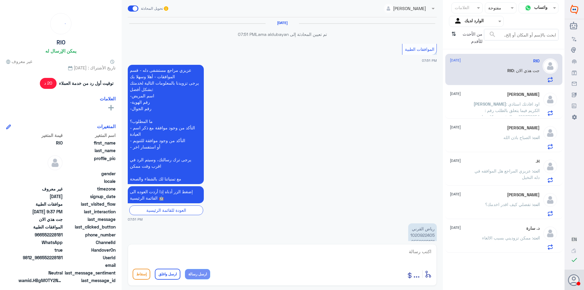
scroll to position [374, 0]
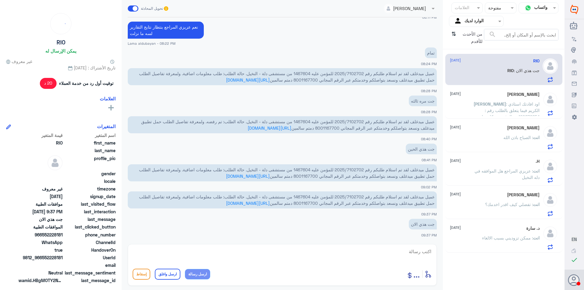
click at [348, 195] on span "عميل ميدغلف لقد تم استلام طلبكم رقم 2025/7102702 للمؤمن عليه 1467604 من مستشفى …" at bounding box center [287, 200] width 296 height 12
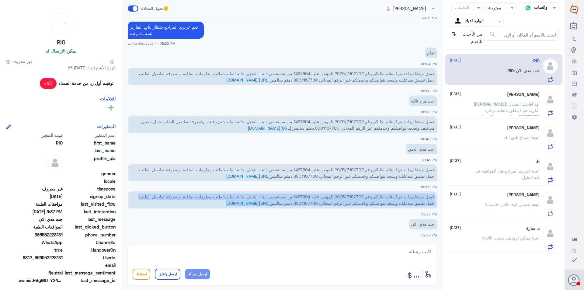
click at [348, 195] on span "عميل ميدغلف لقد تم استلام طلبكم رقم 2025/7102702 للمؤمن عليه 1467604 من مستشفى …" at bounding box center [287, 200] width 296 height 12
click at [350, 196] on span "عميل ميدغلف لقد تم استلام طلبكم رقم 2025/7102702 للمؤمن عليه 1467604 من مستشفى …" at bounding box center [287, 200] width 296 height 12
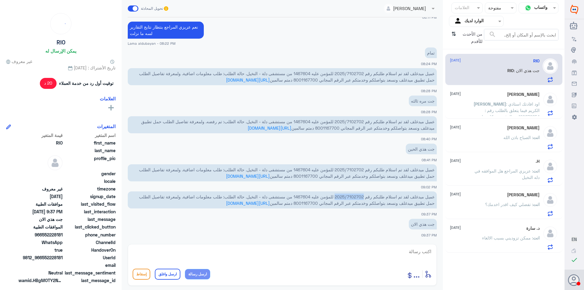
drag, startPoint x: 362, startPoint y: 196, endPoint x: 333, endPoint y: 195, distance: 29.2
click at [333, 195] on span "عميل ميدغلف لقد تم استلام طلبكم رقم 2025/7102702 للمؤمن عليه 1467604 من مستشفى …" at bounding box center [287, 200] width 296 height 12
click at [369, 255] on textarea at bounding box center [282, 254] width 299 height 15
type textarea "عزيزي المراجع تقارير الاشعه لم تصدر بعد"
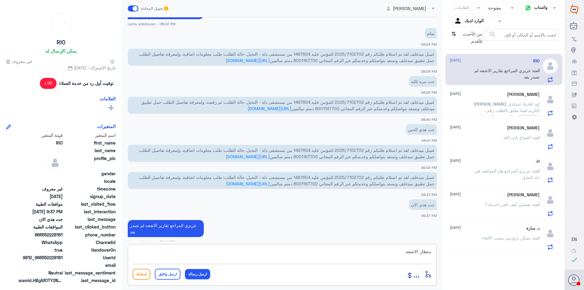
type textarea "بنتظار الاشعه"
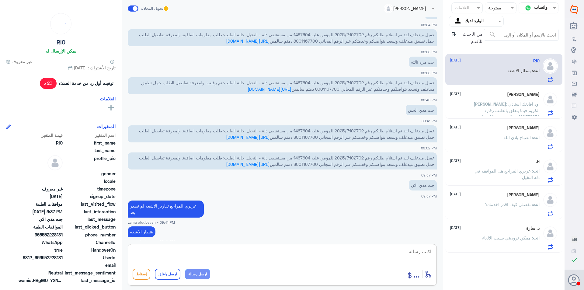
click at [491, 112] on span ": اود افادتك استاذي الكريم فيما يتعلق بالطلب رقم : 122676654 تم الرفض بشكل مباش…" at bounding box center [506, 161] width 68 height 120
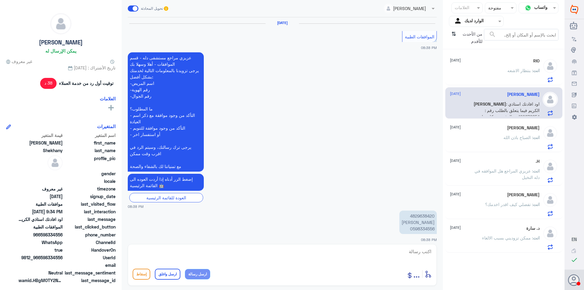
scroll to position [446, 0]
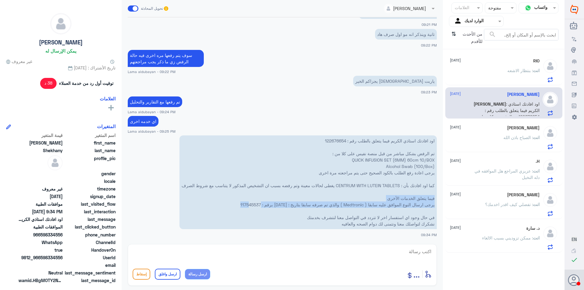
drag, startPoint x: 250, startPoint y: 204, endPoint x: 226, endPoint y: 200, distance: 24.1
click at [226, 200] on p "اود افادتك استاذي الكريم فيما يتعلق بالطلب رقم : 122676654 تم الرفض بشكل مباشر …" at bounding box center [307, 182] width 257 height 94
click at [244, 203] on p "اود افادتك استاذي الكريم فيما يتعلق بالطلب رقم : 122676654 تم الرفض بشكل مباشر …" at bounding box center [307, 182] width 257 height 94
click at [249, 203] on p "اود افادتك استاذي الكريم فيما يتعلق بالطلب رقم : 122676654 تم الرفض بشكل مباشر …" at bounding box center [307, 182] width 257 height 94
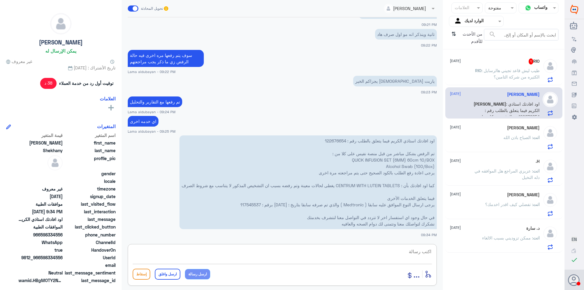
click at [298, 251] on textarea at bounding box center [282, 254] width 299 height 15
click at [339, 140] on p "اود افادتك استاذي الكريم فيما يتعلق بالطلب رقم : 122676654 تم الرفض بشكل مباشر …" at bounding box center [307, 182] width 257 height 94
click at [271, 251] on textarea at bounding box center [282, 254] width 299 height 15
type textarea "سوف يتم مراجعة الطلب مع مناديب [PERSON_NAME][DATE] انتهى دوامهم"
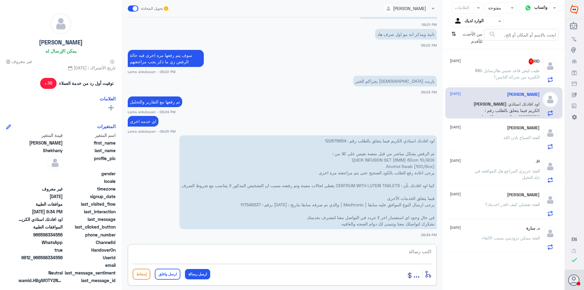
scroll to position [471, 0]
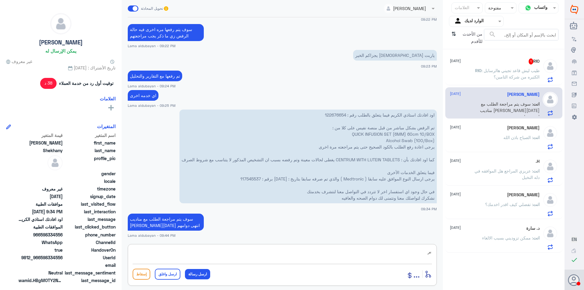
type textarea "ب"
type textarea "غ"
type textarea "و"
type textarea "ا"
click at [330, 115] on p "اود افادتك استاذي الكريم فيما يتعلق بالطلب رقم : 122676654 تم الرفض بشكل مباشر …" at bounding box center [307, 156] width 257 height 94
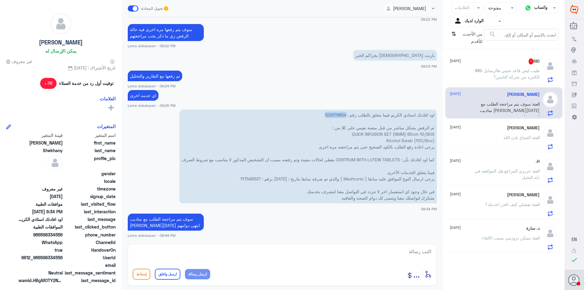
click at [330, 115] on p "اود افادتك استاذي الكريم فيما يتعلق بالطلب رقم : 122676654 تم الرفض بشكل مباشر …" at bounding box center [307, 156] width 257 height 94
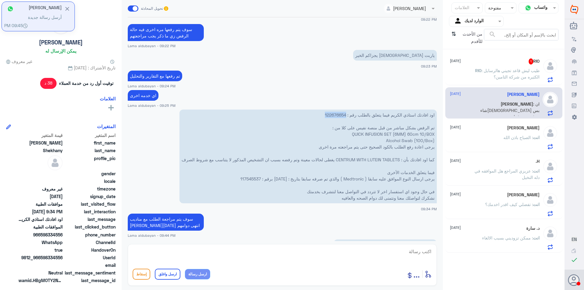
scroll to position [492, 0]
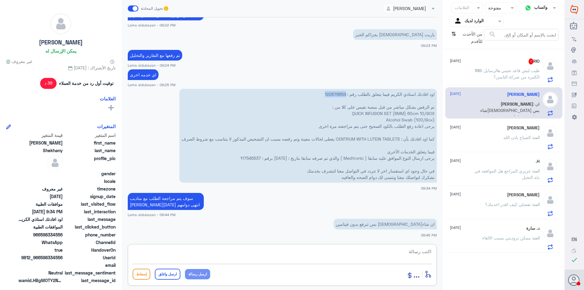
drag, startPoint x: 399, startPoint y: 259, endPoint x: 402, endPoint y: 263, distance: 4.6
click at [399, 260] on textarea at bounding box center [282, 254] width 299 height 15
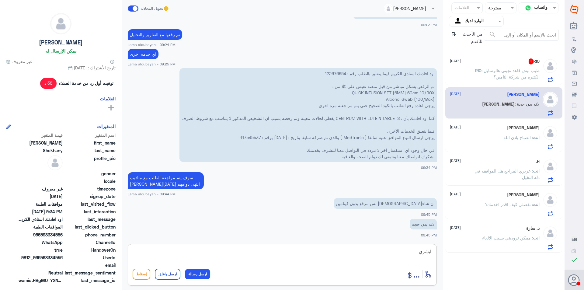
type textarea "ابشري"
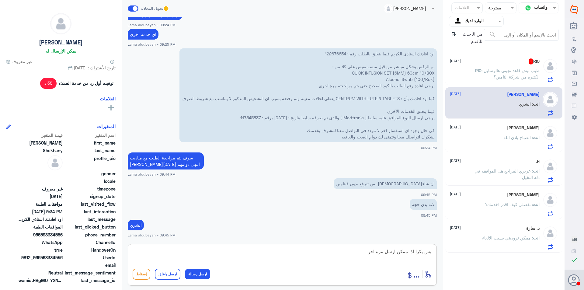
type textarea "بس بكرا اذا ممكن ارسل مره اخر"
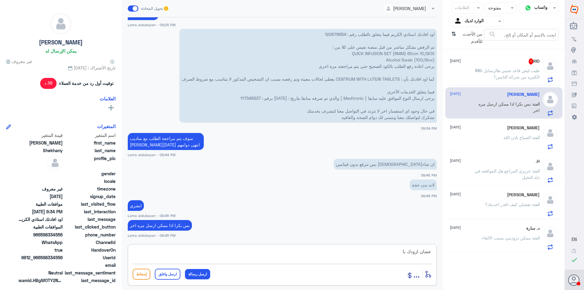
type textarea "عشان ازودك بال"
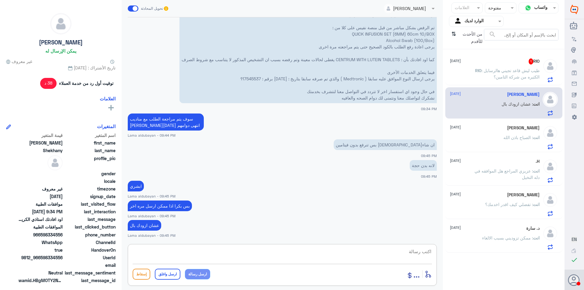
click at [348, 255] on textarea at bounding box center [282, 254] width 299 height 15
type textarea "اي خدمه اخرى عزيزتي"
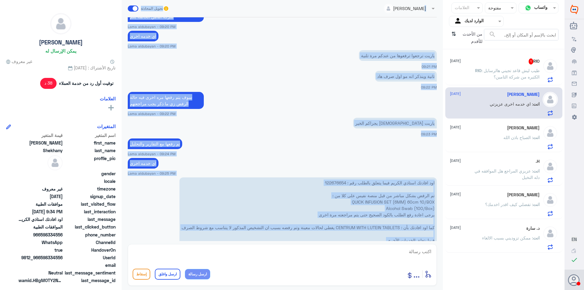
scroll to position [359, 0]
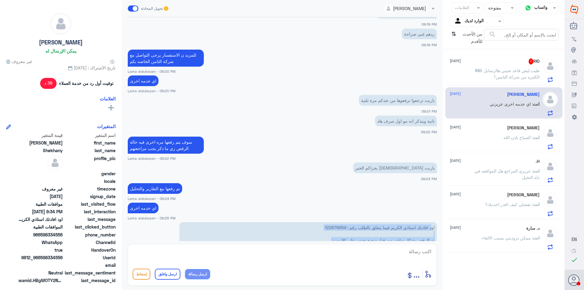
drag, startPoint x: 335, startPoint y: 80, endPoint x: 431, endPoint y: 228, distance: 176.0
click at [431, 228] on p "اود افادتك استاذي الكريم فيما يتعلق بالطلب رقم : 122676654 تم الرفض بشكل مباشر …" at bounding box center [307, 269] width 257 height 94
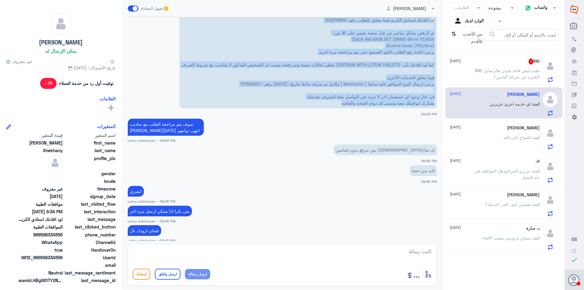
scroll to position [591, 0]
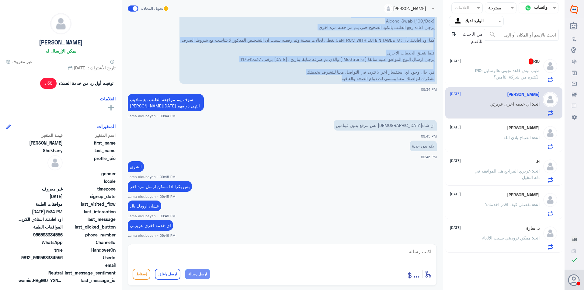
click at [513, 74] on p "RIO : طيب ليش قاعد تجيني هالرسايل الكثيره من شركة التامين؟" at bounding box center [505, 74] width 68 height 15
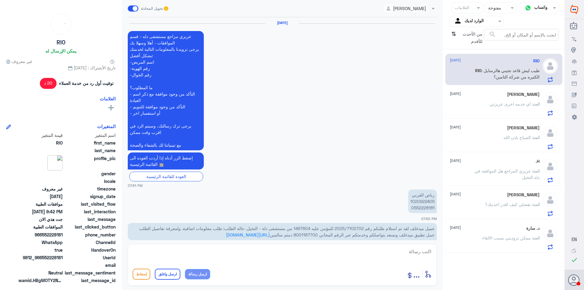
scroll to position [401, 0]
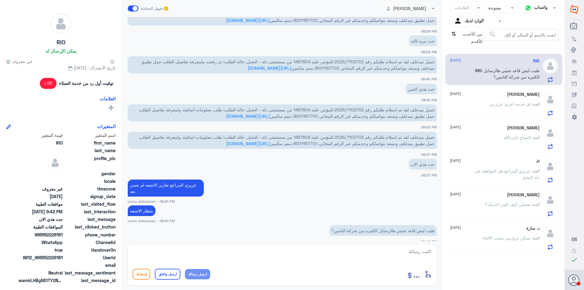
click at [399, 253] on textarea at bounding box center [282, 254] width 299 height 15
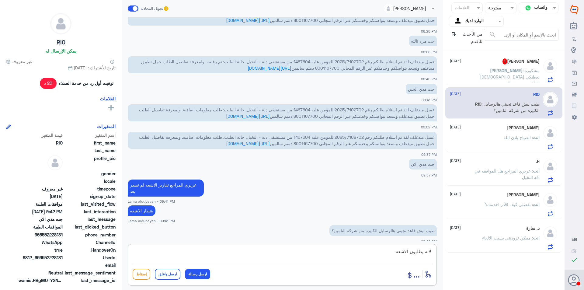
type textarea "لانه يطلبون الاشعه"
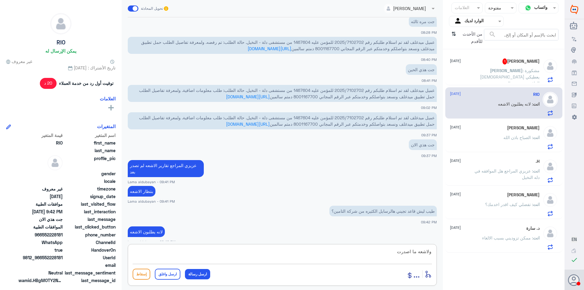
type textarea "ولاشعه ما اصدرت"
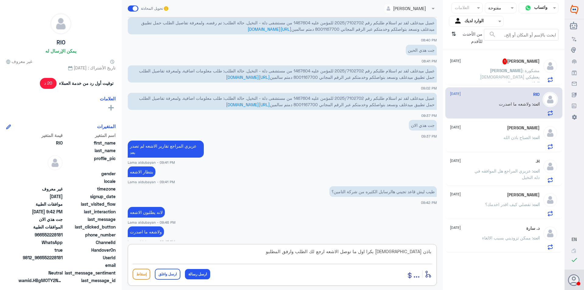
type textarea "باذن [DEMOGRAPHIC_DATA] بكرا اول ما توصل الاشعه ارجع لك الطلب وارفق المطلبوب"
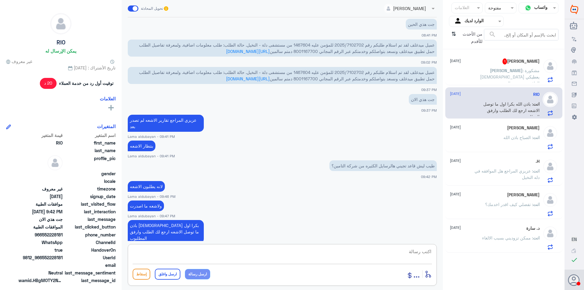
click at [515, 77] on span ": مشكورة [DEMOGRAPHIC_DATA] يعطيكي العافية وتبشري بالجنة" at bounding box center [510, 77] width 60 height 18
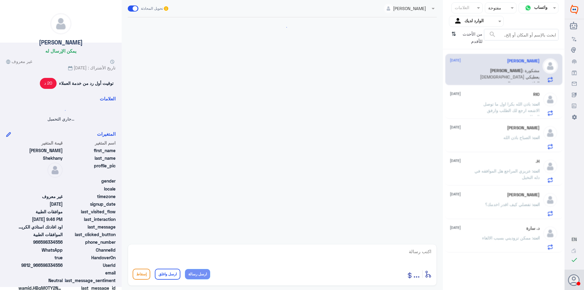
scroll to position [308, 0]
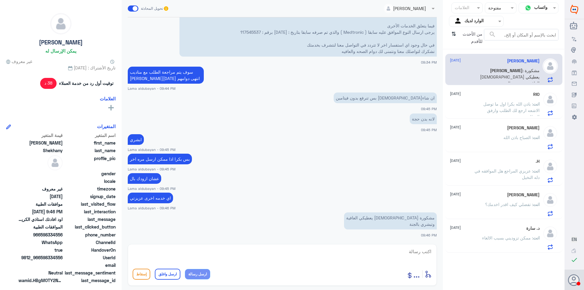
click at [373, 252] on textarea at bounding box center [282, 254] width 299 height 15
click at [313, 251] on textarea at bounding box center [282, 254] width 299 height 15
type textarea "بالخدمه عزيزتي"
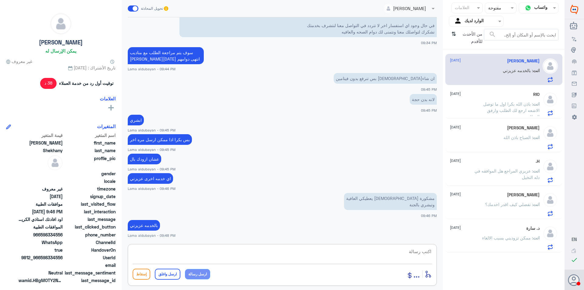
click at [250, 249] on textarea at bounding box center [282, 254] width 299 height 15
paste textarea "نشكر تواصلك مع مستشفيات دلة"
type textarea "نشكر تواصلك مع مستشفيات دلة"
click at [169, 274] on button "ارسل واغلق" at bounding box center [168, 274] width 26 height 11
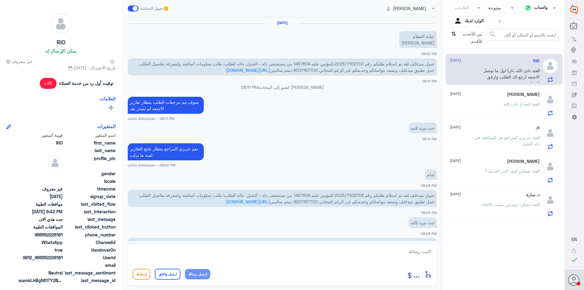
scroll to position [246, 0]
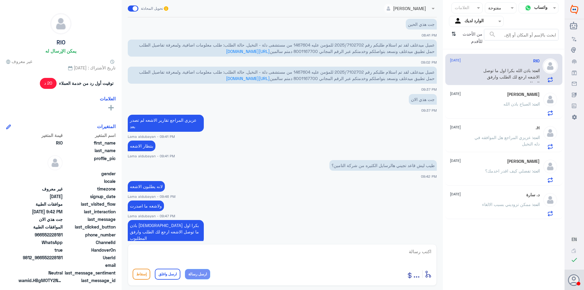
click at [513, 106] on span ": الصباح باذن الله" at bounding box center [518, 103] width 30 height 5
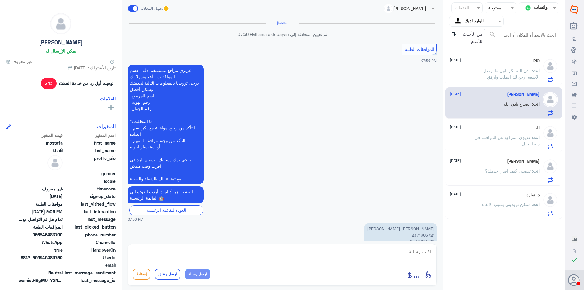
scroll to position [422, 0]
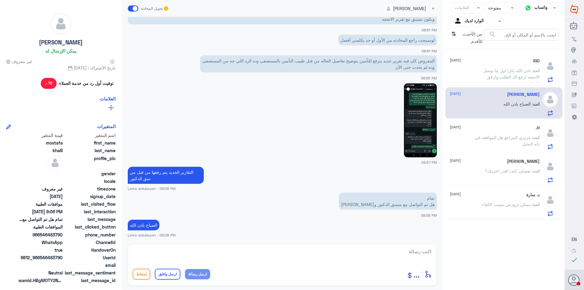
click at [513, 78] on span ": باذن الله بكرا اول ما توصل الاشعه ارجع لك الطلب وارفق المطلبوب" at bounding box center [511, 77] width 56 height 18
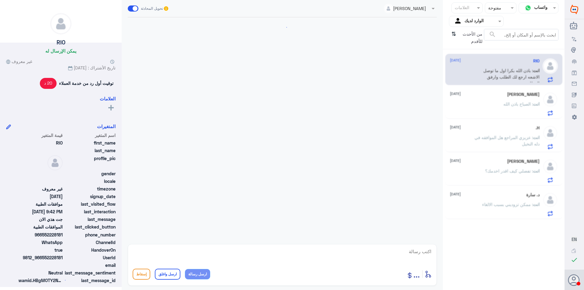
scroll to position [246, 0]
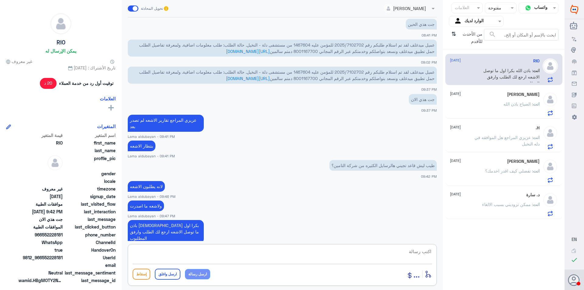
drag, startPoint x: 281, startPoint y: 249, endPoint x: 292, endPoint y: 254, distance: 11.9
click at [282, 250] on textarea at bounding box center [282, 254] width 299 height 15
type textarea "اي خدمه اخرى"
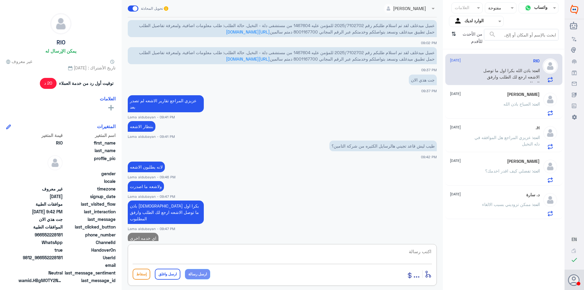
click at [506, 213] on p "انت : ممكن تزوديني بسبب الالغاء" at bounding box center [510, 208] width 57 height 15
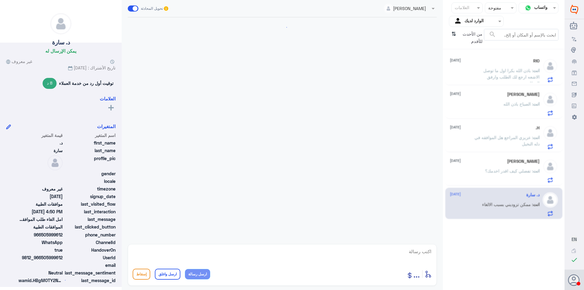
scroll to position [179, 0]
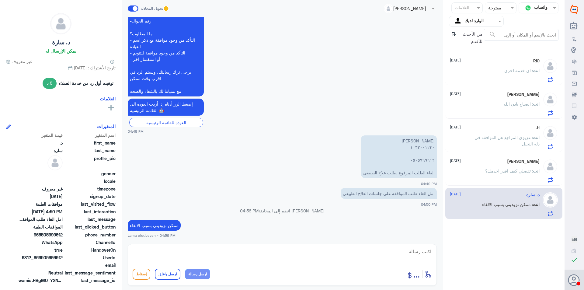
click at [511, 174] on p "انت : تفضلي كيف اقدر اخدمك؟" at bounding box center [512, 175] width 54 height 15
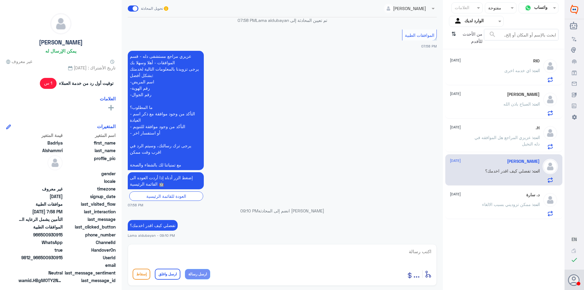
scroll to position [290, 0]
click at [389, 253] on textarea at bounding box center [282, 254] width 299 height 15
paste textarea "نشكر تواصلك مع مستشفيات دلة"
type textarea "نشكر تواصلك مع مستشفيات دلة"
click at [171, 274] on button "ارسل واغلق" at bounding box center [168, 274] width 26 height 11
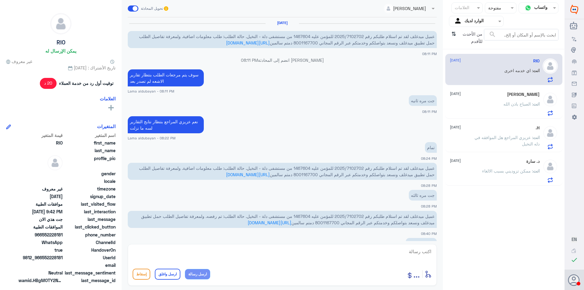
scroll to position [239, 0]
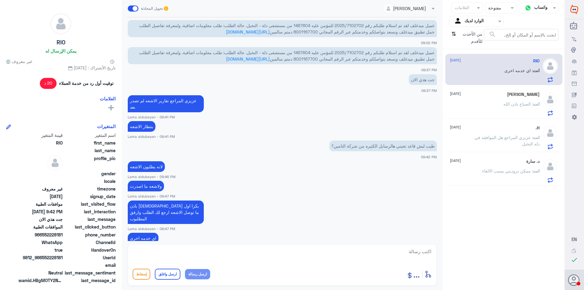
click at [529, 147] on p "انت : [PERSON_NAME] المراجع هل الموافقه في دله النخيل" at bounding box center [505, 141] width 68 height 15
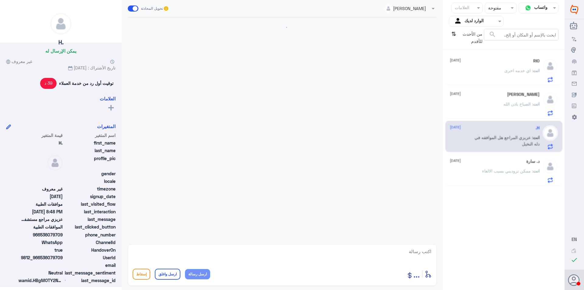
scroll to position [215, 0]
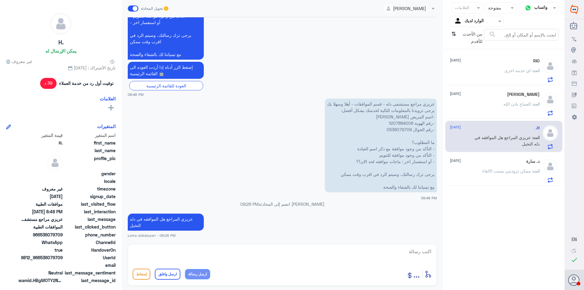
click at [523, 102] on span ": الصباح باذن الله" at bounding box center [518, 103] width 30 height 5
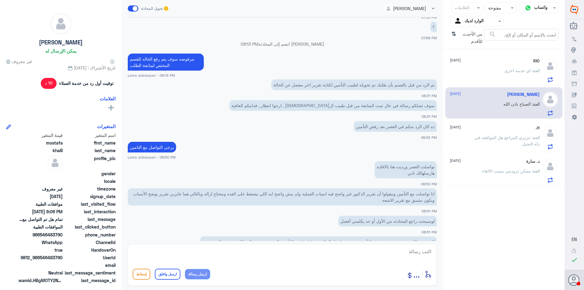
scroll to position [179, 0]
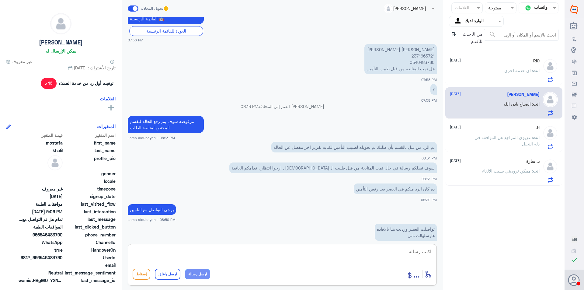
click at [389, 253] on textarea at bounding box center [282, 254] width 299 height 15
click at [454, 36] on icon "⇅" at bounding box center [453, 37] width 5 height 16
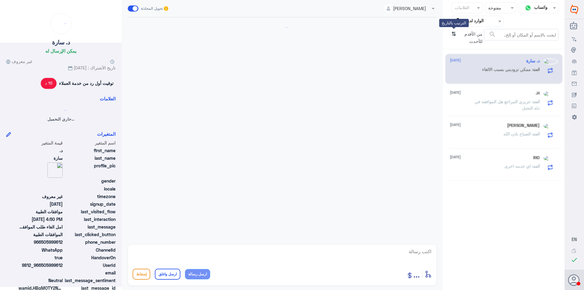
scroll to position [0, 0]
click at [454, 36] on icon "⇅" at bounding box center [453, 37] width 5 height 16
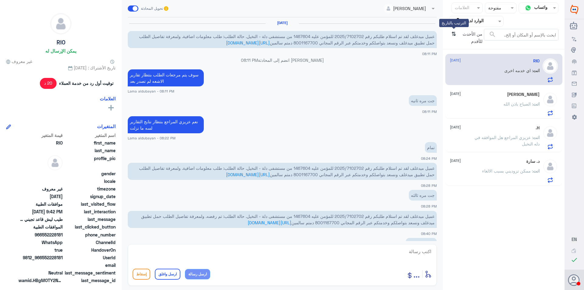
scroll to position [239, 0]
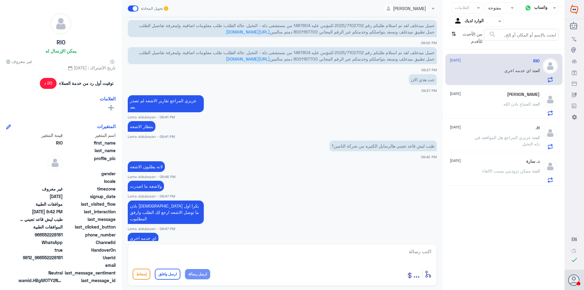
click at [500, 98] on div "[PERSON_NAME] [DATE] انت : الصباح باذن الله" at bounding box center [495, 104] width 90 height 24
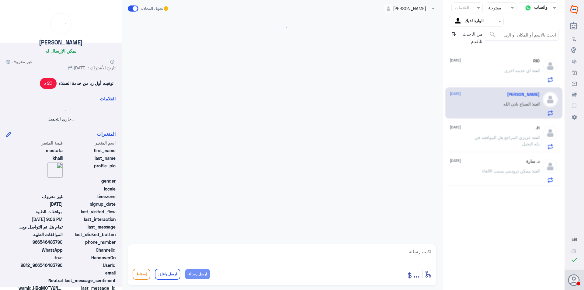
scroll to position [0, 0]
click at [517, 136] on span ": عزيزي المراجع هل الموافقه في دله النخيل" at bounding box center [506, 141] width 65 height 12
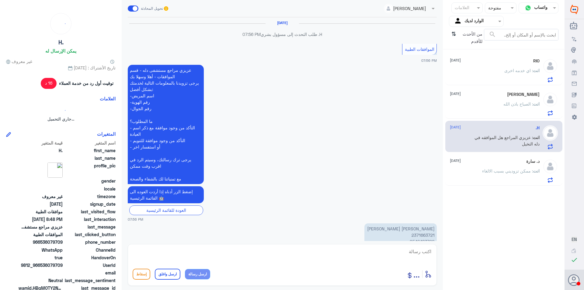
scroll to position [422, 0]
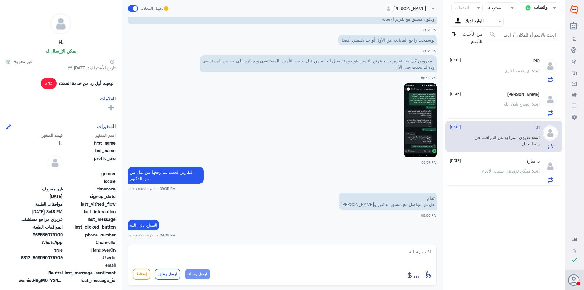
click at [514, 174] on p "انت : ممكن تزوديني بسبب الالغاء" at bounding box center [510, 175] width 57 height 15
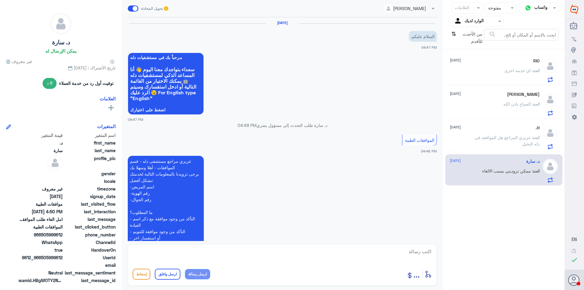
scroll to position [179, 0]
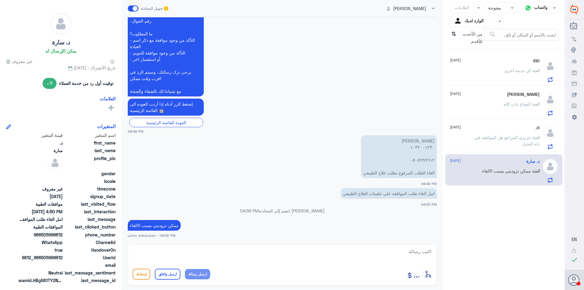
click at [509, 139] on span ": عزيزي المراجع هل الموافقه في دله النخيل" at bounding box center [506, 141] width 65 height 12
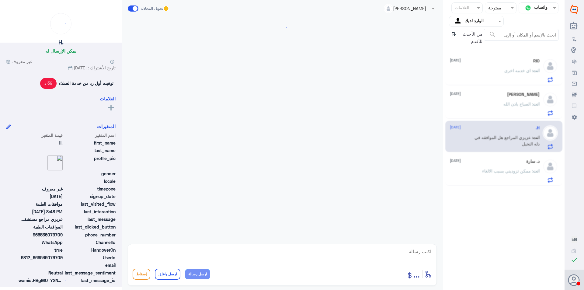
scroll to position [215, 0]
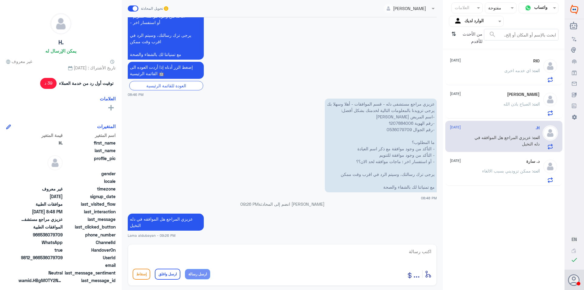
click at [517, 101] on p "انت : الصباح باذن الله" at bounding box center [521, 108] width 36 height 15
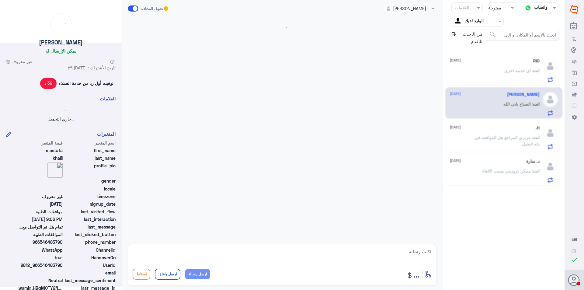
click at [502, 66] on div "RIO [DATE] انت : اي خدمه اخرى" at bounding box center [495, 70] width 90 height 24
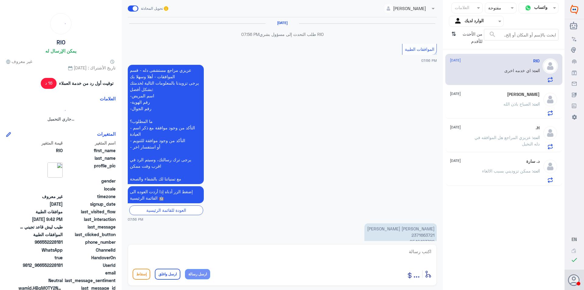
scroll to position [422, 0]
